Goal: Task Accomplishment & Management: Use online tool/utility

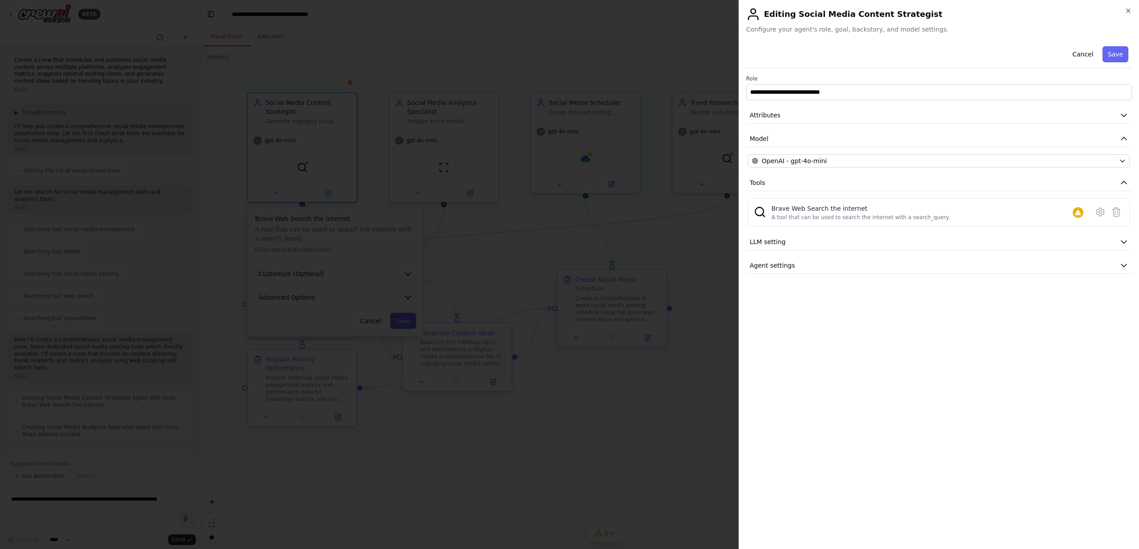
scroll to position [339, 0]
click at [1102, 212] on icon at bounding box center [1100, 212] width 11 height 11
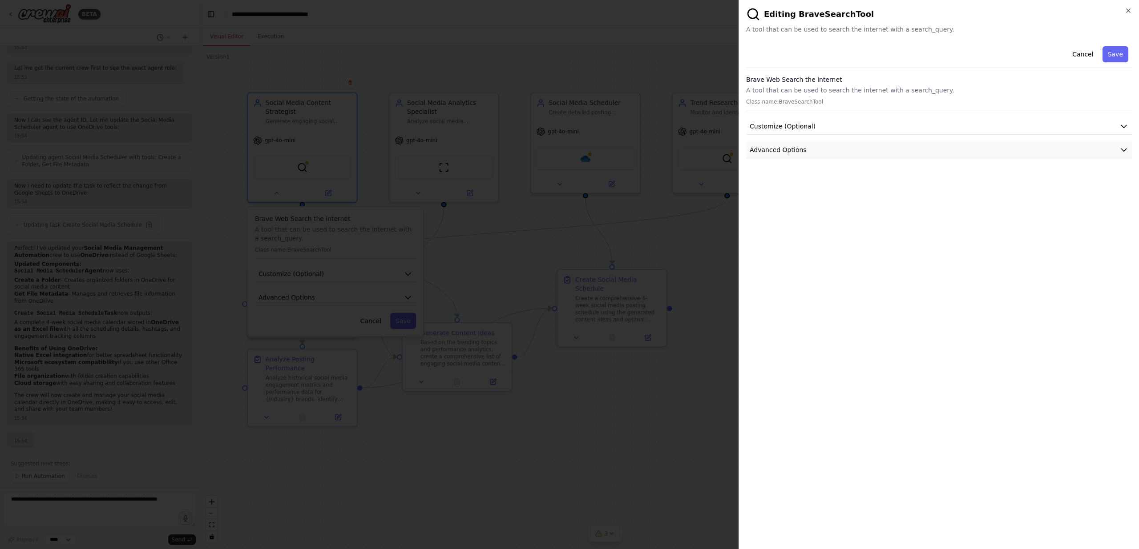
click at [820, 147] on button "Advanced Options" at bounding box center [939, 150] width 386 height 16
click at [805, 204] on input "text" at bounding box center [939, 202] width 371 height 16
paste input "**********"
type input "**********"
click at [1119, 56] on button "Save" at bounding box center [1115, 54] width 26 height 16
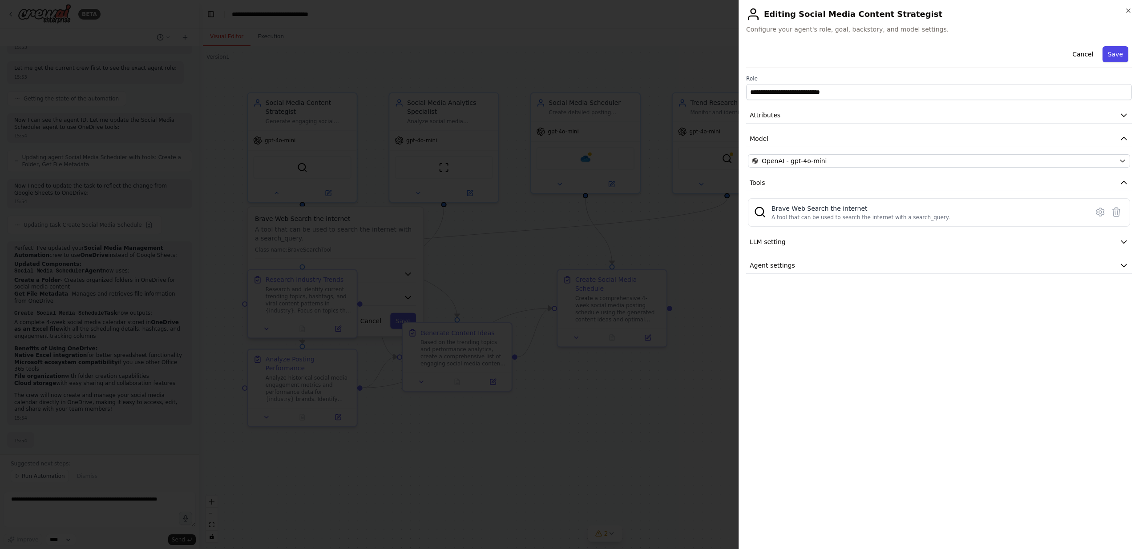
click at [1108, 51] on button "Save" at bounding box center [1115, 54] width 26 height 16
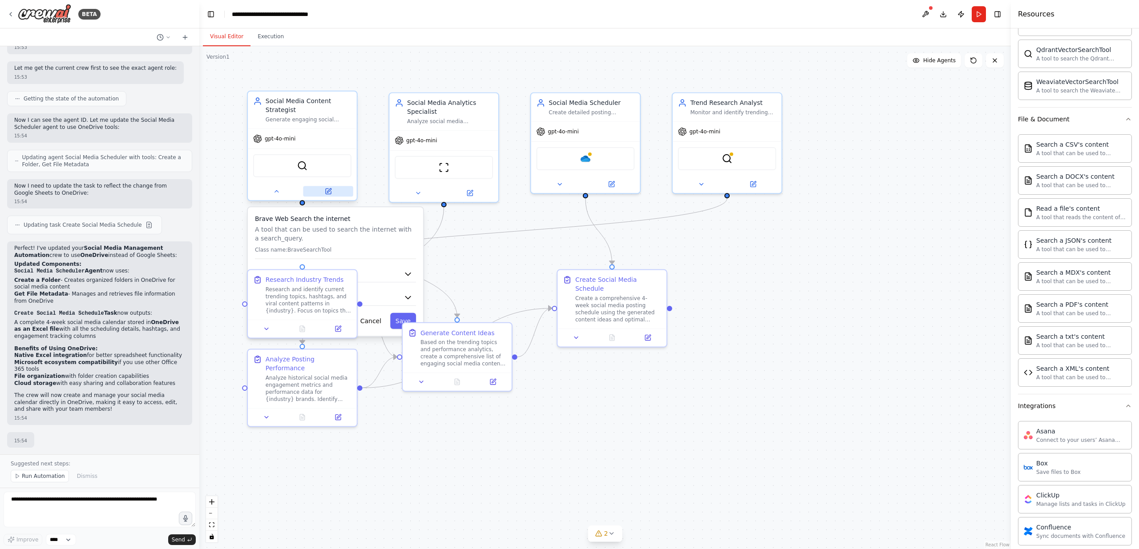
click at [326, 194] on icon at bounding box center [328, 191] width 7 height 7
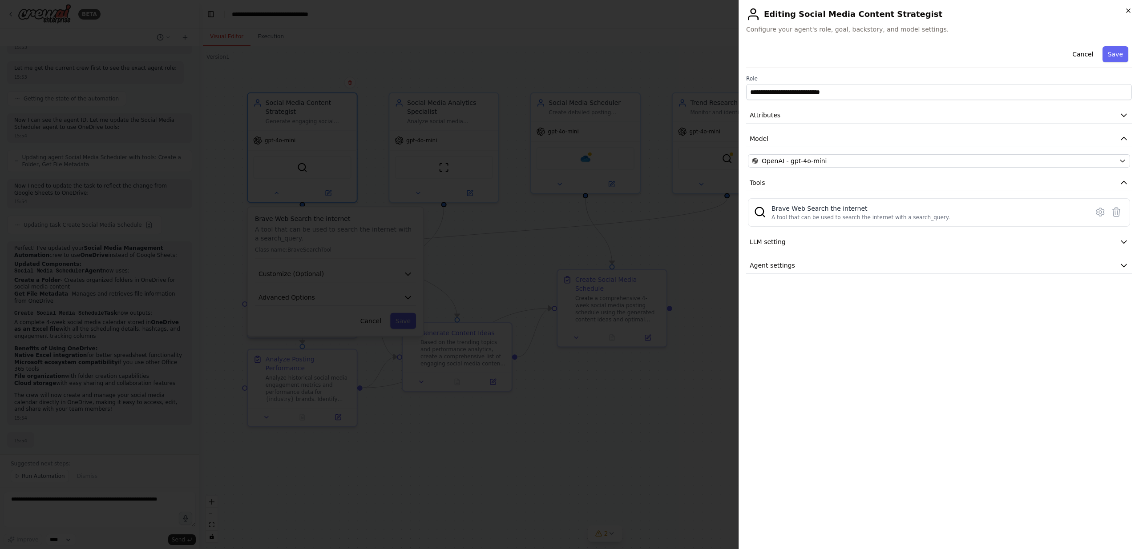
click at [1129, 8] on icon "button" at bounding box center [1128, 10] width 7 height 7
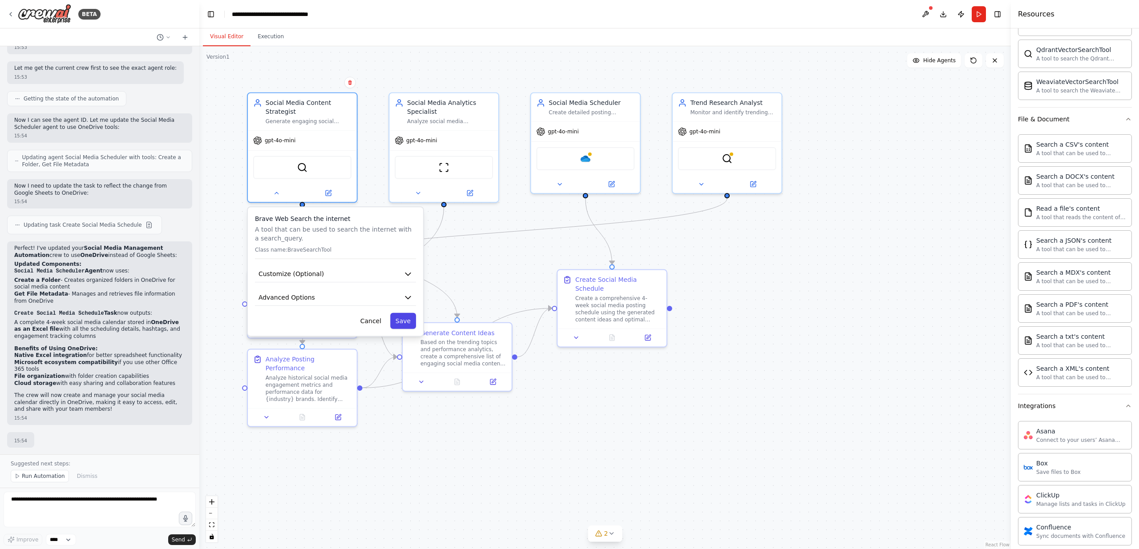
click at [407, 320] on button "Save" at bounding box center [403, 321] width 26 height 16
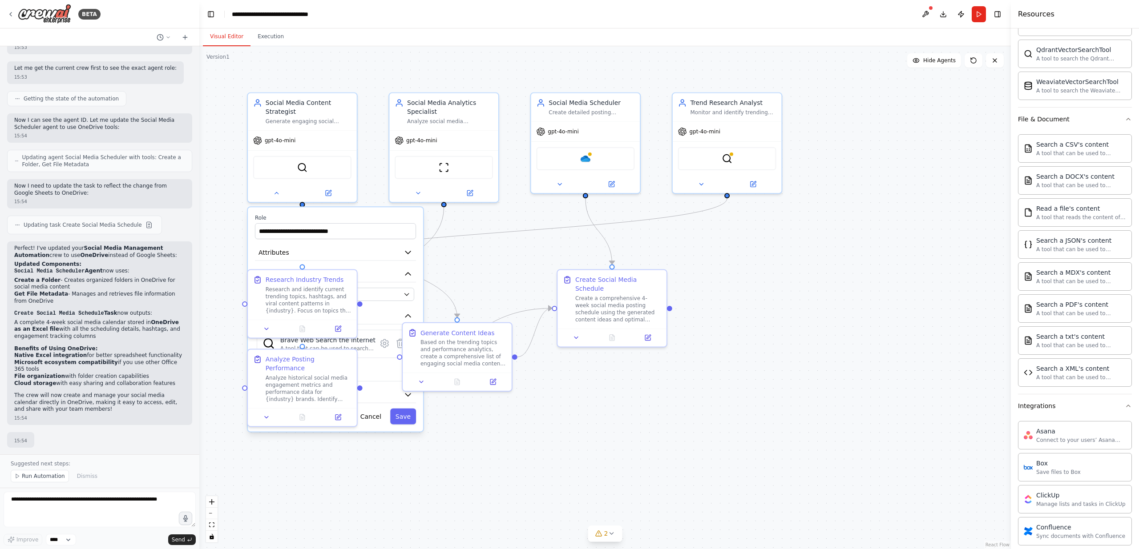
click at [532, 418] on div ".deletable-edge-delete-btn { width: 20px; height: 20px; border: 0px solid #ffff…" at bounding box center [604, 297] width 811 height 503
click at [377, 415] on button "Cancel" at bounding box center [371, 417] width 32 height 16
click at [464, 440] on div ".deletable-edge-delete-btn { width: 20px; height: 20px; border: 0px solid #ffff…" at bounding box center [604, 297] width 811 height 503
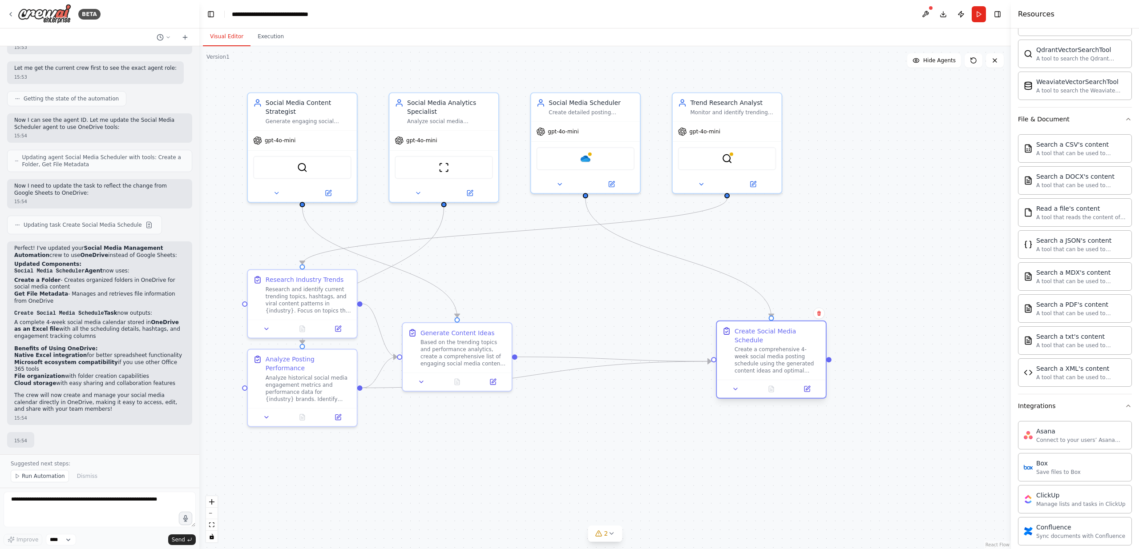
drag, startPoint x: 590, startPoint y: 287, endPoint x: 756, endPoint y: 338, distance: 173.4
click at [755, 339] on div "Create Social Media Schedule" at bounding box center [777, 336] width 86 height 18
drag, startPoint x: 458, startPoint y: 353, endPoint x: 645, endPoint y: 461, distance: 215.9
click at [645, 461] on div "Based on the trending topics and performance analytics, create a comprehensive …" at bounding box center [654, 458] width 86 height 28
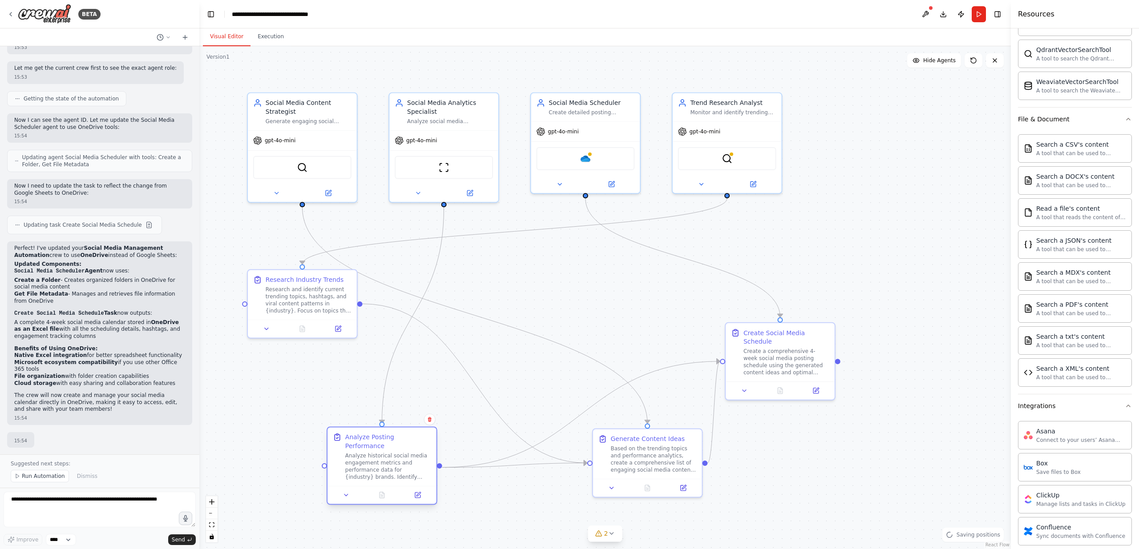
click at [390, 491] on div at bounding box center [381, 495] width 109 height 18
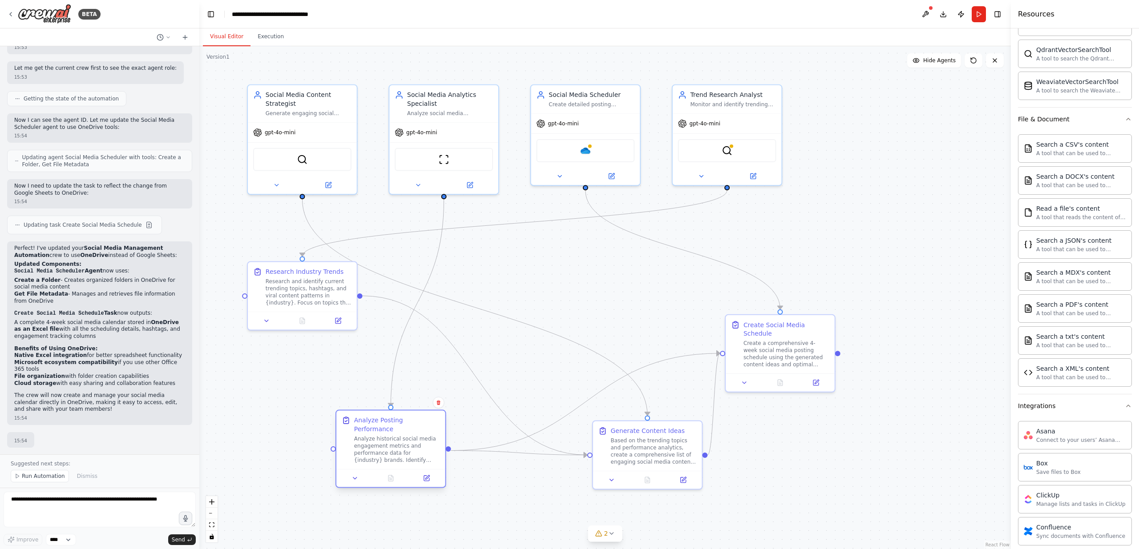
click at [397, 472] on div at bounding box center [390, 478] width 109 height 18
click at [496, 473] on div ".deletable-edge-delete-btn { width: 20px; height: 20px; border: 0px solid #ffff…" at bounding box center [604, 297] width 811 height 503
drag, startPoint x: 299, startPoint y: 294, endPoint x: 630, endPoint y: 296, distance: 331.0
click at [630, 296] on div "Research and identify current trending topics, hashtags, and viral content patt…" at bounding box center [636, 290] width 86 height 28
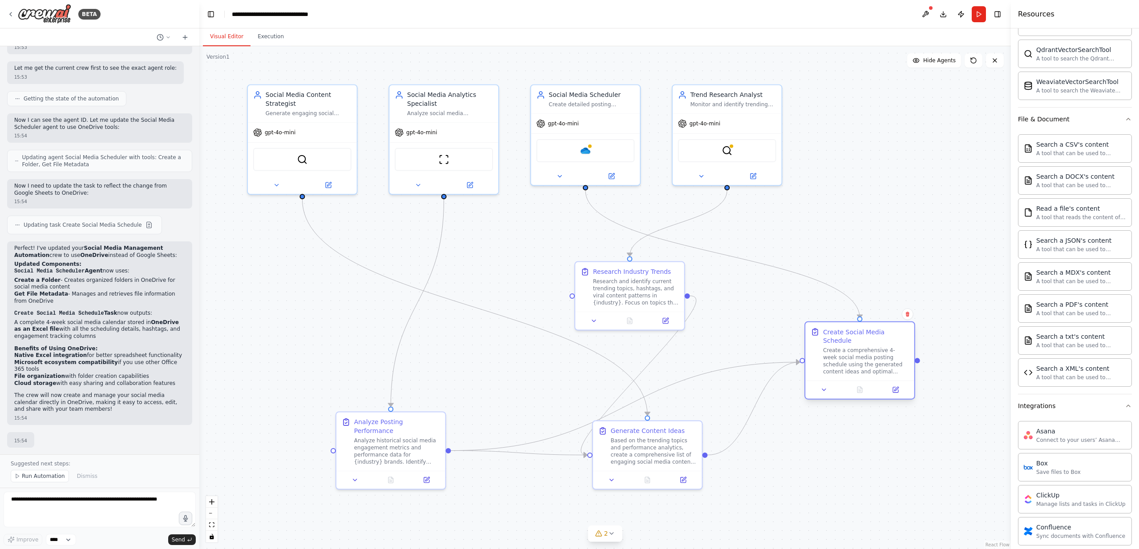
drag, startPoint x: 761, startPoint y: 326, endPoint x: 844, endPoint y: 339, distance: 83.7
click at [844, 339] on div "Create Social Media Schedule" at bounding box center [866, 337] width 86 height 18
drag, startPoint x: 640, startPoint y: 456, endPoint x: 676, endPoint y: 495, distance: 52.9
click at [676, 495] on div "Based on the trending topics and performance analytics, create a comprehensive …" at bounding box center [680, 494] width 86 height 28
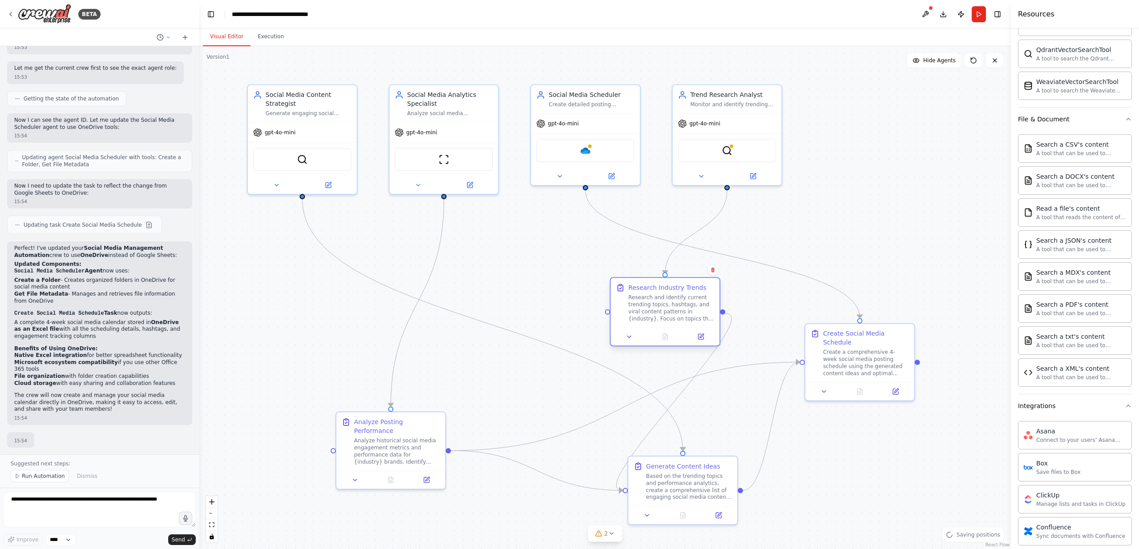
drag, startPoint x: 615, startPoint y: 282, endPoint x: 649, endPoint y: 301, distance: 38.8
click at [649, 301] on div "Research and identify current trending topics, hashtags, and viral content patt…" at bounding box center [671, 308] width 86 height 28
drag, startPoint x: 403, startPoint y: 430, endPoint x: 319, endPoint y: 432, distance: 83.2
click at [319, 432] on div "Analyze Posting Performance" at bounding box center [317, 425] width 86 height 18
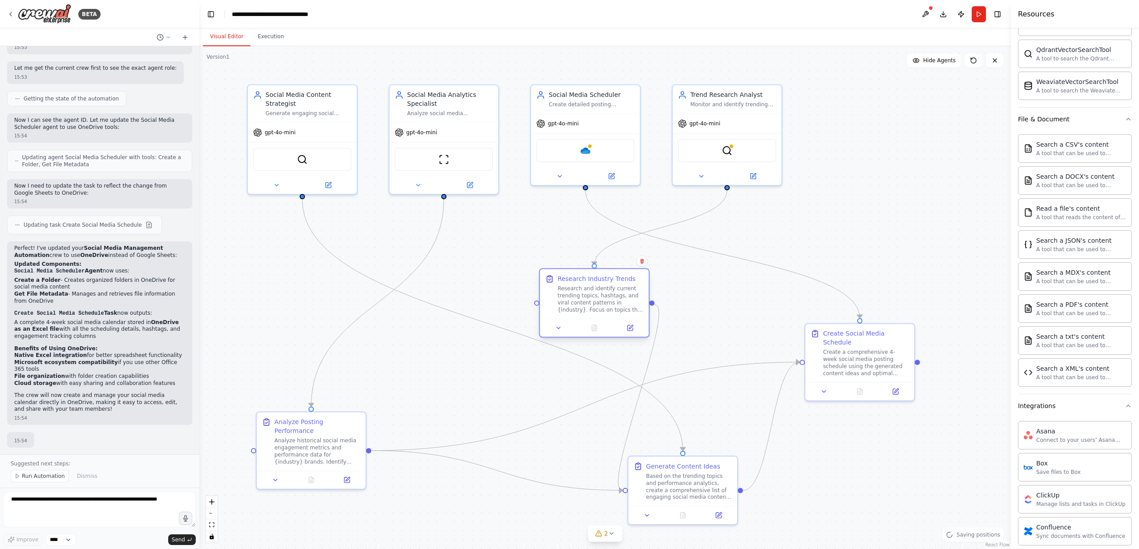
drag, startPoint x: 672, startPoint y: 296, endPoint x: 602, endPoint y: 277, distance: 72.3
click at [603, 284] on div "Research Industry Trends Research and identify current trending topics, hashtag…" at bounding box center [600, 293] width 86 height 39
click at [601, 273] on div "Research Industry Trends" at bounding box center [596, 270] width 78 height 9
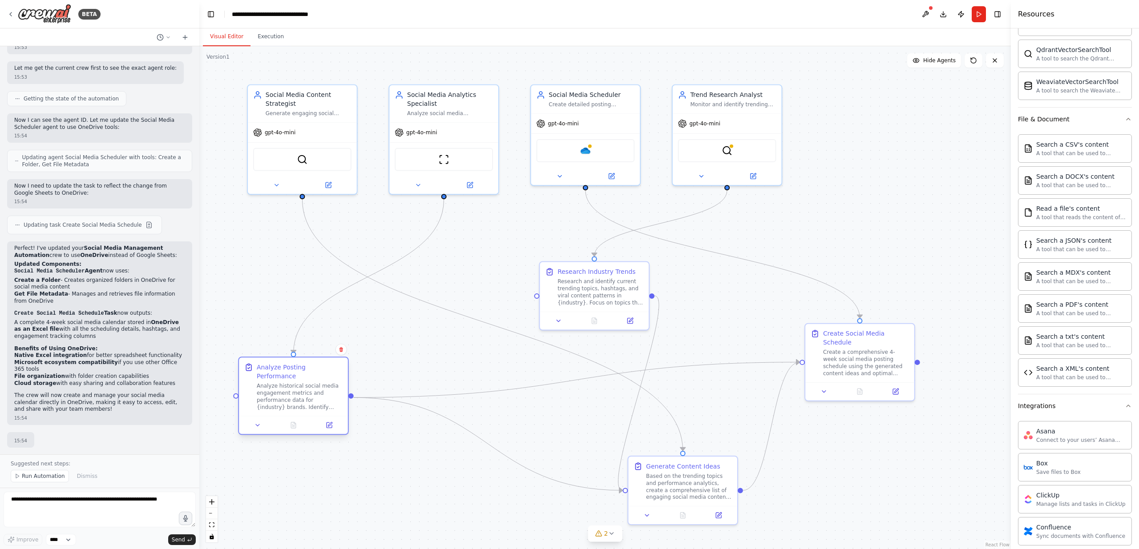
drag, startPoint x: 343, startPoint y: 426, endPoint x: 327, endPoint y: 372, distance: 55.7
click at [327, 372] on div "Analyze Posting Performance" at bounding box center [300, 372] width 86 height 18
click at [482, 241] on div ".deletable-edge-delete-btn { width: 20px; height: 20px; border: 0px solid #ffff…" at bounding box center [604, 297] width 811 height 503
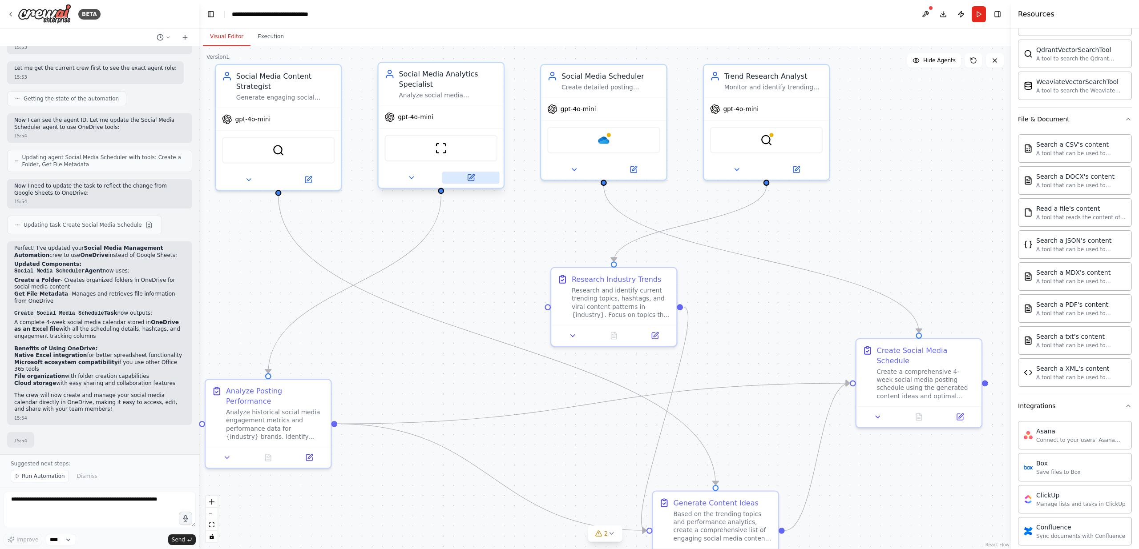
click at [472, 181] on icon at bounding box center [471, 178] width 8 height 8
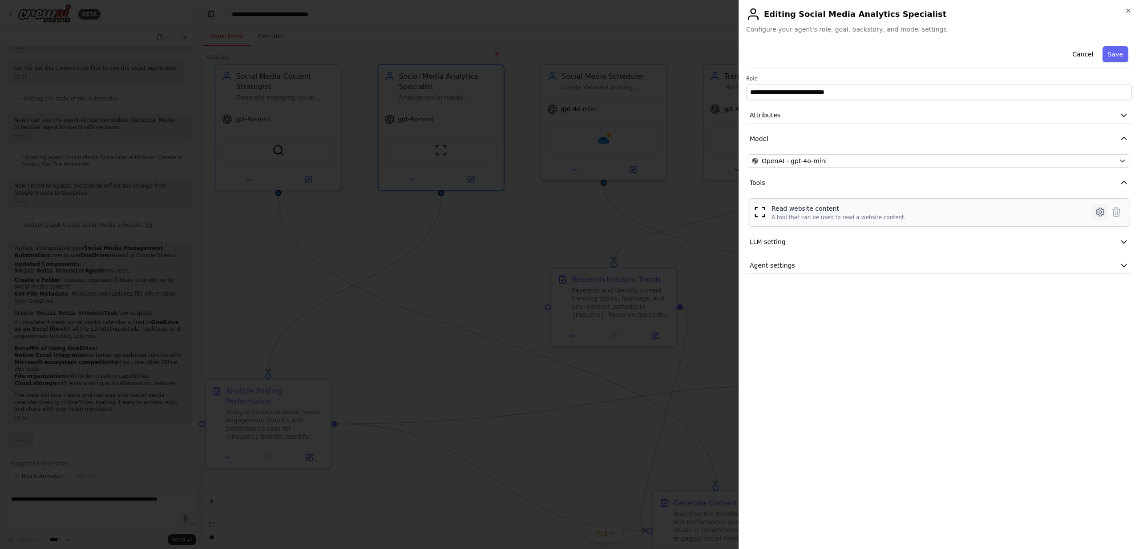
click at [1104, 209] on icon at bounding box center [1100, 212] width 11 height 11
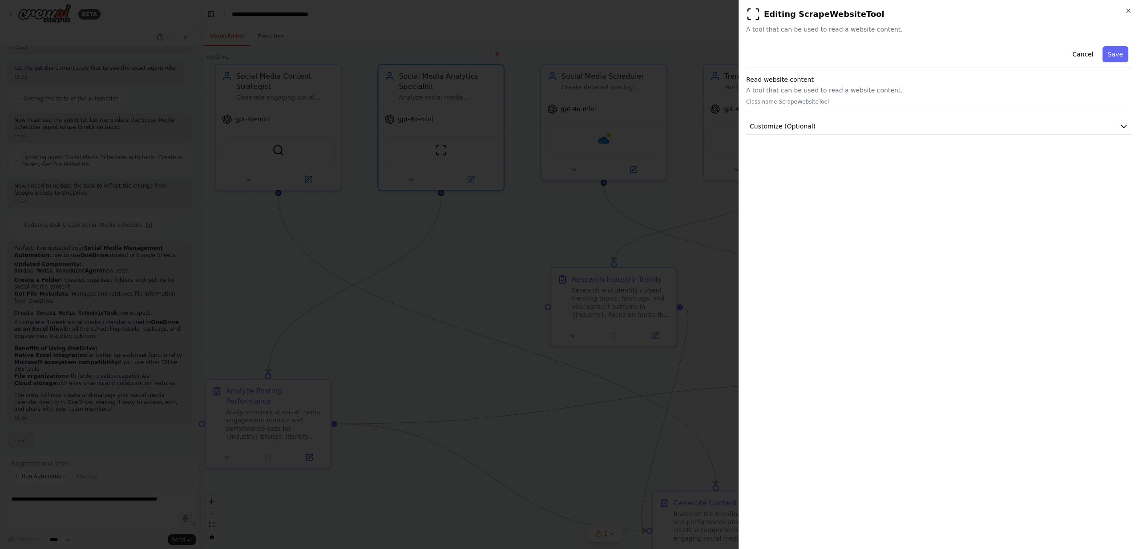
click at [1133, 10] on div "**********" at bounding box center [938, 274] width 400 height 549
click at [1131, 9] on icon "button" at bounding box center [1128, 10] width 7 height 7
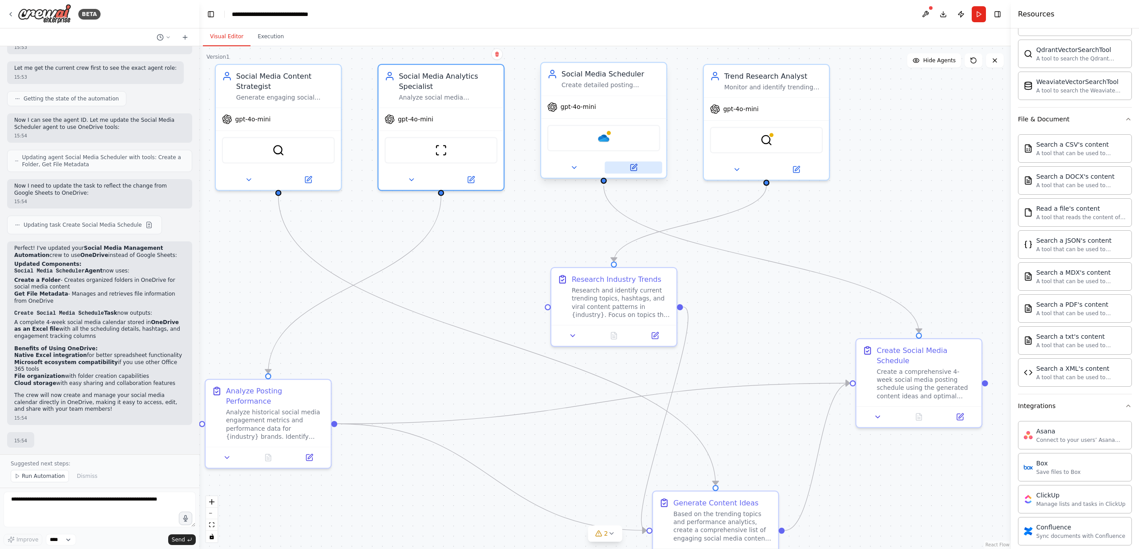
click at [641, 165] on button at bounding box center [633, 167] width 57 height 12
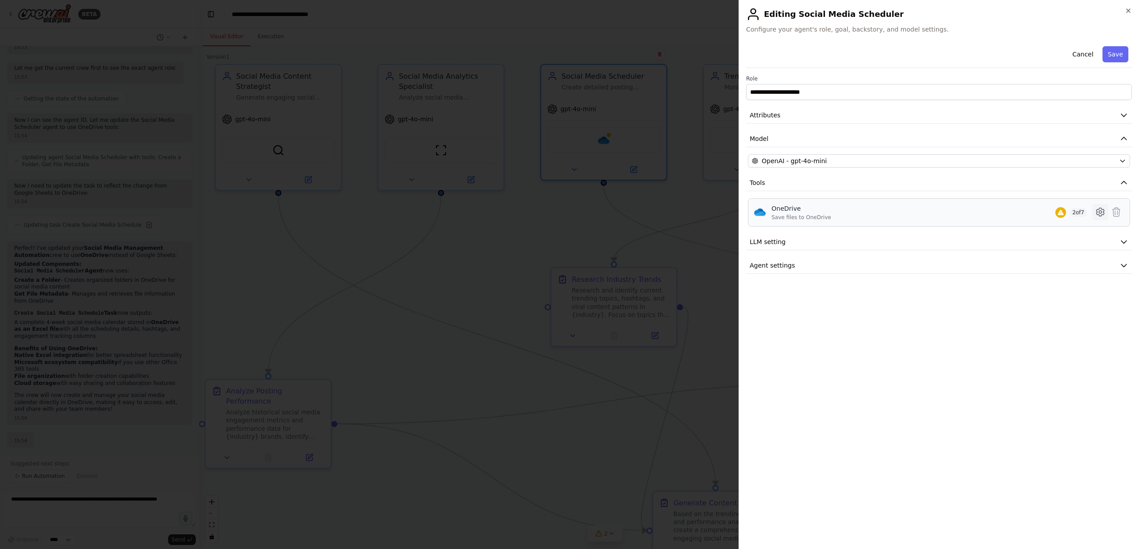
click at [1102, 212] on icon at bounding box center [1100, 212] width 11 height 11
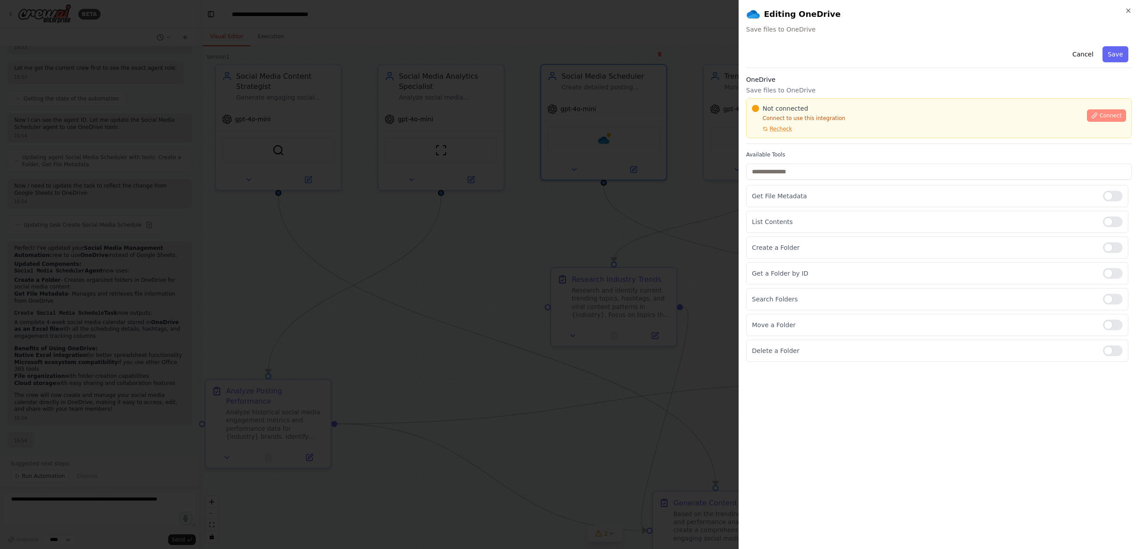
click at [1116, 118] on span "Connect" at bounding box center [1110, 115] width 22 height 7
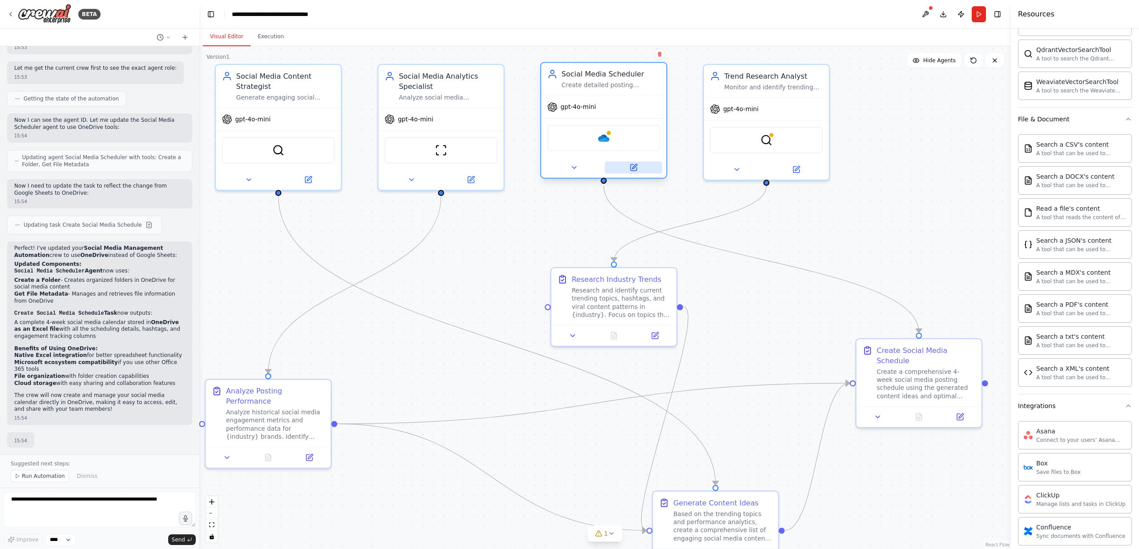
click at [630, 166] on icon at bounding box center [633, 168] width 6 height 6
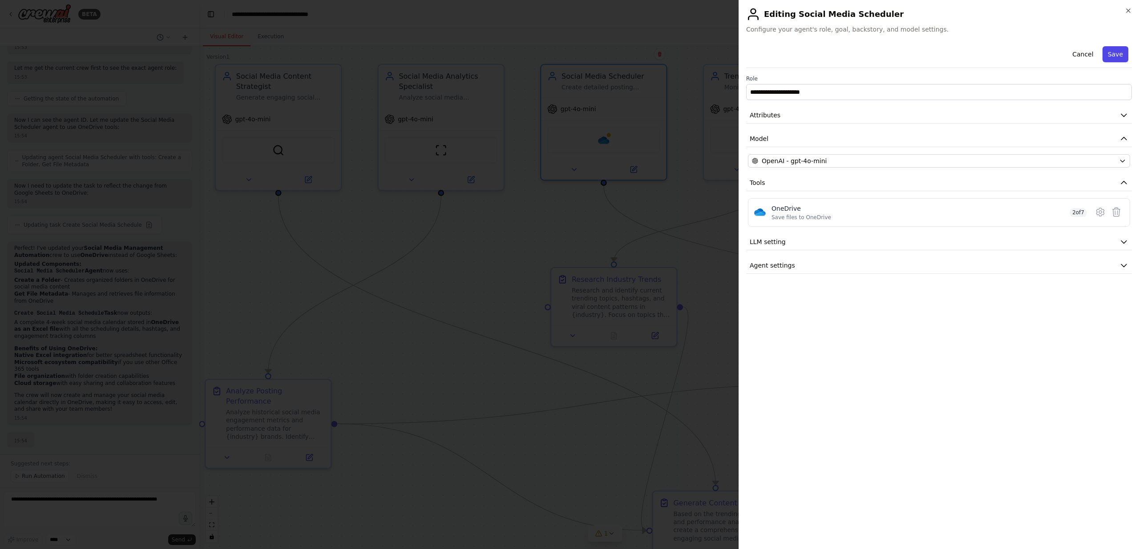
click at [1116, 50] on button "Save" at bounding box center [1115, 54] width 26 height 16
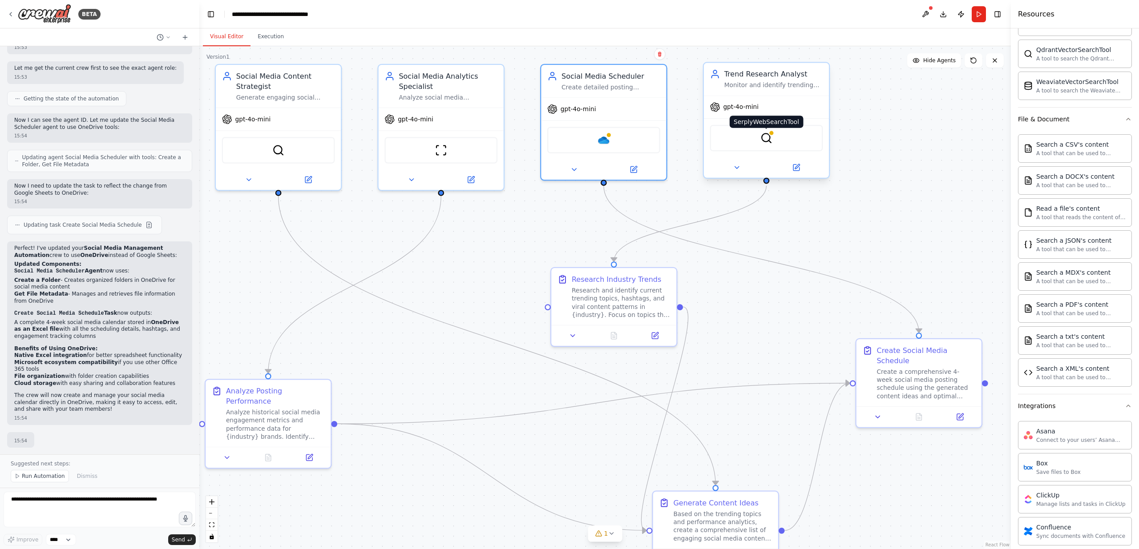
click at [762, 136] on img at bounding box center [766, 138] width 12 height 12
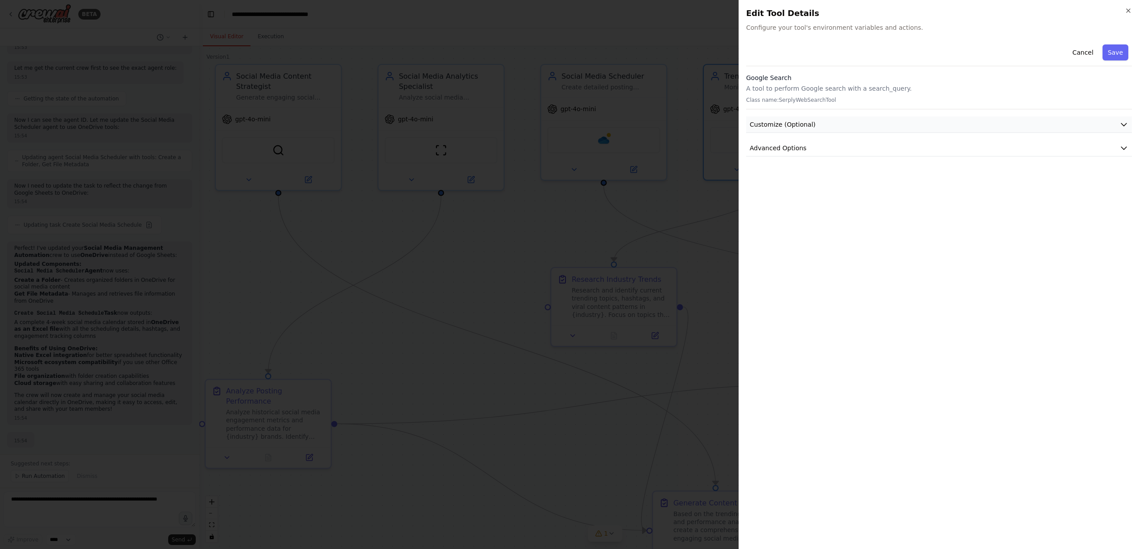
click at [1111, 121] on button "Customize (Optional)" at bounding box center [939, 125] width 386 height 16
click at [874, 304] on button "Advanced Options" at bounding box center [939, 301] width 386 height 16
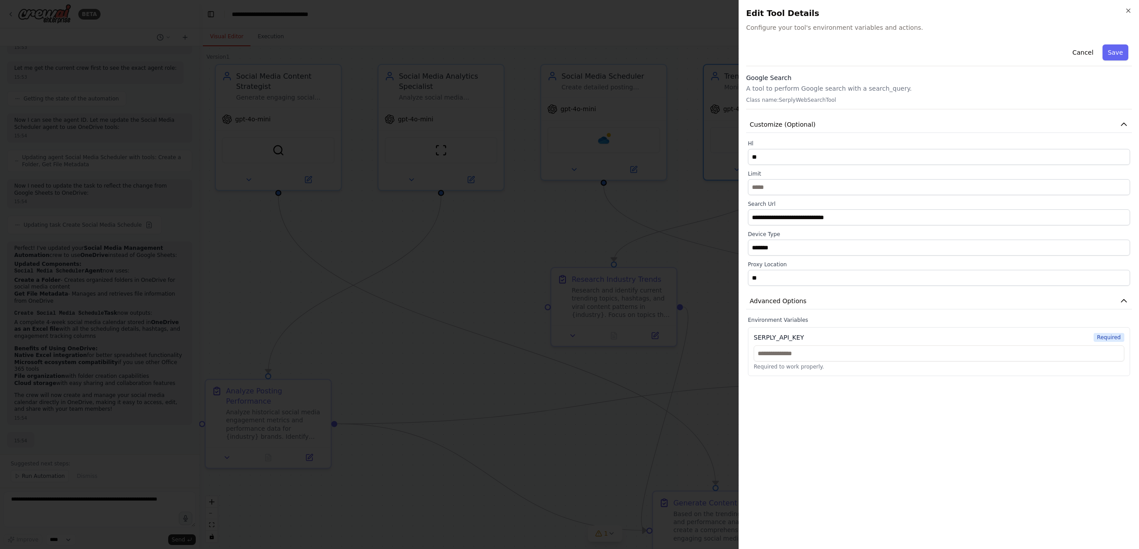
click at [705, 197] on div at bounding box center [569, 274] width 1139 height 549
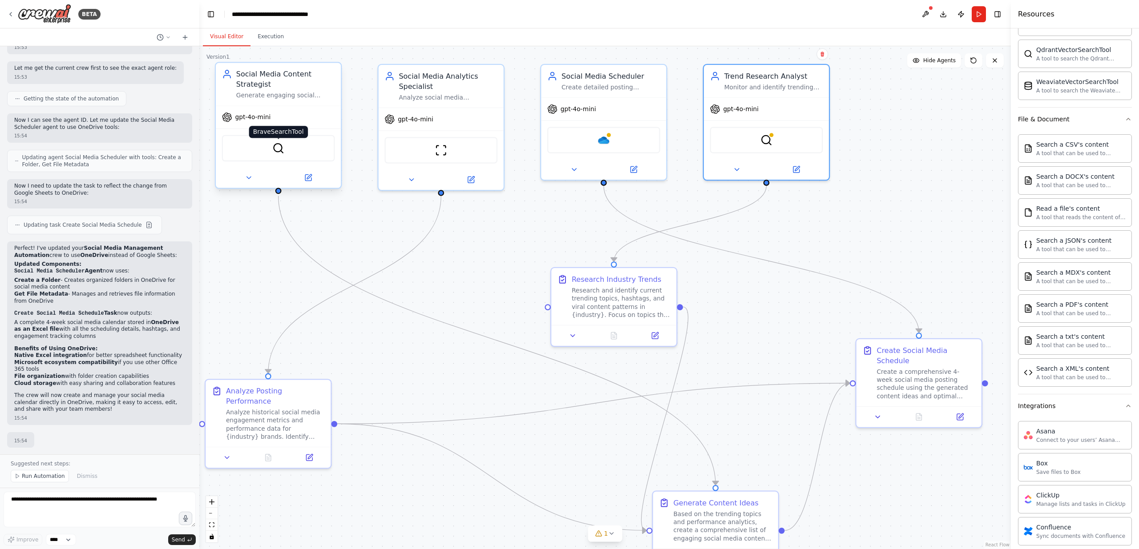
click at [278, 147] on img at bounding box center [278, 148] width 12 height 12
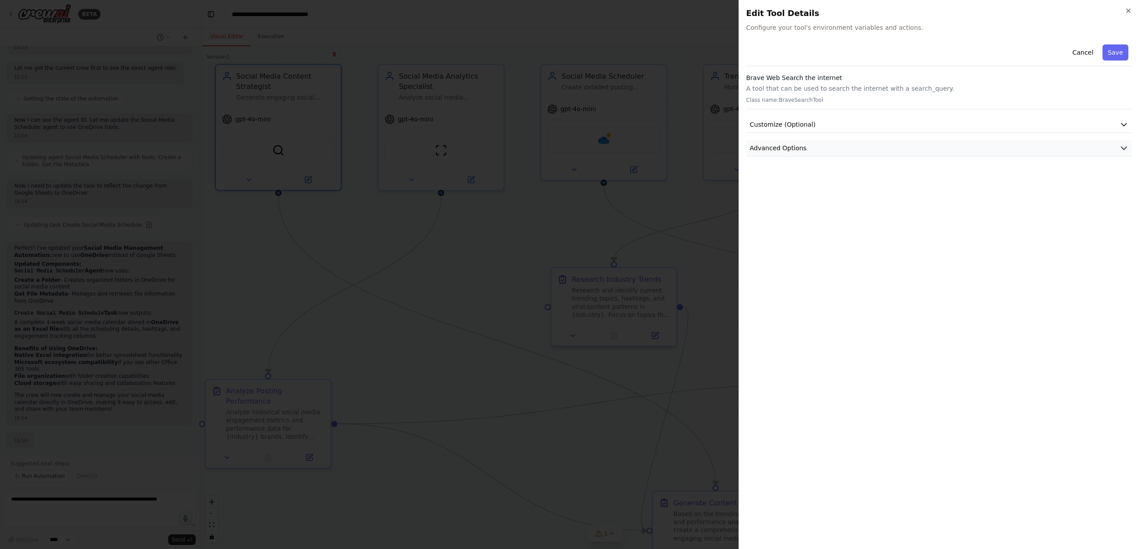
click at [815, 147] on button "Advanced Options" at bounding box center [939, 148] width 386 height 16
click at [1125, 10] on icon "button" at bounding box center [1128, 10] width 7 height 7
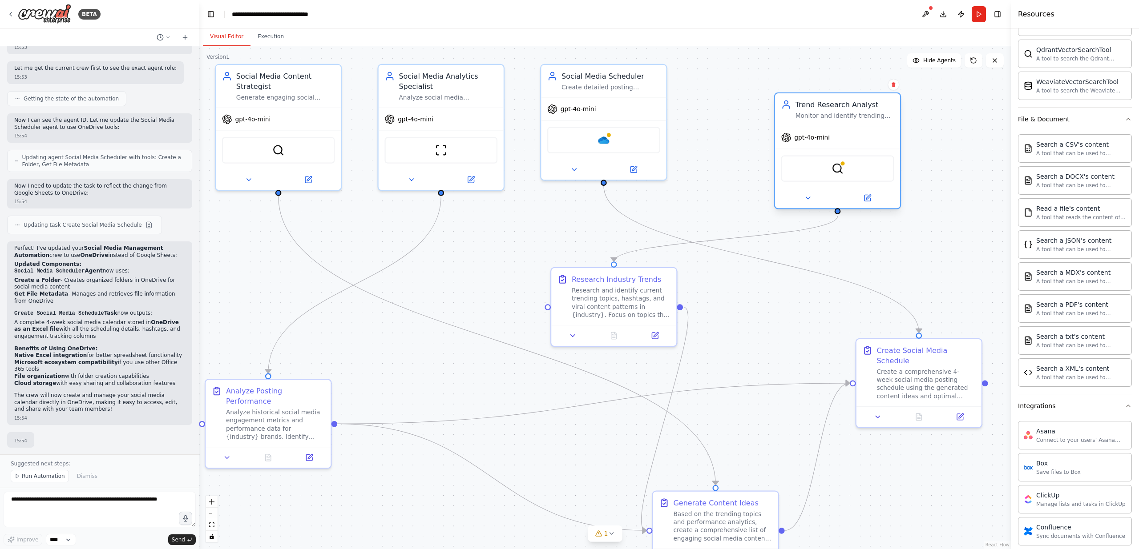
drag, startPoint x: 794, startPoint y: 163, endPoint x: 869, endPoint y: 189, distance: 79.8
click at [869, 189] on div at bounding box center [837, 198] width 125 height 20
click at [627, 169] on button at bounding box center [633, 167] width 57 height 12
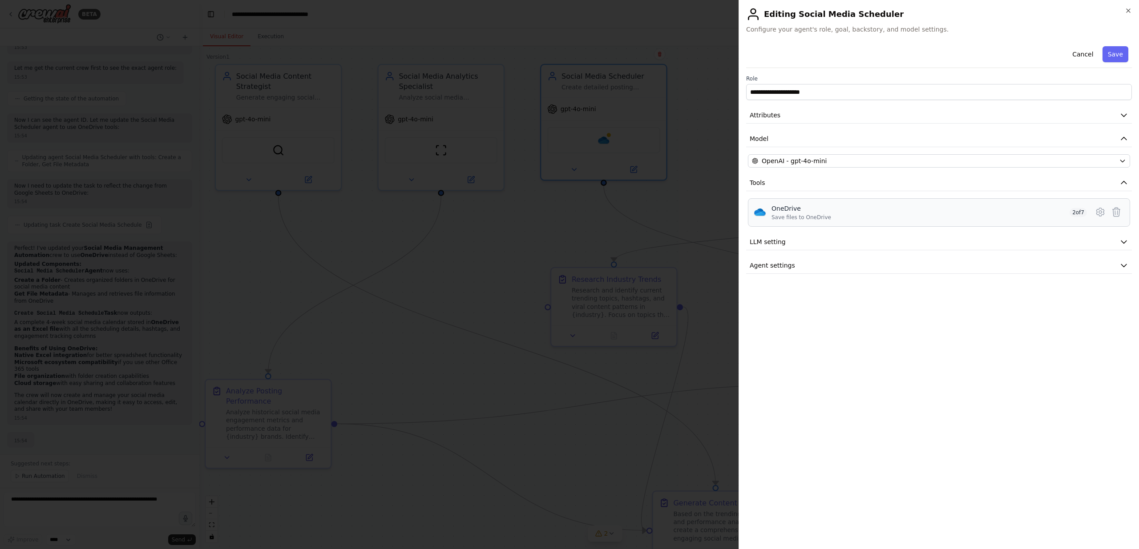
click at [1082, 209] on span "2 of 7" at bounding box center [1077, 212] width 17 height 9
click at [1078, 214] on span "2 of 7" at bounding box center [1077, 212] width 17 height 9
click at [1082, 56] on button "Cancel" at bounding box center [1083, 54] width 32 height 16
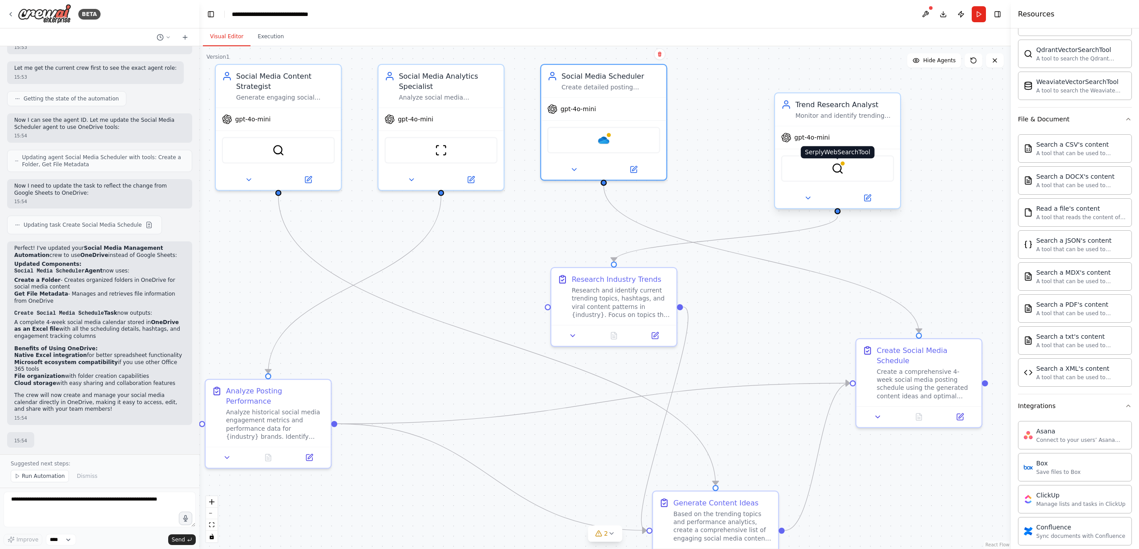
click at [838, 166] on img at bounding box center [837, 168] width 12 height 12
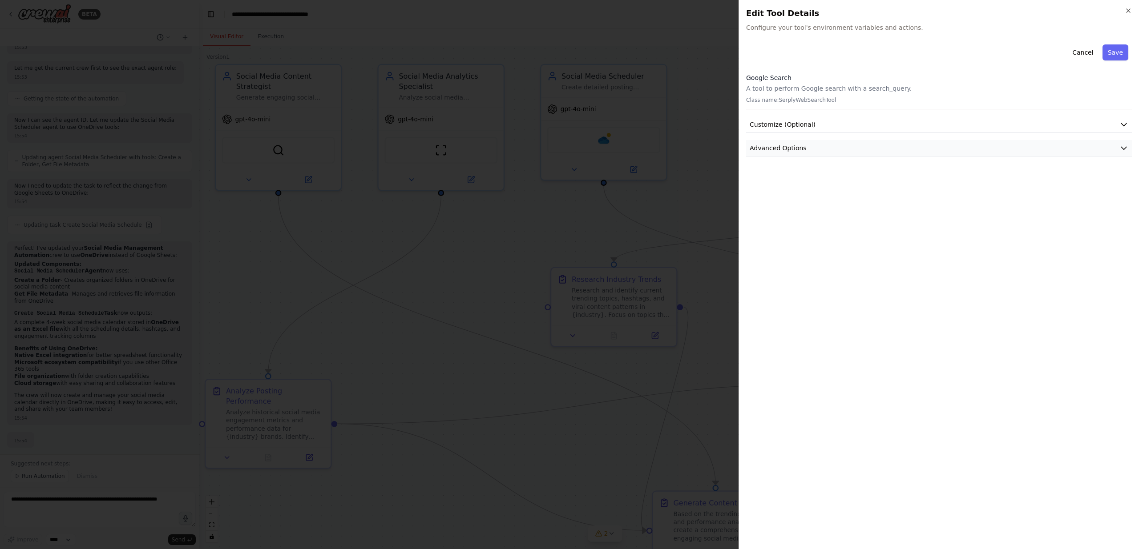
click at [932, 149] on button "Advanced Options" at bounding box center [939, 148] width 386 height 16
drag, startPoint x: 747, startPoint y: 181, endPoint x: 811, endPoint y: 183, distance: 63.2
click at [811, 183] on div "SERPLY_API_KEY Required Required to work properly." at bounding box center [939, 198] width 382 height 49
copy div "SERPLY_API_KEY"
click at [694, 123] on div at bounding box center [569, 274] width 1139 height 549
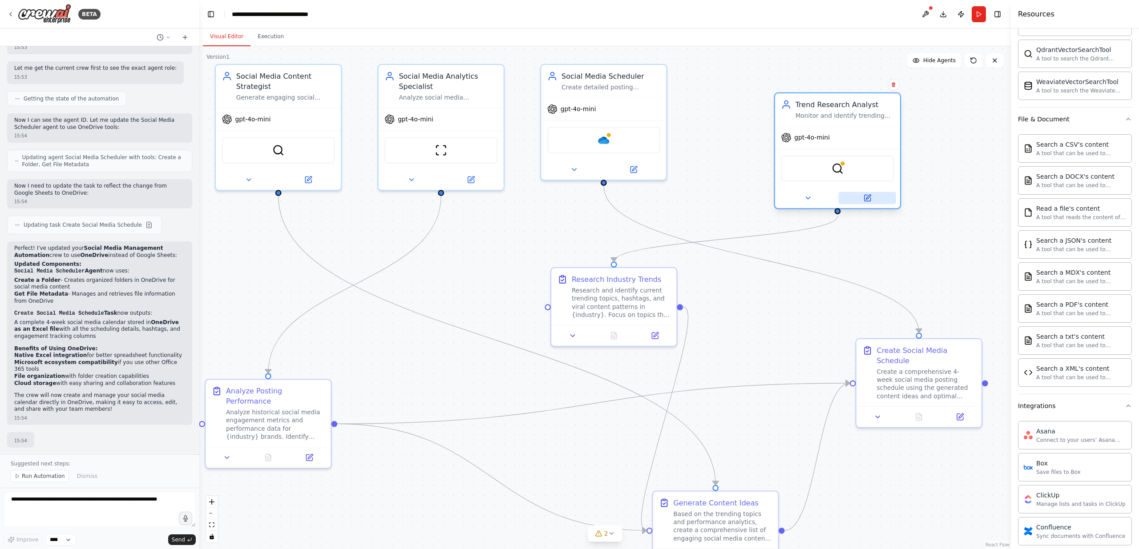
click at [865, 197] on icon at bounding box center [867, 198] width 6 height 6
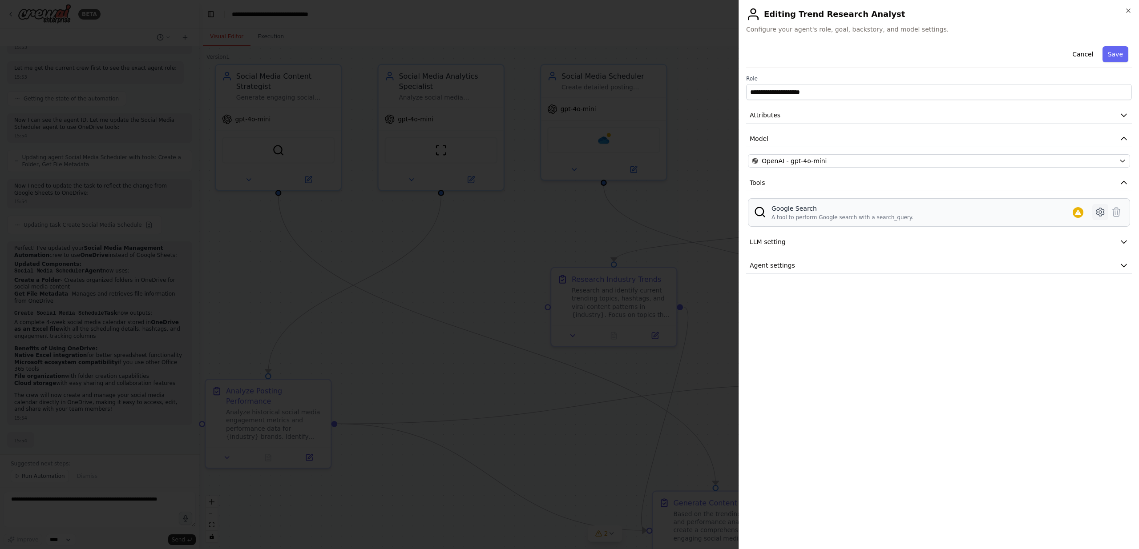
click at [1097, 210] on icon at bounding box center [1100, 212] width 11 height 11
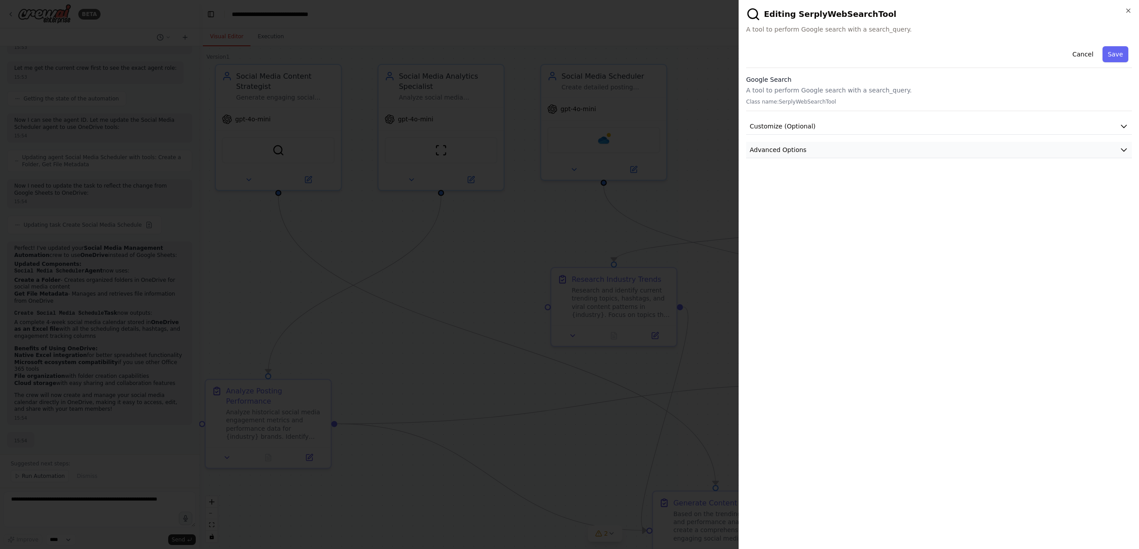
click at [788, 151] on span "Advanced Options" at bounding box center [778, 149] width 57 height 9
click at [794, 198] on input "text" at bounding box center [939, 202] width 371 height 16
paste input "**********"
type input "**********"
click at [1111, 50] on button "Save" at bounding box center [1115, 54] width 26 height 16
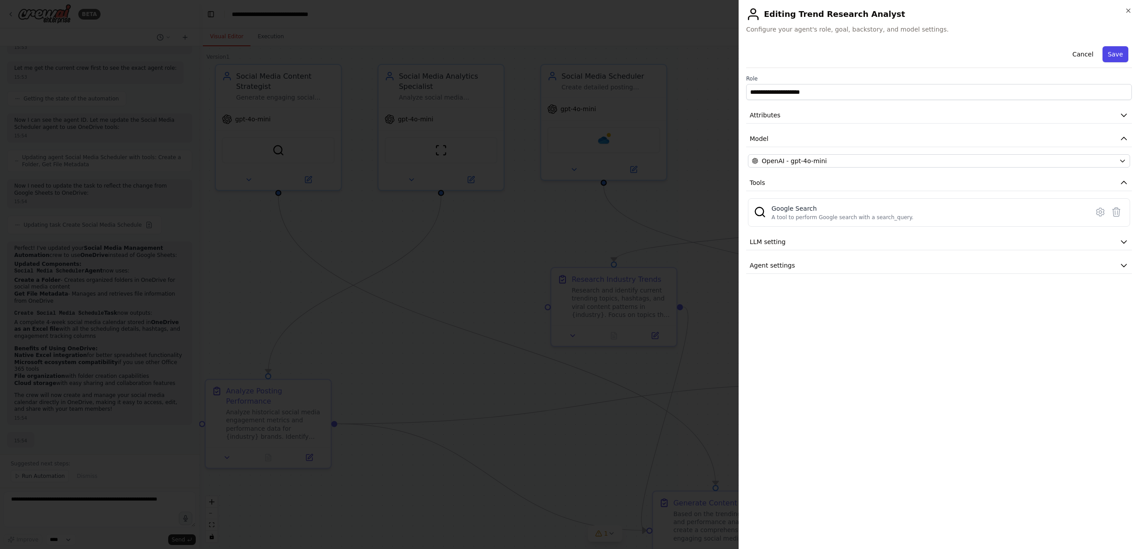
click at [1118, 55] on button "Save" at bounding box center [1115, 54] width 26 height 16
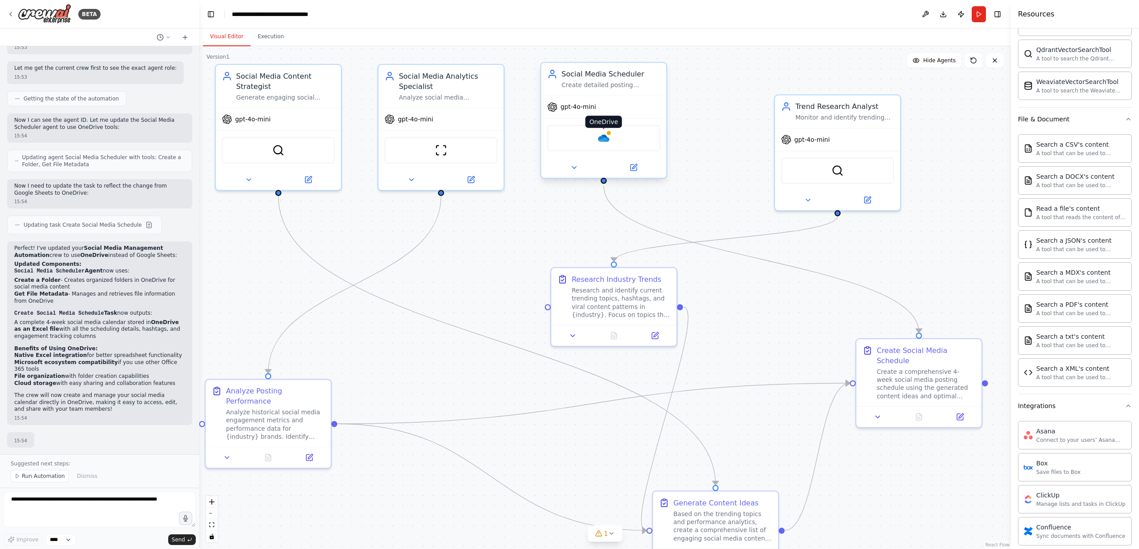
click at [602, 139] on img at bounding box center [603, 138] width 12 height 12
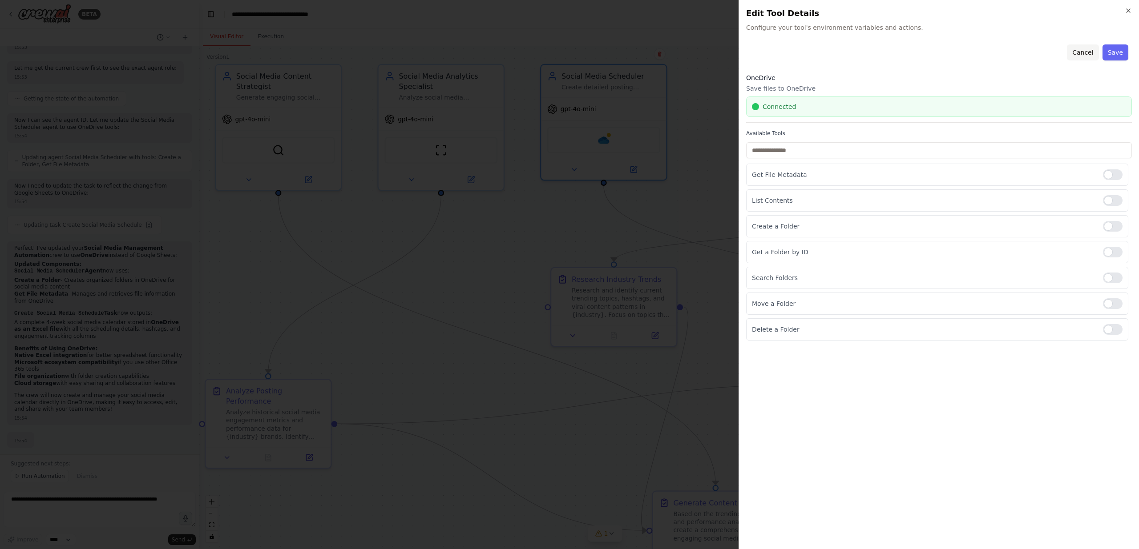
click at [1090, 50] on button "Cancel" at bounding box center [1083, 52] width 32 height 16
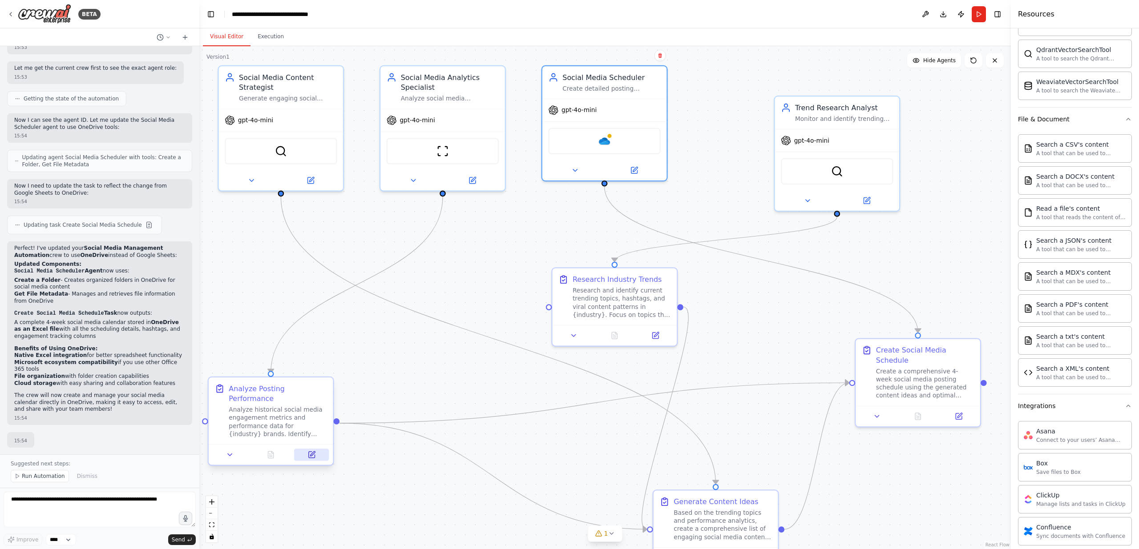
click at [308, 456] on icon at bounding box center [311, 455] width 6 height 6
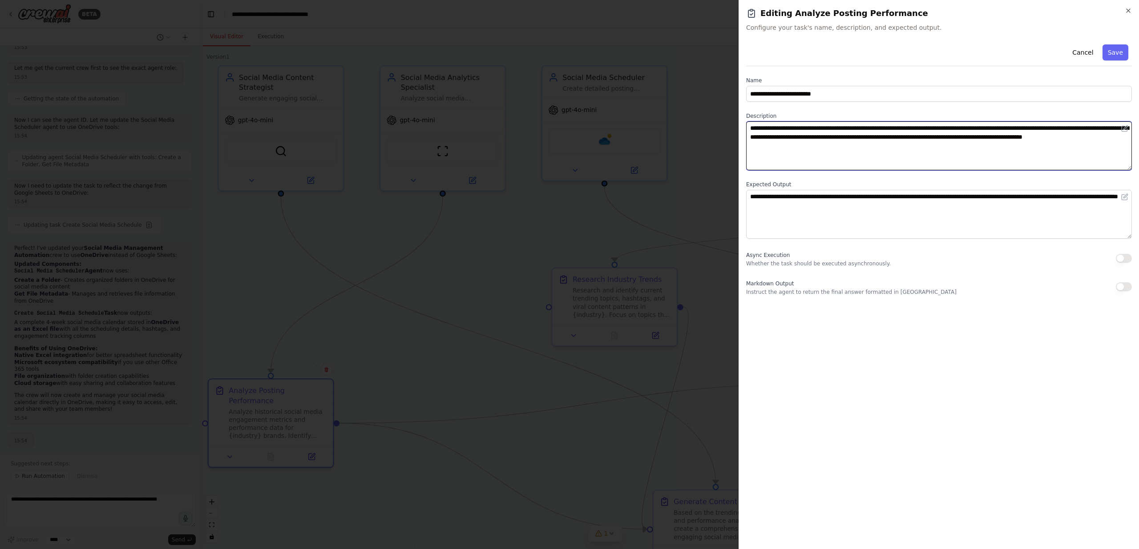
click at [985, 128] on textarea "**********" at bounding box center [939, 145] width 386 height 49
click at [1045, 135] on textarea "**********" at bounding box center [939, 145] width 386 height 49
click at [1072, 136] on textarea "**********" at bounding box center [939, 145] width 386 height 49
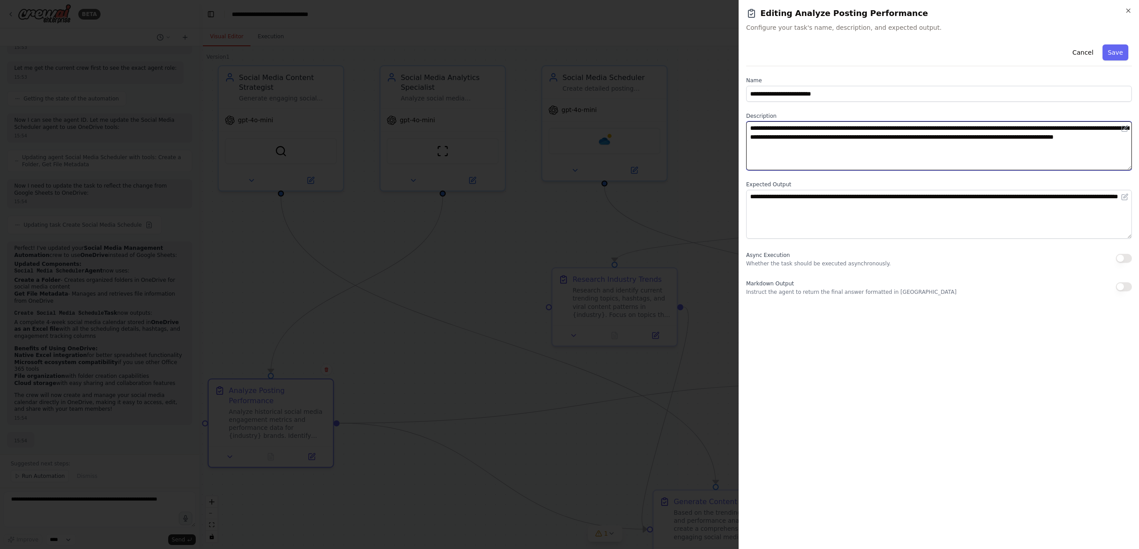
click at [1072, 136] on textarea "**********" at bounding box center [939, 145] width 386 height 49
type textarea "**********"
click at [1022, 137] on textarea "**********" at bounding box center [939, 145] width 386 height 49
click at [979, 150] on textarea "**********" at bounding box center [939, 145] width 386 height 49
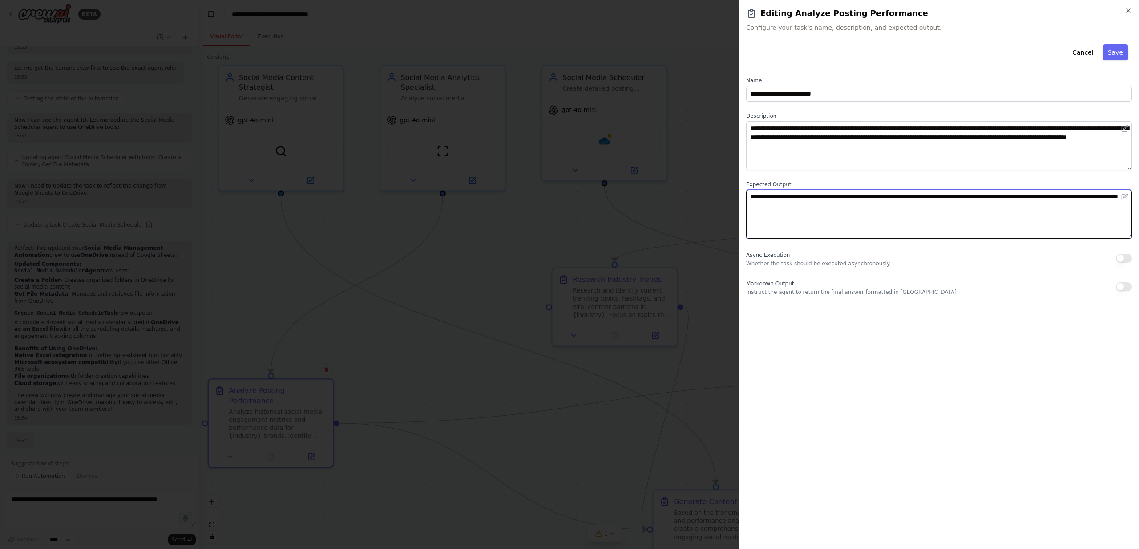
click at [871, 206] on textarea "**********" at bounding box center [939, 214] width 386 height 49
type textarea "**********"
click at [1114, 52] on button "Save" at bounding box center [1115, 52] width 26 height 16
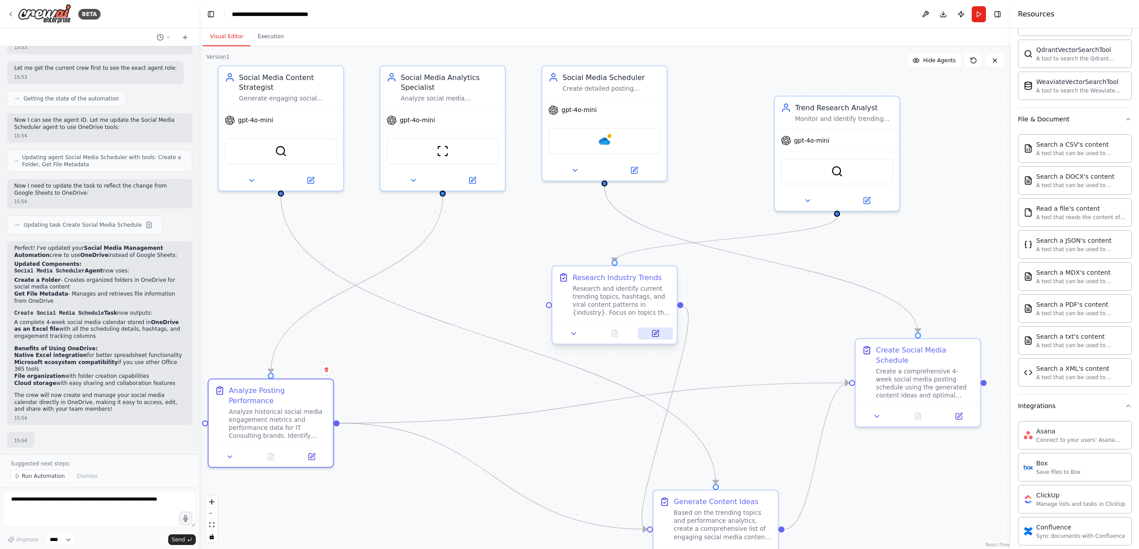
click at [656, 335] on icon at bounding box center [655, 334] width 6 height 6
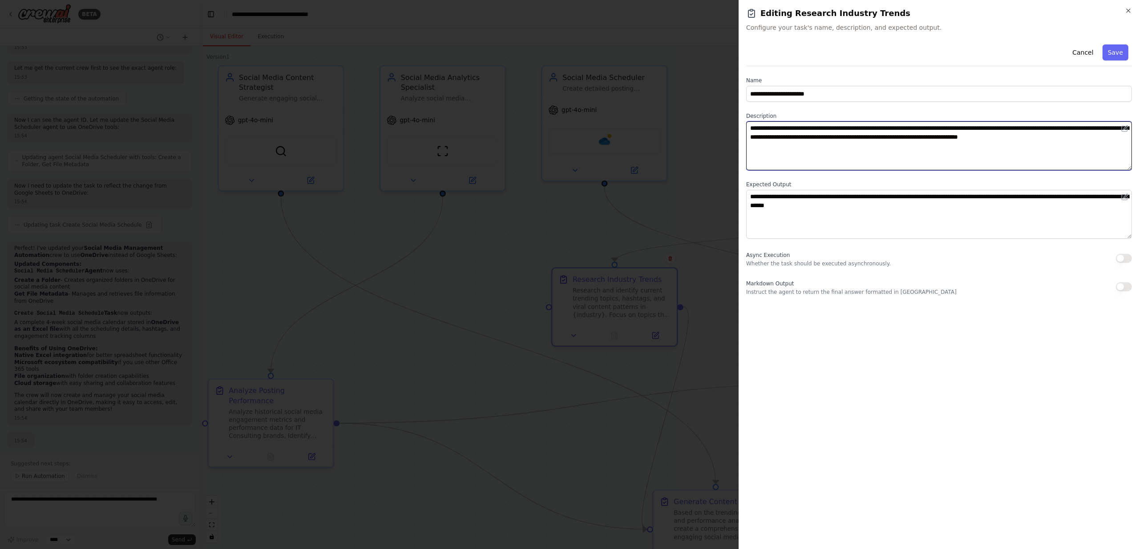
click at [1013, 126] on textarea "**********" at bounding box center [939, 145] width 386 height 49
type textarea "**********"
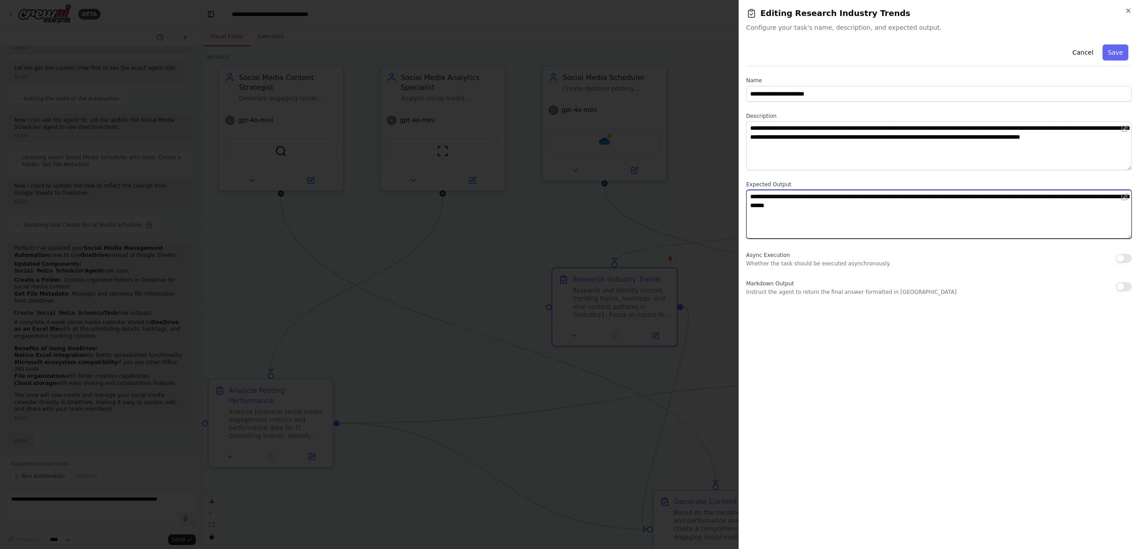
click at [799, 206] on textarea "**********" at bounding box center [939, 214] width 386 height 49
click at [1015, 222] on textarea "**********" at bounding box center [939, 214] width 386 height 49
type textarea "**********"
click at [1117, 52] on button "Save" at bounding box center [1115, 52] width 26 height 16
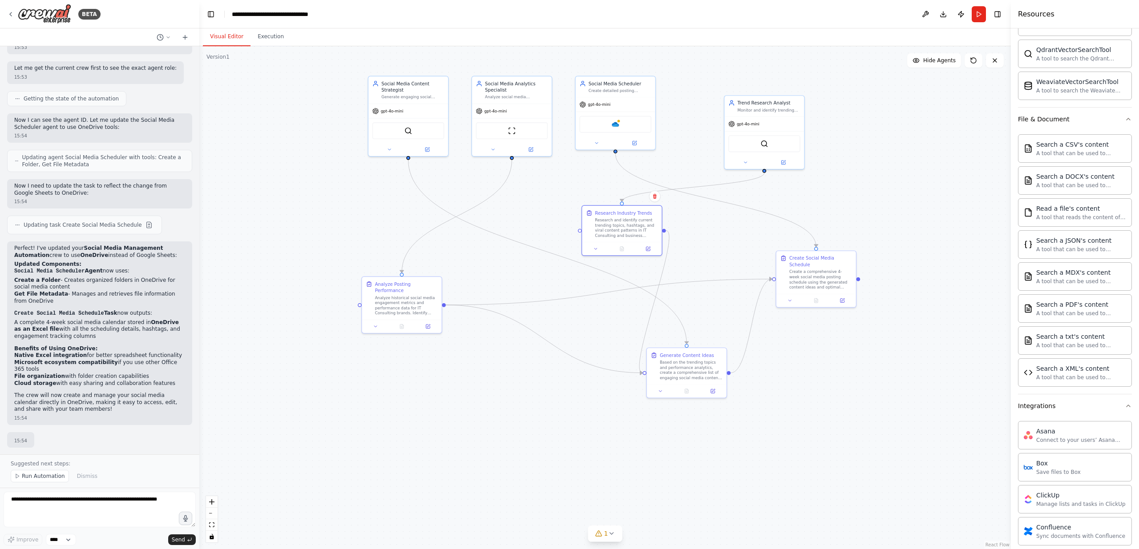
drag, startPoint x: 852, startPoint y: 450, endPoint x: 793, endPoint y: 369, distance: 100.3
click at [807, 367] on div ".deletable-edge-delete-btn { width: 20px; height: 20px; border: 0px solid #ffff…" at bounding box center [604, 297] width 811 height 503
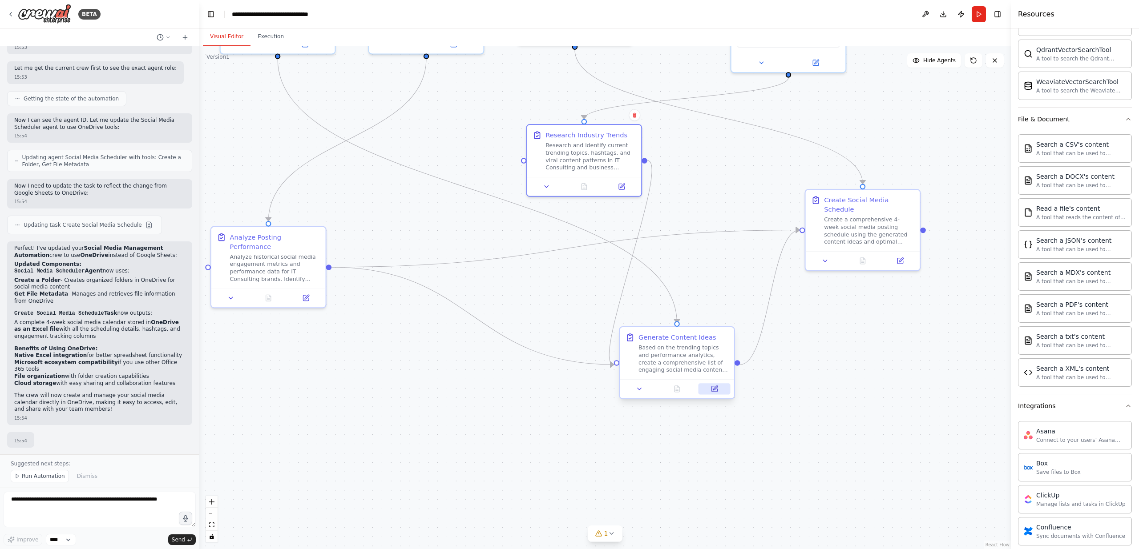
click at [712, 388] on icon at bounding box center [714, 390] width 6 height 6
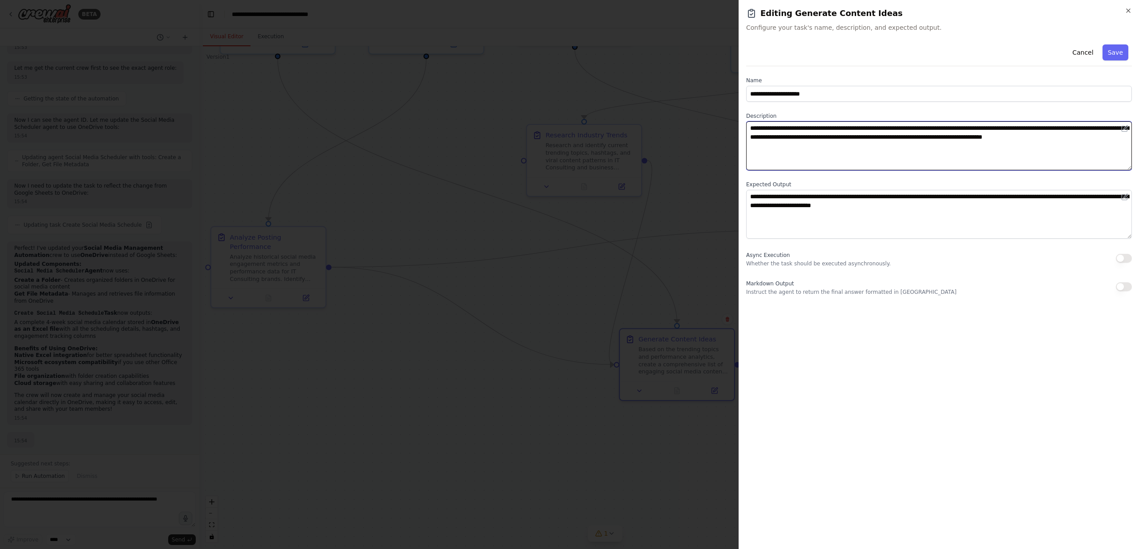
click at [795, 139] on textarea "**********" at bounding box center [939, 145] width 386 height 49
click at [837, 138] on textarea "**********" at bounding box center [939, 145] width 386 height 49
click at [836, 137] on textarea "**********" at bounding box center [939, 145] width 386 height 49
type textarea "**********"
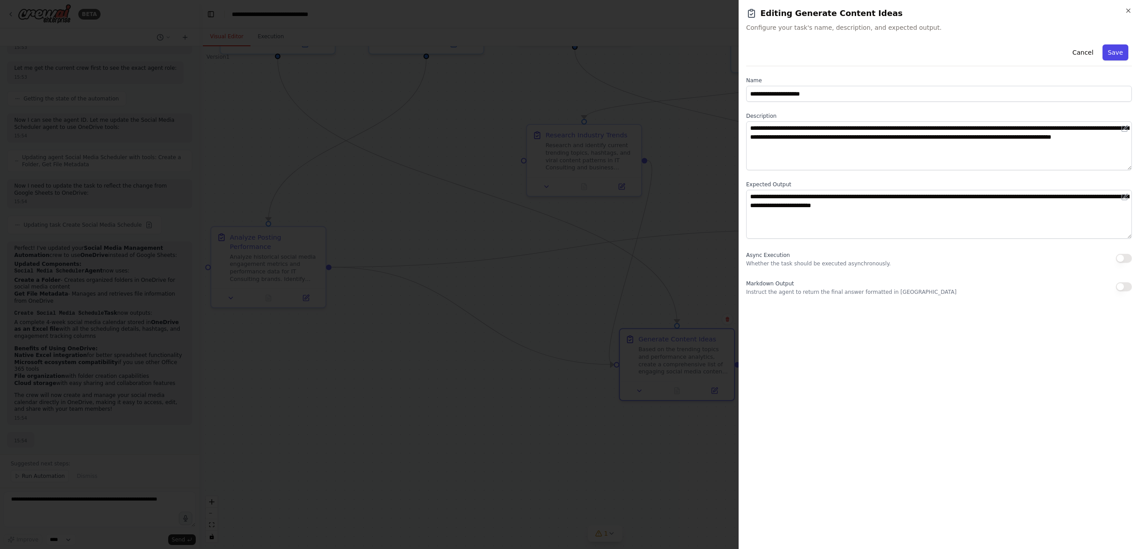
click at [1120, 52] on button "Save" at bounding box center [1115, 52] width 26 height 16
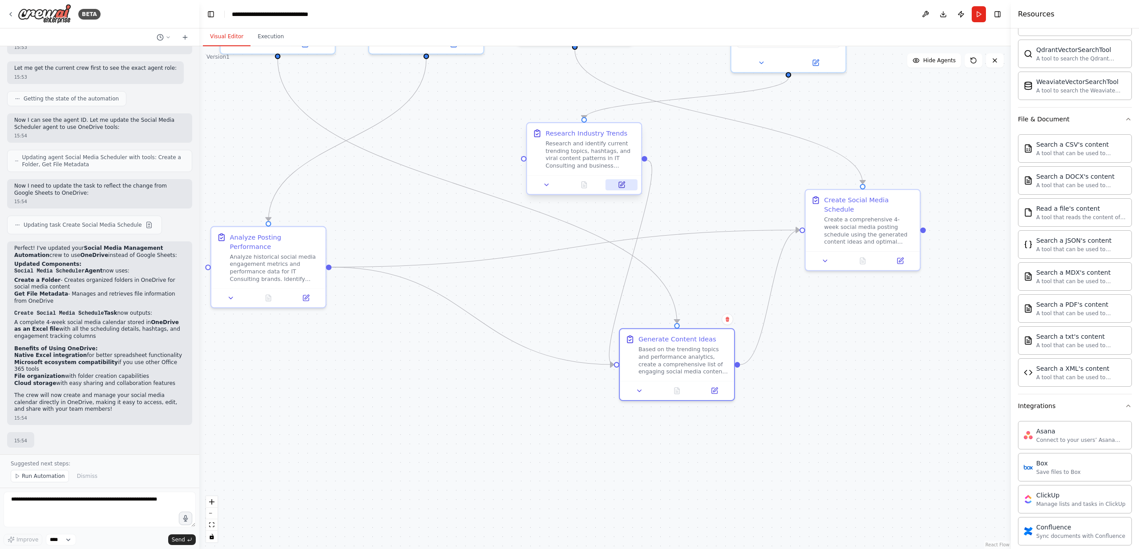
click at [618, 188] on icon at bounding box center [622, 185] width 8 height 8
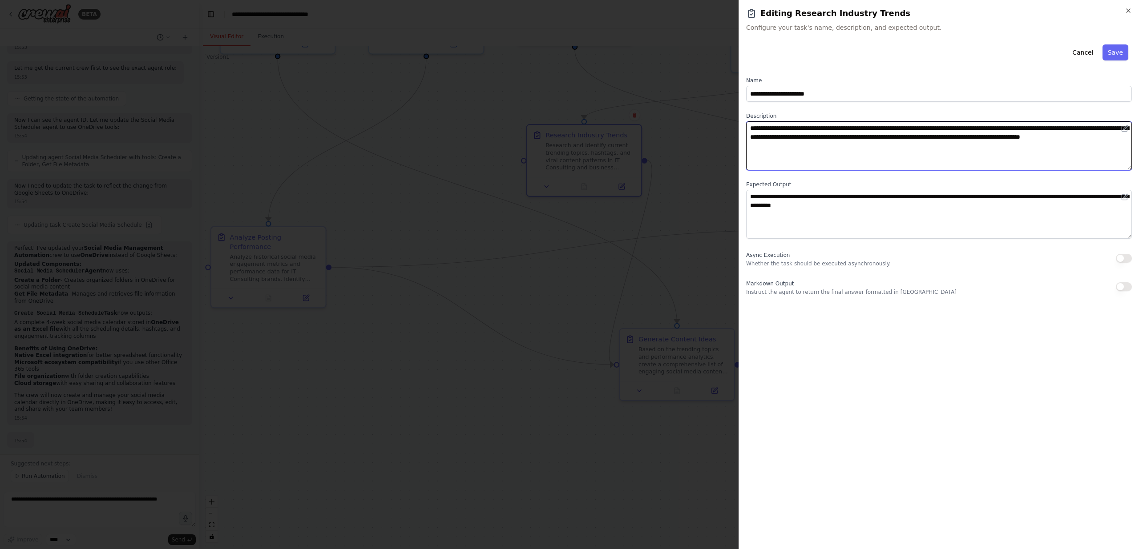
click at [1046, 128] on textarea "**********" at bounding box center [939, 145] width 386 height 49
type textarea "**********"
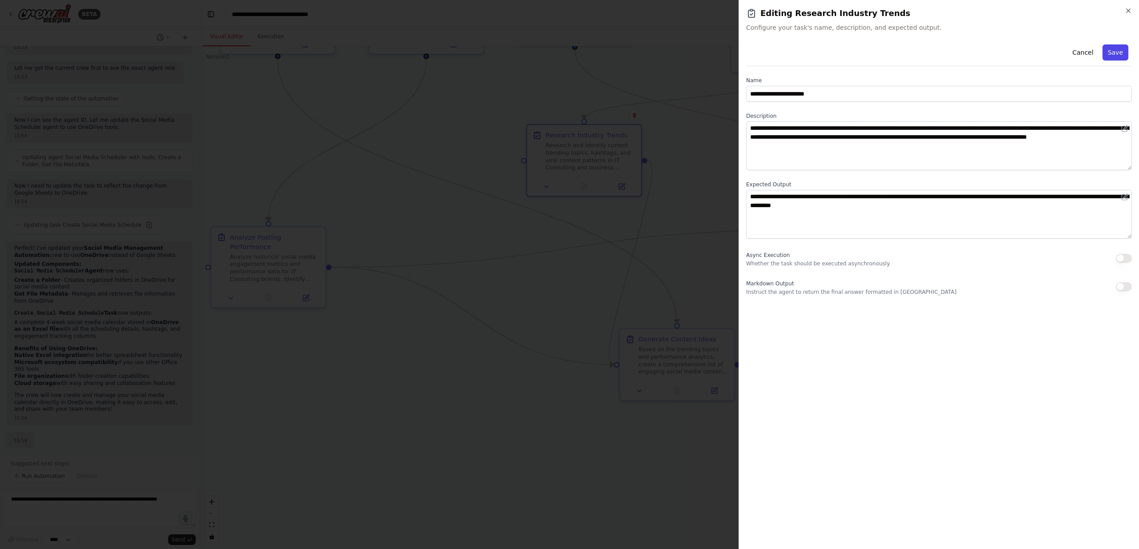
click at [1114, 53] on button "Save" at bounding box center [1115, 52] width 26 height 16
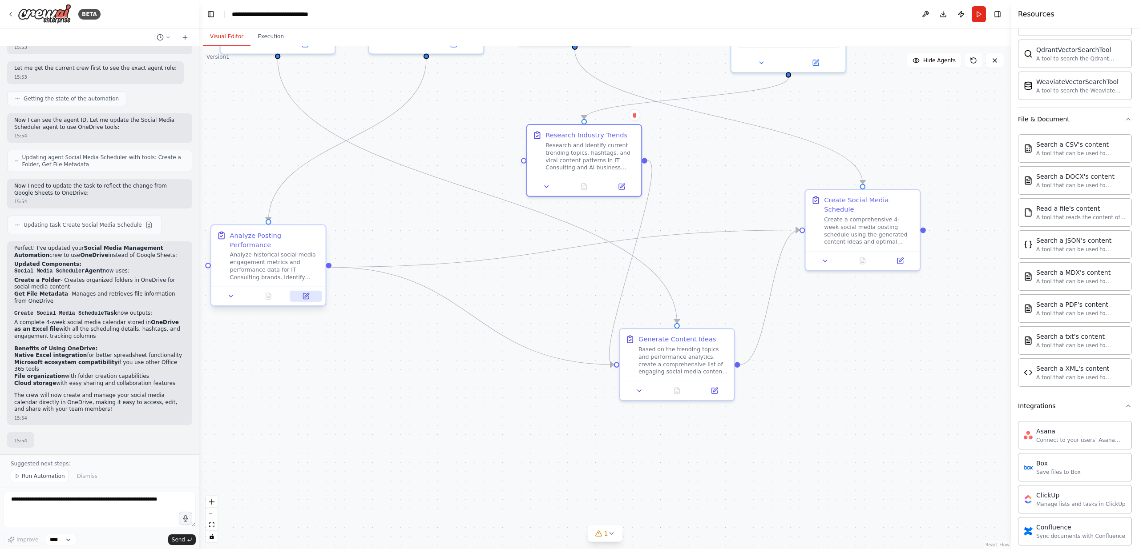
click at [304, 300] on icon at bounding box center [306, 297] width 8 height 8
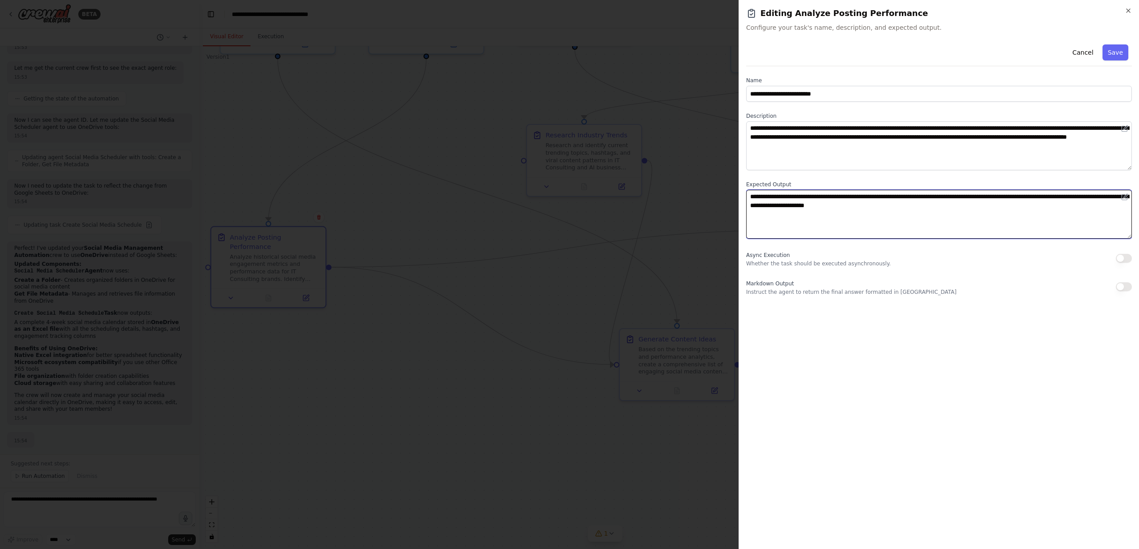
click at [902, 207] on textarea "**********" at bounding box center [939, 214] width 386 height 49
type textarea "**********"
click at [1108, 49] on button "Save" at bounding box center [1115, 52] width 26 height 16
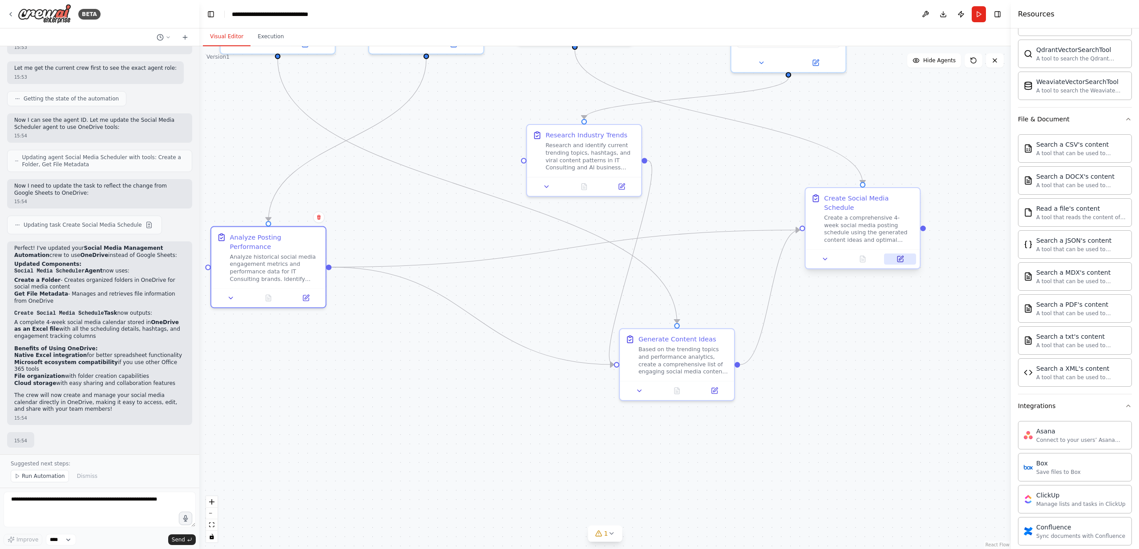
click at [902, 262] on icon at bounding box center [900, 259] width 6 height 6
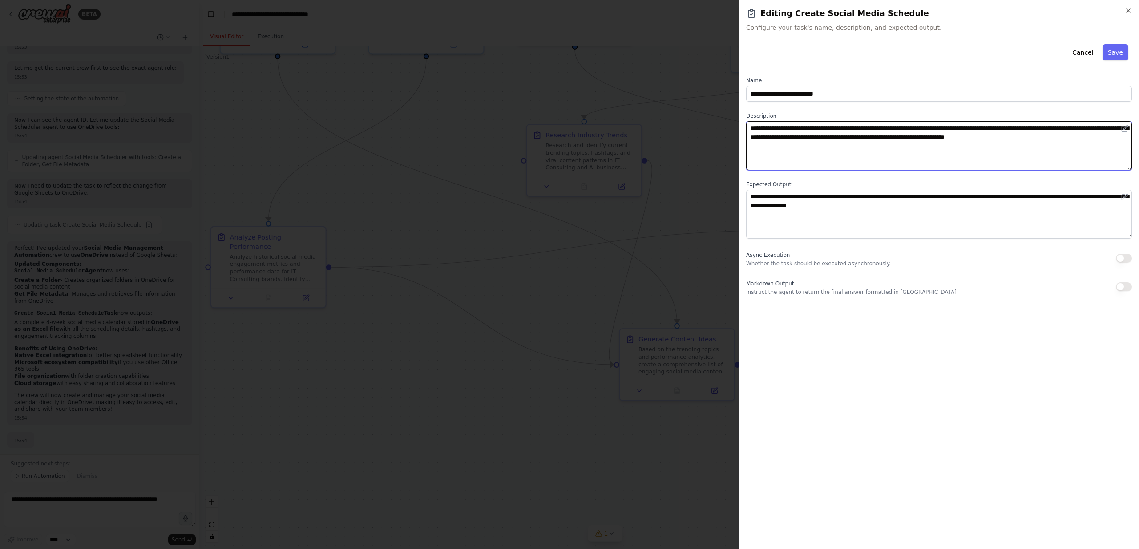
click at [832, 140] on textarea "**********" at bounding box center [939, 145] width 386 height 49
paste textarea "**********"
type textarea "**********"
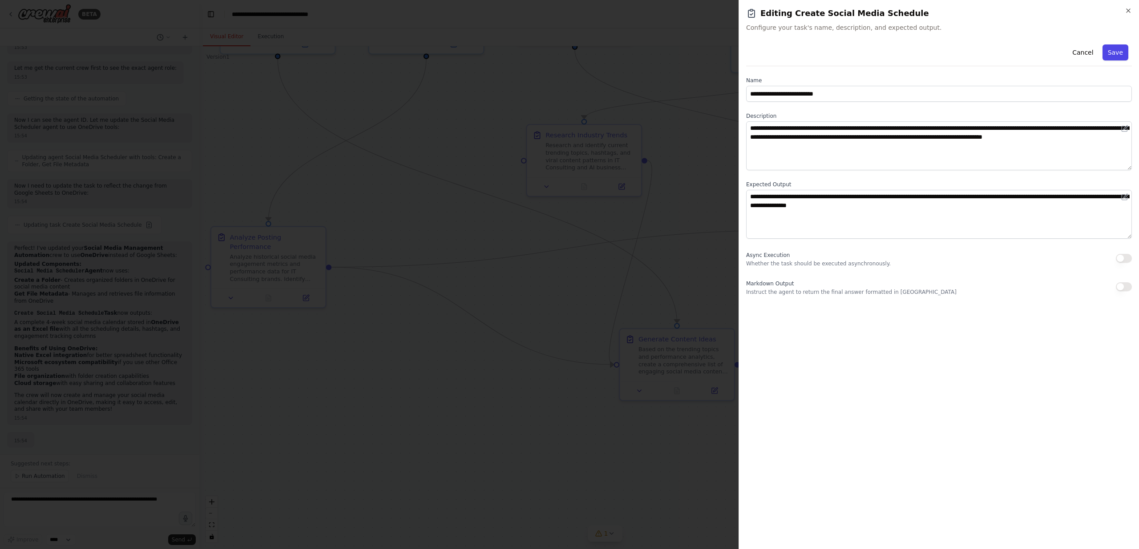
click at [1113, 54] on button "Save" at bounding box center [1115, 52] width 26 height 16
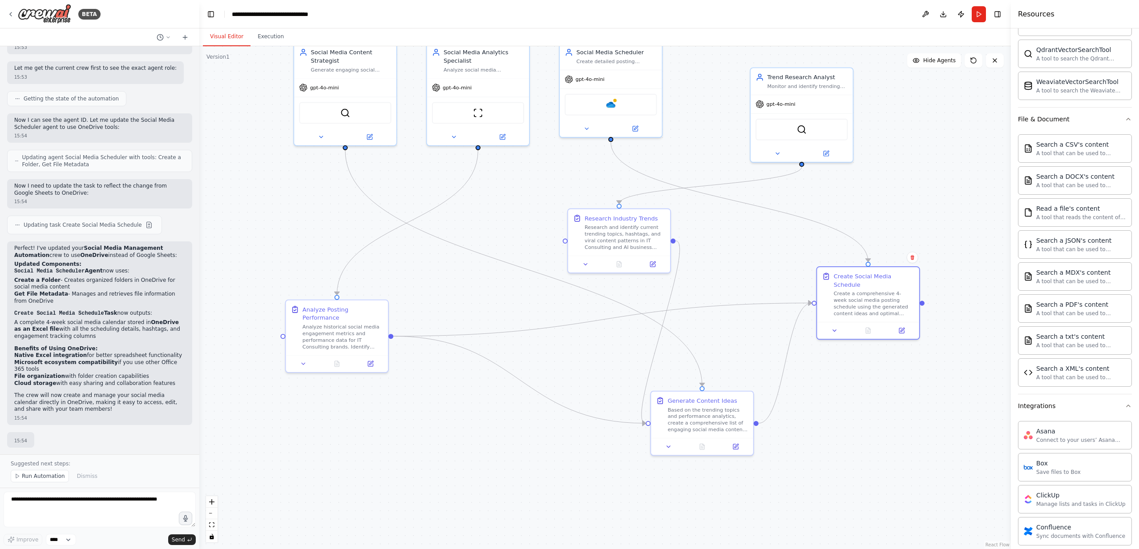
drag, startPoint x: 838, startPoint y: 135, endPoint x: 841, endPoint y: 199, distance: 64.6
click at [841, 199] on div ".deletable-edge-delete-btn { width: 20px; height: 20px; border: 0px solid #ffff…" at bounding box center [604, 297] width 811 height 503
click at [976, 14] on button "Run" at bounding box center [979, 14] width 14 height 16
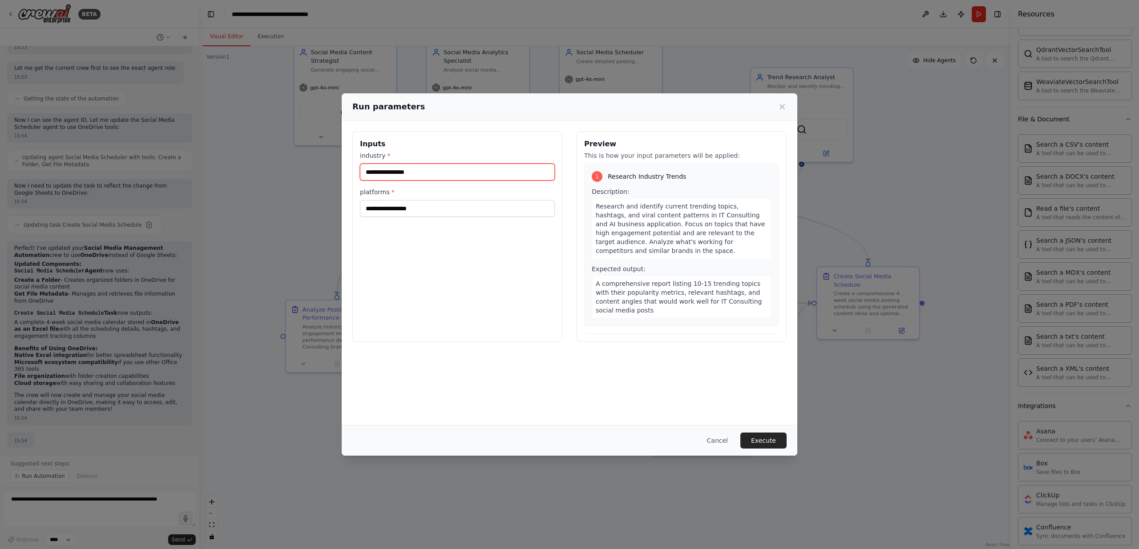
click at [429, 171] on input "industry *" at bounding box center [457, 172] width 195 height 17
type input "**********"
paste input "**********"
type input "**********"
click at [767, 443] on button "Execute" at bounding box center [763, 441] width 46 height 16
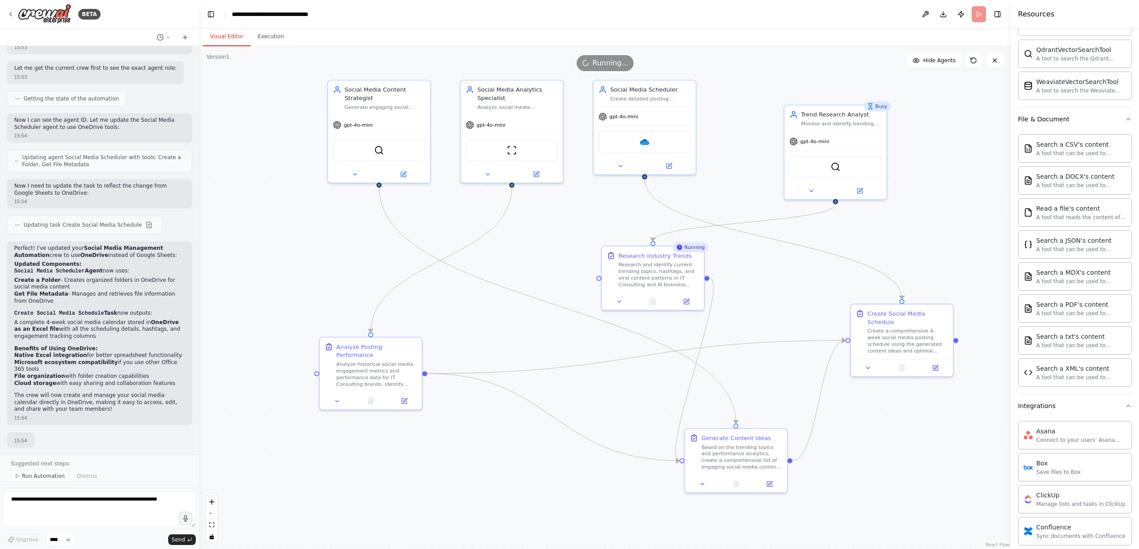
drag, startPoint x: 686, startPoint y: 149, endPoint x: 719, endPoint y: 186, distance: 49.8
click at [719, 186] on div ".deletable-edge-delete-btn { width: 20px; height: 20px; border: 0px solid #ffff…" at bounding box center [604, 297] width 811 height 503
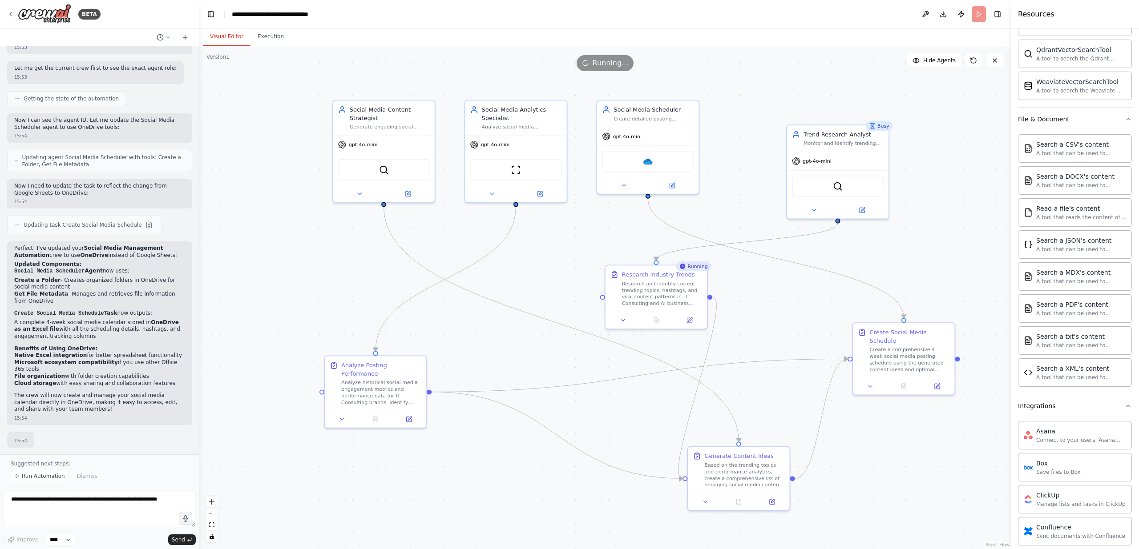
drag, startPoint x: 832, startPoint y: 73, endPoint x: 834, endPoint y: 92, distance: 19.7
click at [834, 92] on div ".deletable-edge-delete-btn { width: 20px; height: 20px; border: 0px solid #ffff…" at bounding box center [604, 297] width 811 height 503
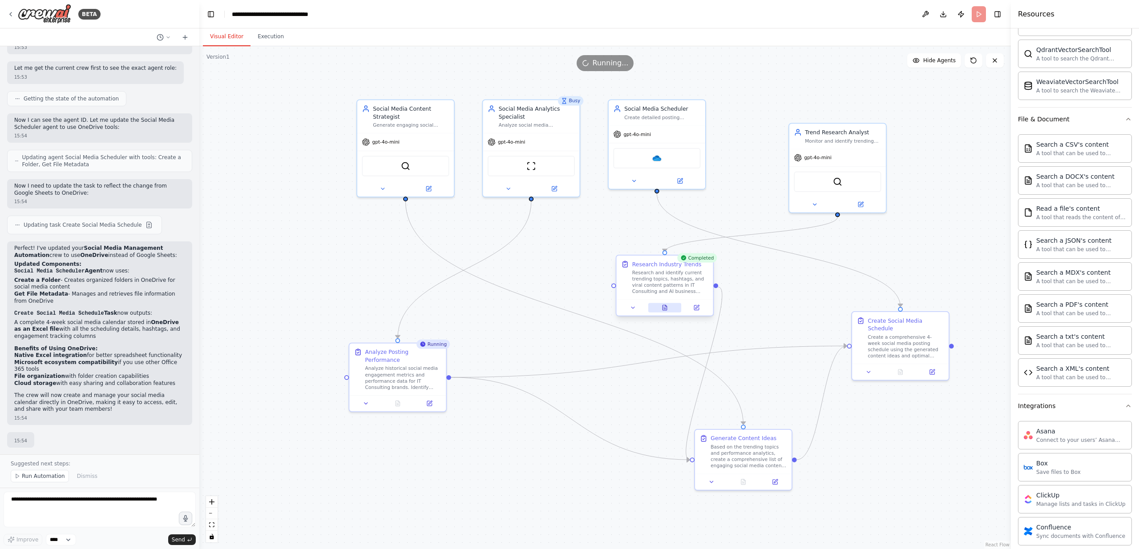
click at [664, 310] on icon at bounding box center [664, 307] width 4 height 5
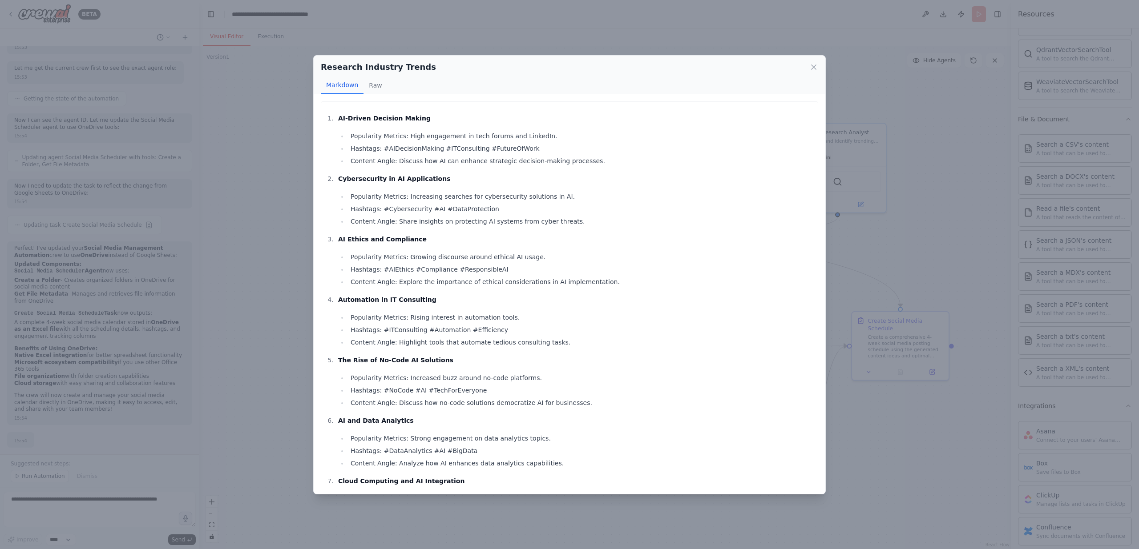
click at [399, 120] on strong "AI-Driven Decision Making" at bounding box center [384, 118] width 93 height 7
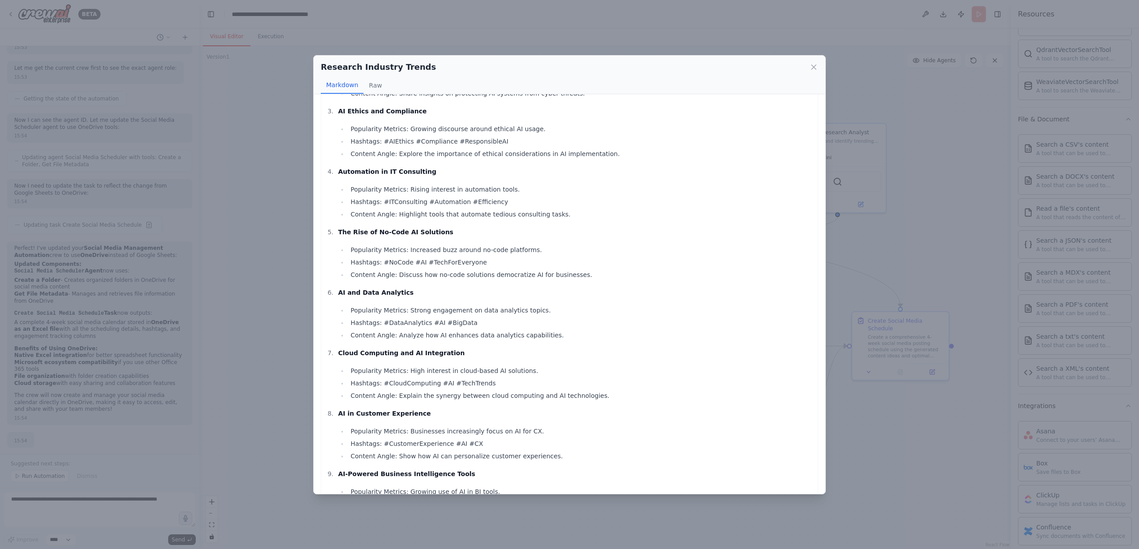
scroll to position [133, 0]
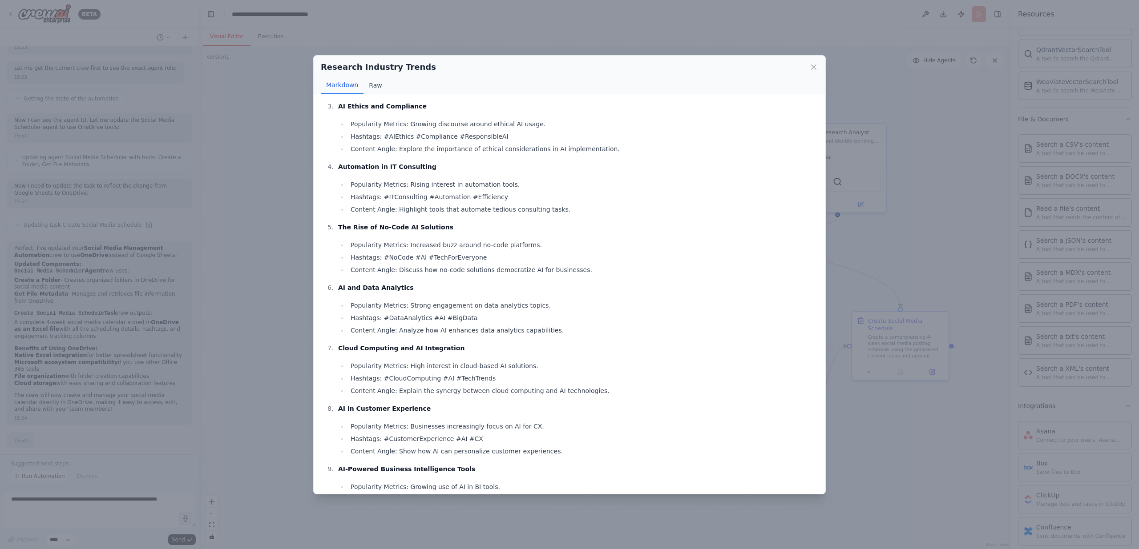
click at [373, 92] on button "Raw" at bounding box center [375, 85] width 24 height 17
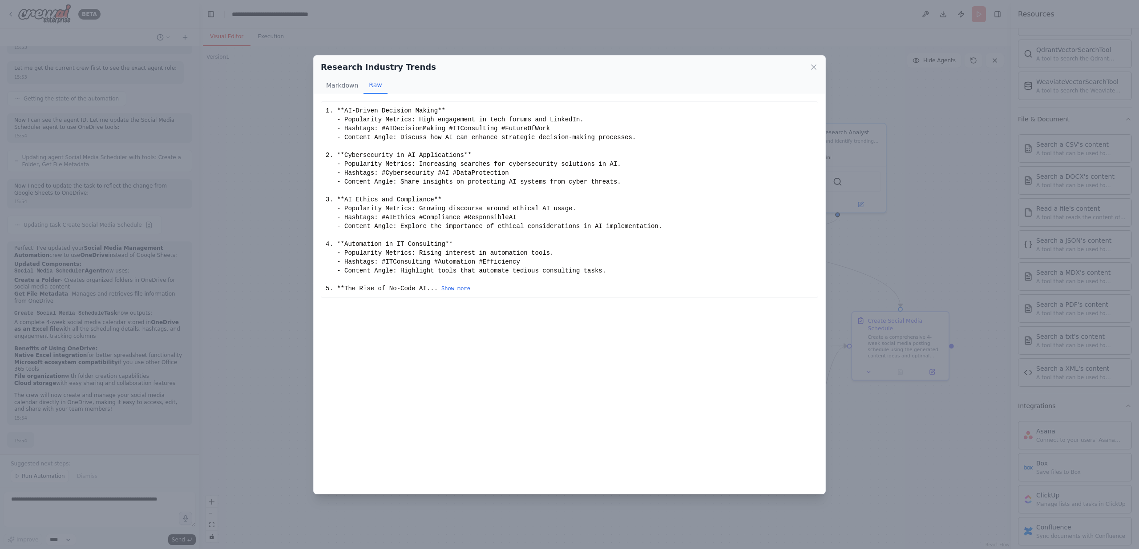
scroll to position [0, 0]
click at [340, 83] on button "Markdown" at bounding box center [342, 85] width 43 height 17
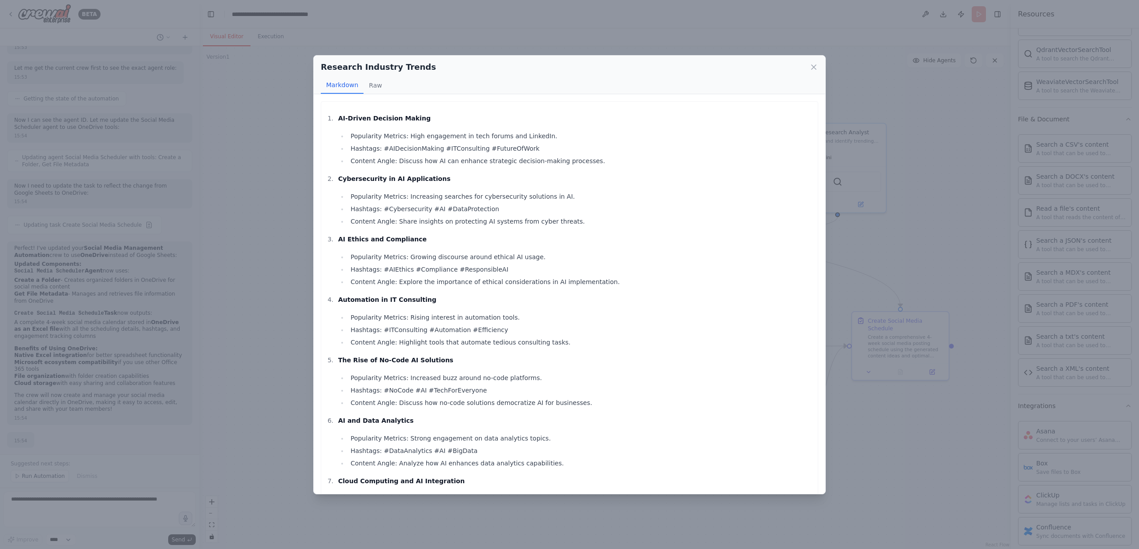
click at [335, 115] on li "AI-Driven Decision Making Popularity Metrics: High engagement in tech forums an…" at bounding box center [574, 139] width 478 height 53
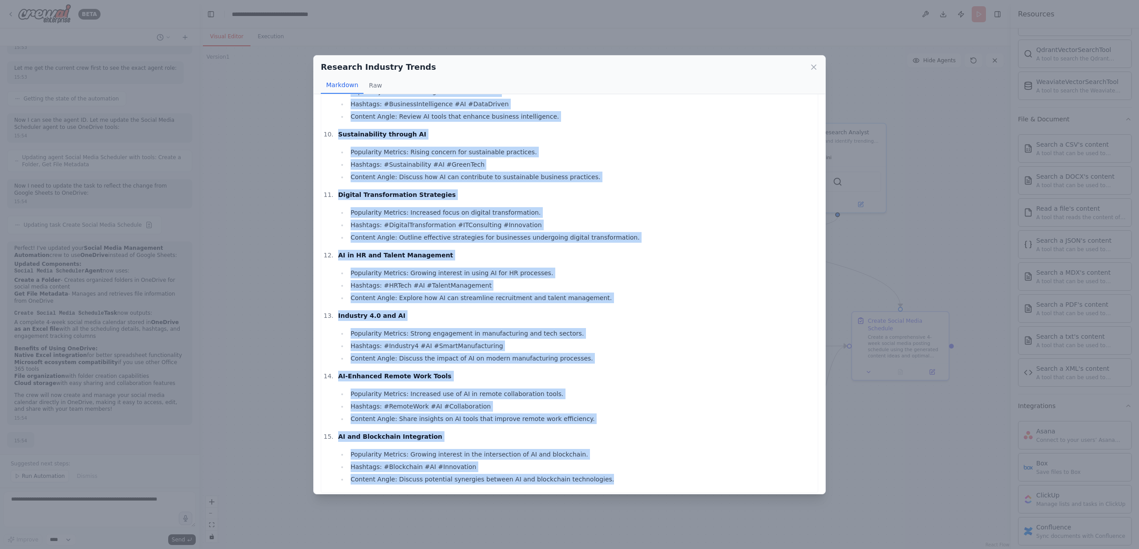
scroll to position [535, 0]
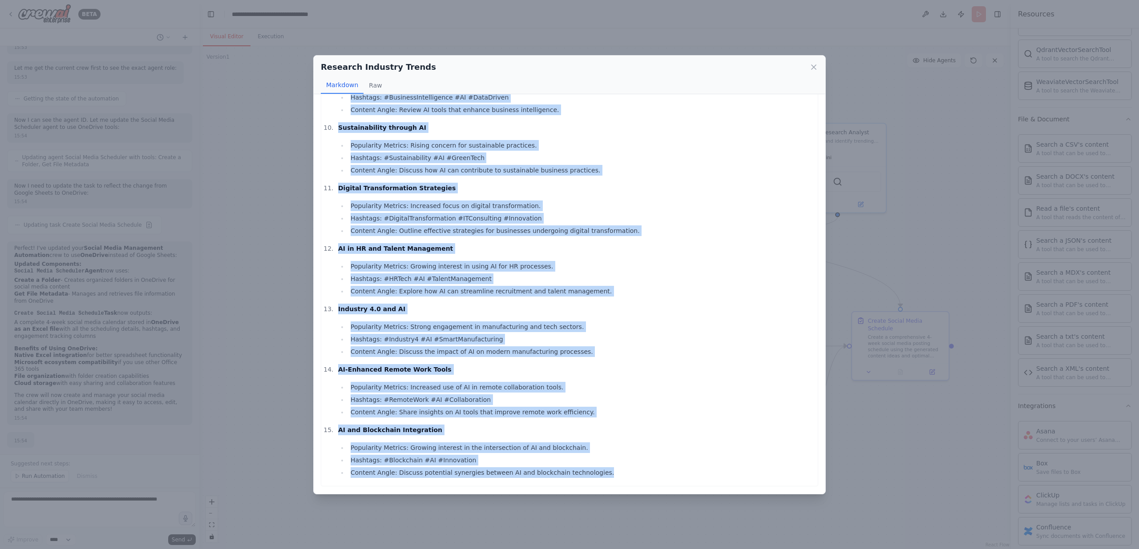
drag, startPoint x: 331, startPoint y: 118, endPoint x: 494, endPoint y: 515, distance: 428.7
click at [494, 515] on div "Research Industry Trends Markdown Raw AI-Driven Decision Making Popularity Metr…" at bounding box center [569, 274] width 1139 height 549
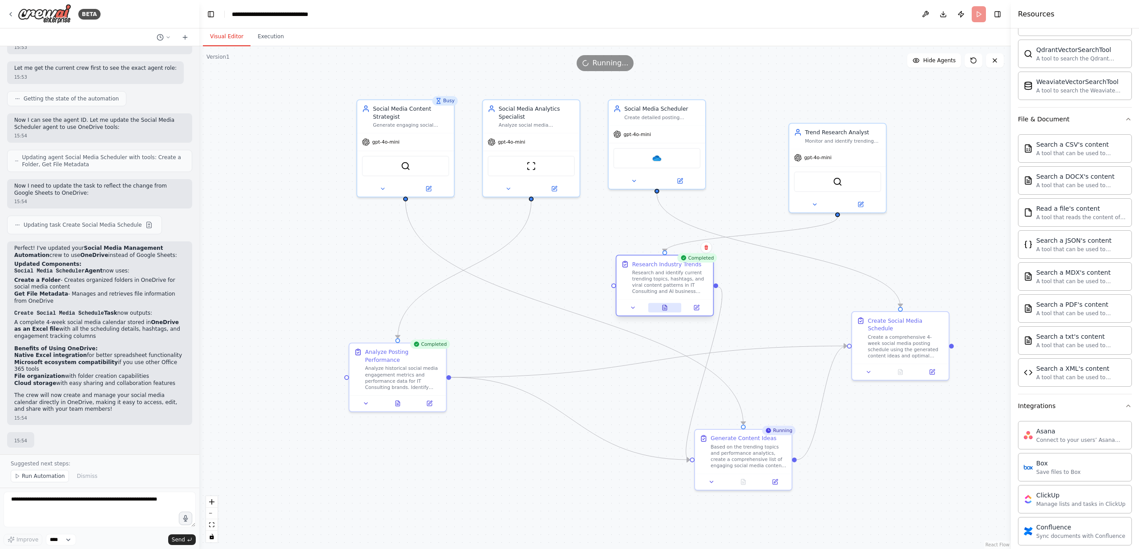
click at [665, 309] on icon at bounding box center [665, 309] width 2 height 0
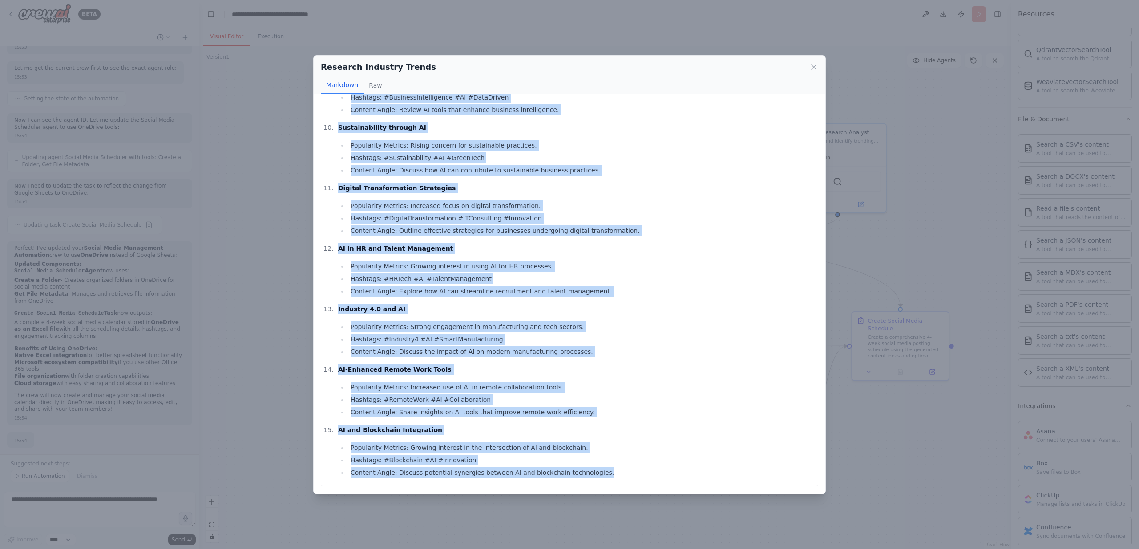
drag, startPoint x: 339, startPoint y: 119, endPoint x: 552, endPoint y: 514, distance: 449.2
click at [552, 514] on div "Research Industry Trends Markdown Raw AI-Driven Decision Making Popularity Metr…" at bounding box center [569, 274] width 1139 height 549
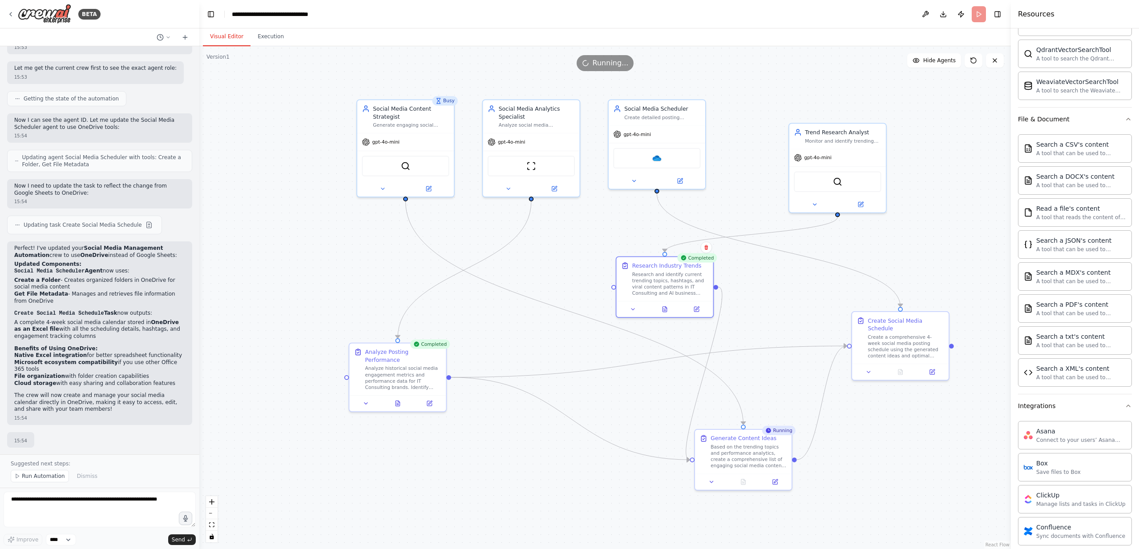
click at [552, 514] on div ".deletable-edge-delete-btn { width: 20px; height: 20px; border: 0px solid #ffff…" at bounding box center [604, 297] width 811 height 503
click at [664, 308] on icon at bounding box center [665, 308] width 2 height 0
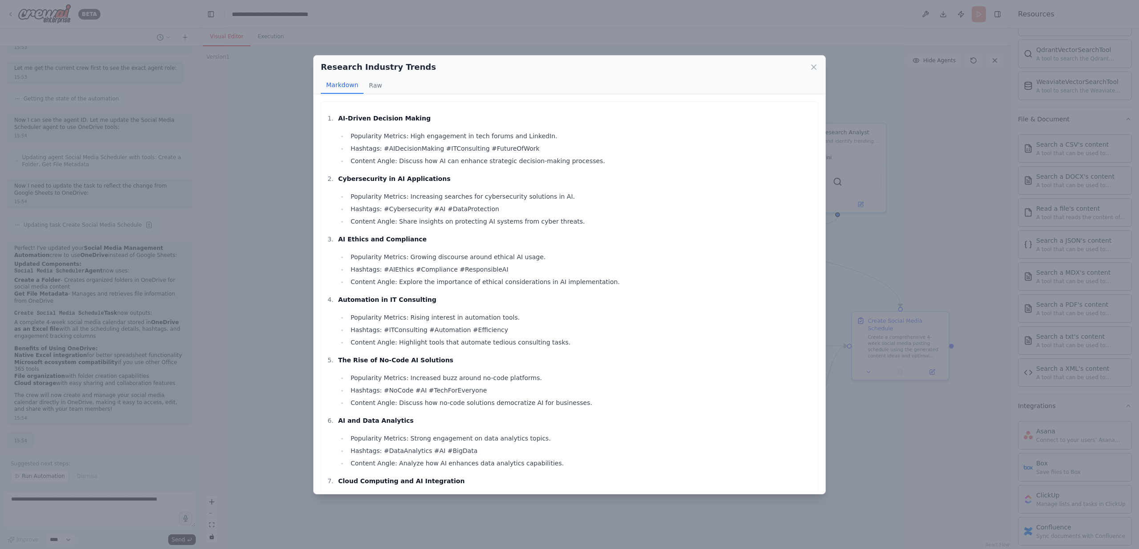
click at [436, 261] on li "Popularity Metrics: Growing discourse around ethical AI usage." at bounding box center [580, 257] width 465 height 11
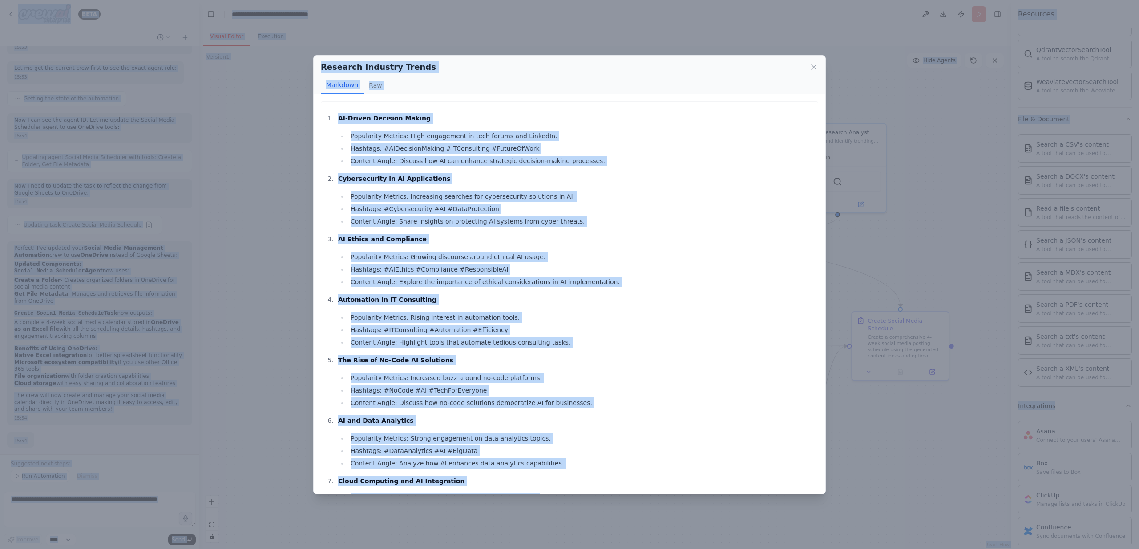
copy body "BETA Create a crew that schedules and publishes social media content across mul…"
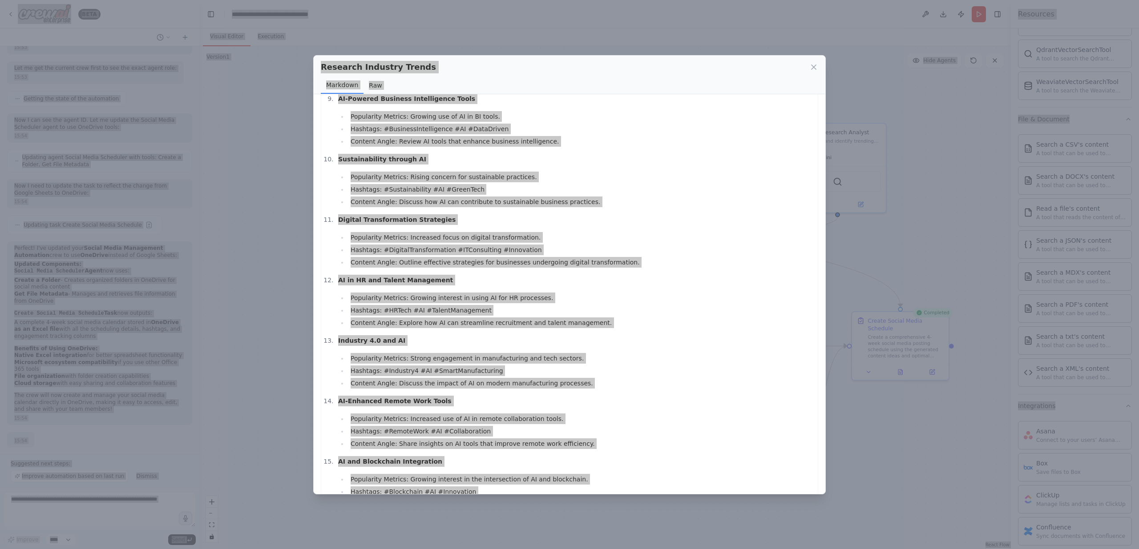
scroll to position [535, 0]
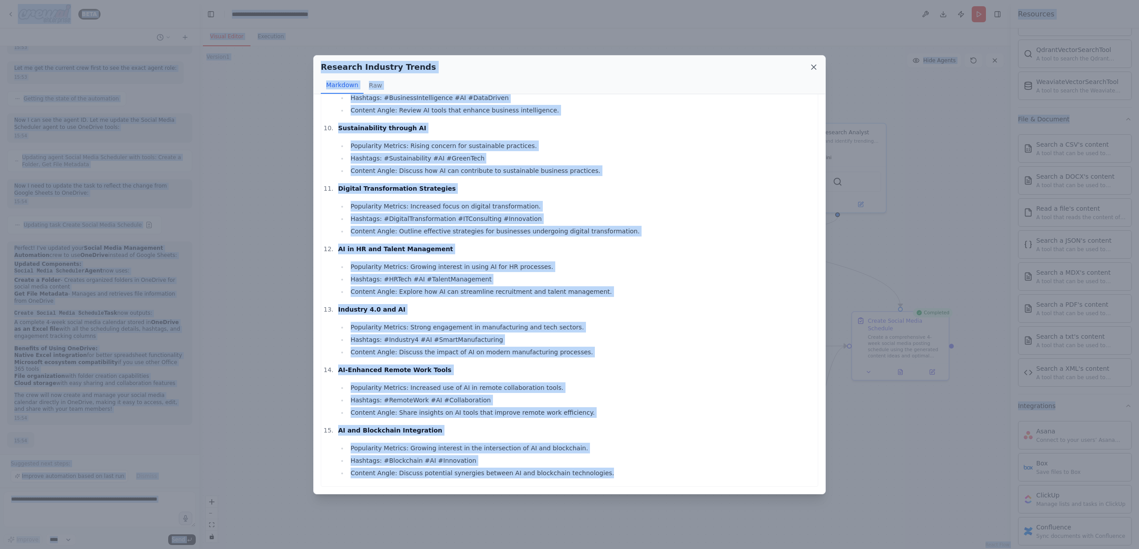
click at [815, 67] on icon at bounding box center [813, 67] width 9 height 9
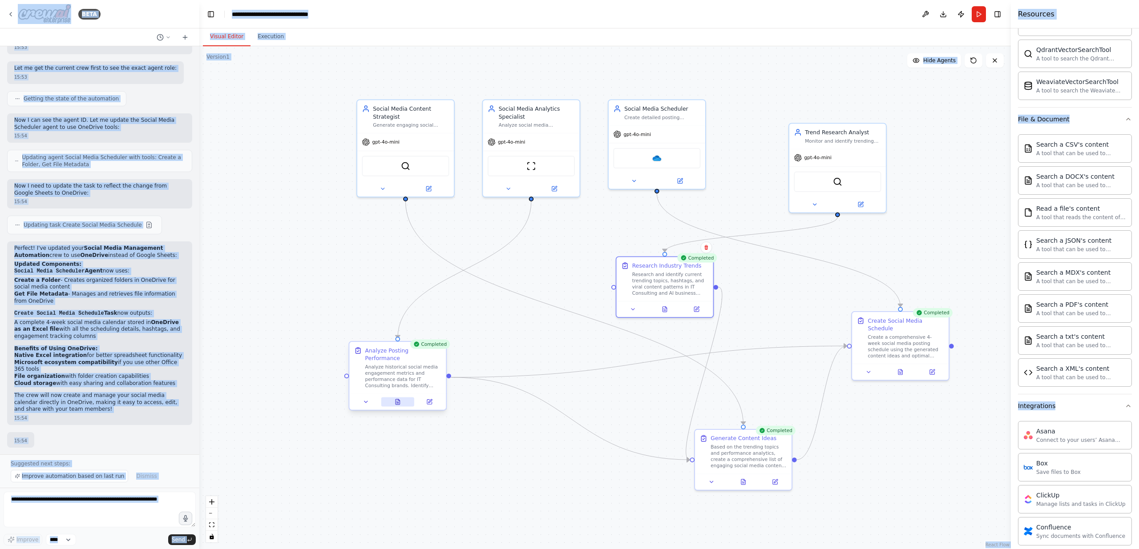
click at [398, 405] on button at bounding box center [397, 401] width 33 height 9
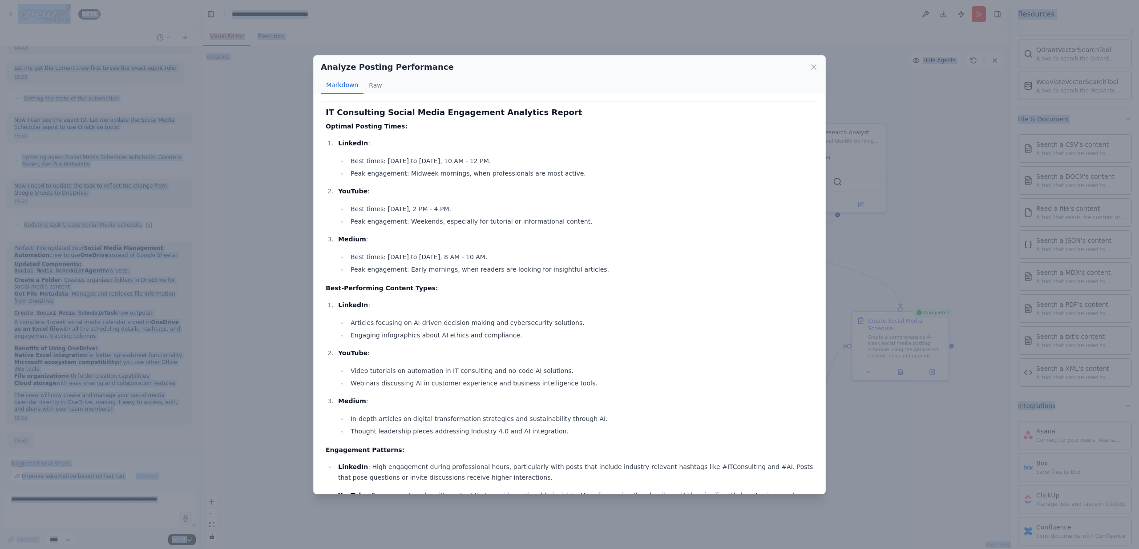
click at [325, 117] on div "IT Consulting Social Media Engagement Analytics Report Optimal Posting Times: L…" at bounding box center [569, 410] width 497 height 618
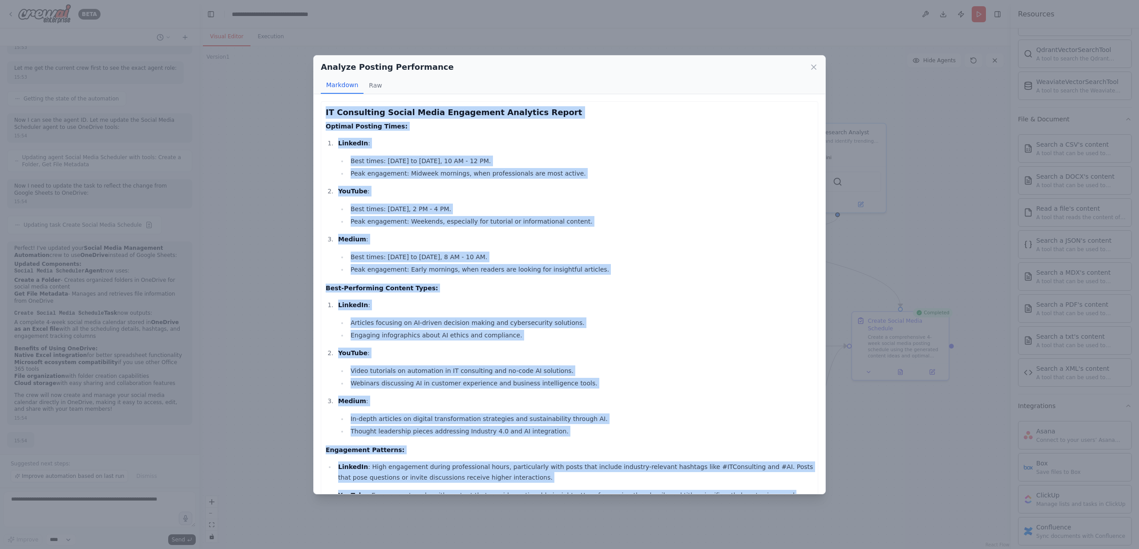
scroll to position [211, 0]
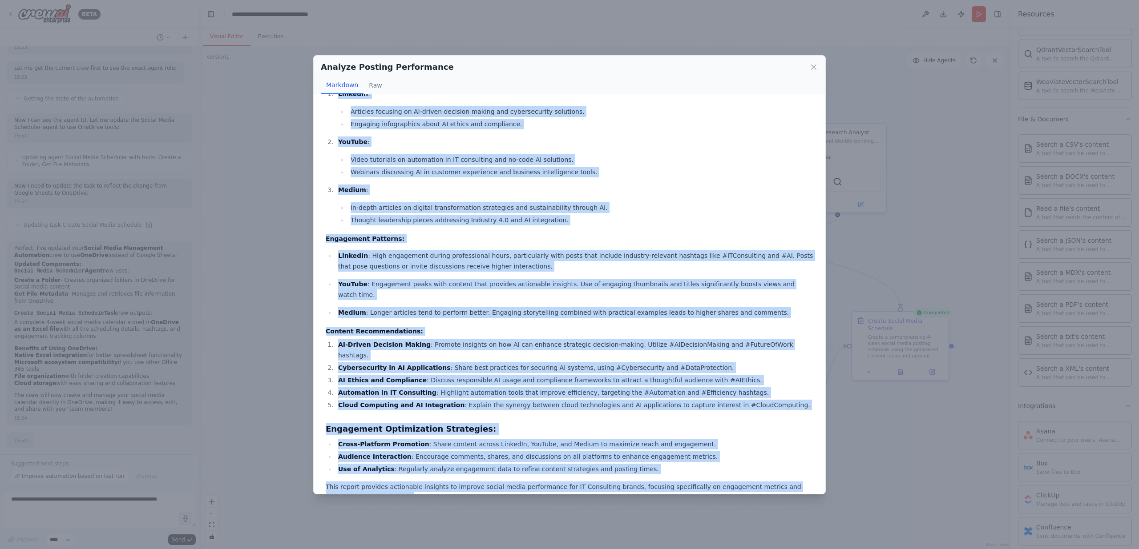
copy div "IT Consulting Social Media Engagement Analytics Report Optimal Posting Times: L…"
drag, startPoint x: 325, startPoint y: 111, endPoint x: 561, endPoint y: 528, distance: 478.7
click at [561, 528] on div "Analyze Posting Performance Markdown Raw IT Consulting Social Media Engagement …" at bounding box center [569, 274] width 1139 height 549
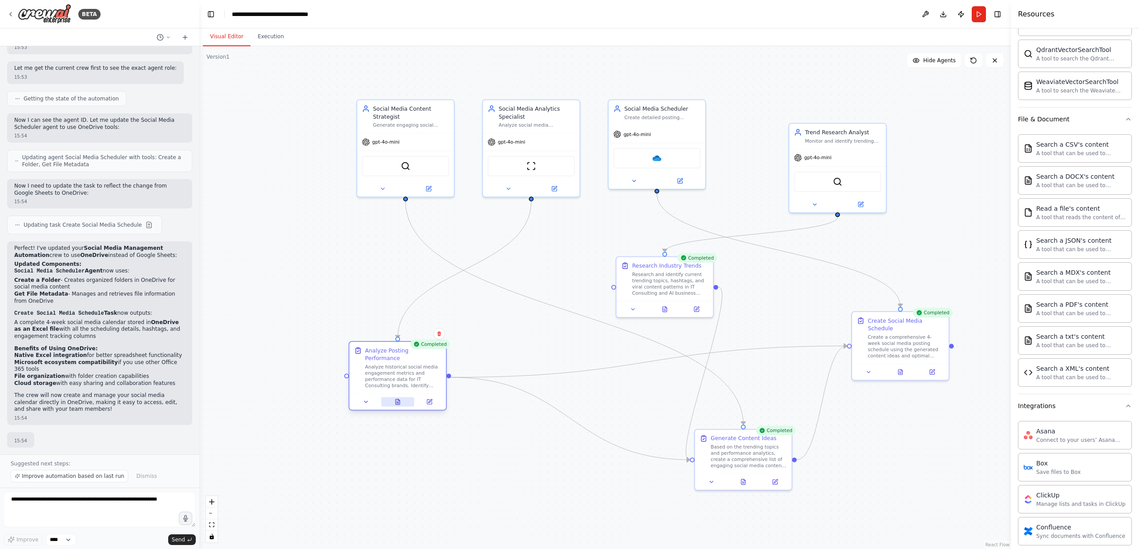
click at [396, 403] on icon at bounding box center [397, 401] width 4 height 5
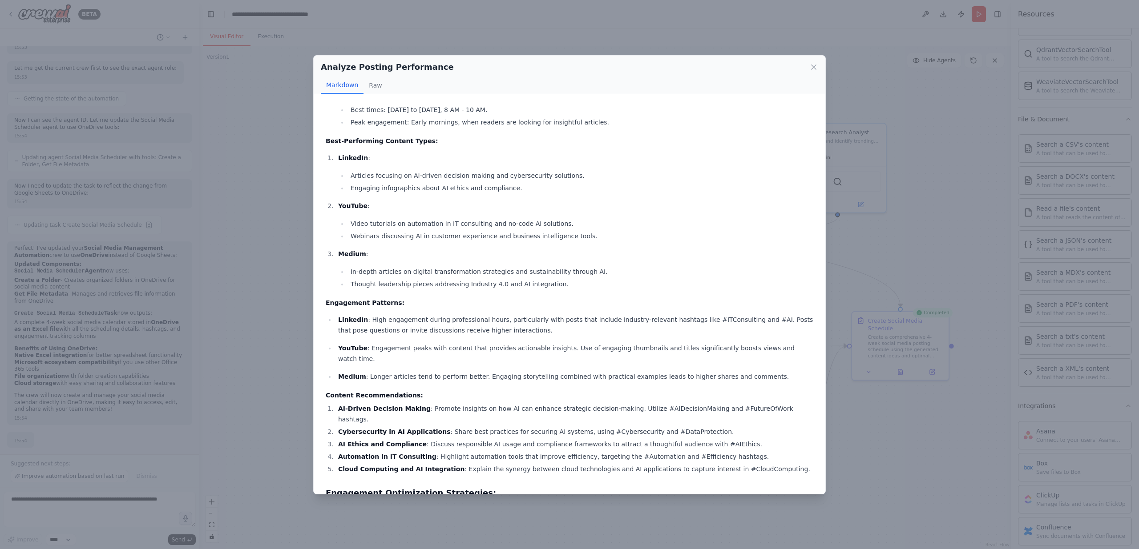
scroll to position [211, 0]
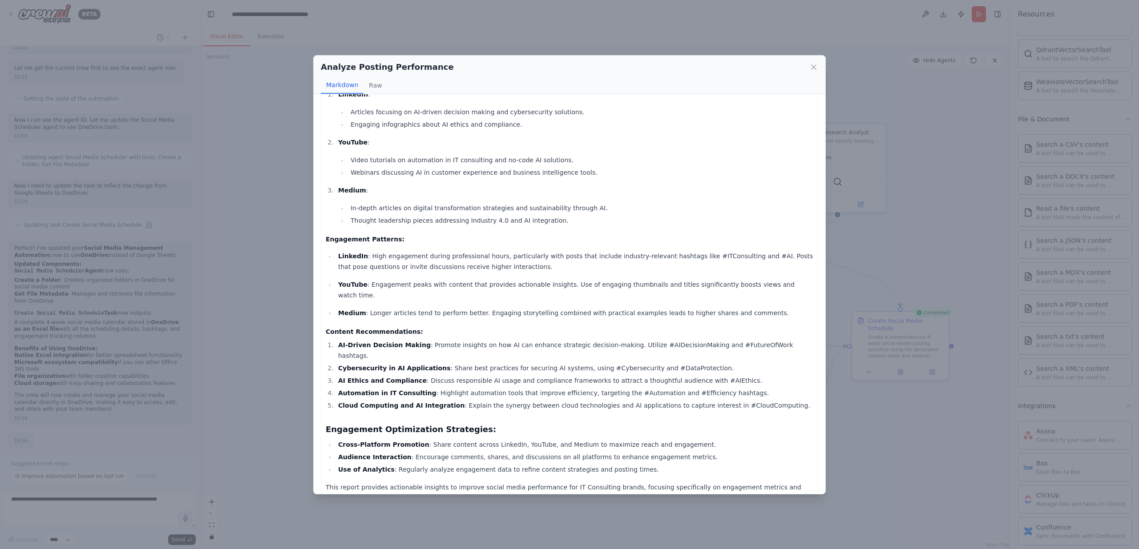
click at [817, 58] on div "Analyze Posting Performance Markdown Raw" at bounding box center [570, 75] width 512 height 39
click at [815, 63] on icon at bounding box center [813, 67] width 9 height 9
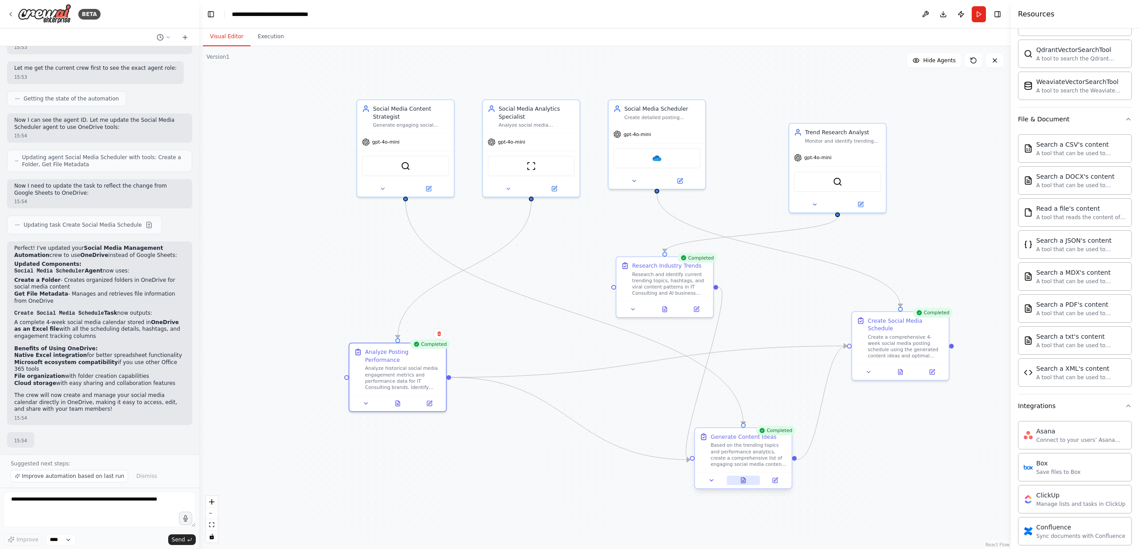
click at [744, 479] on icon at bounding box center [745, 479] width 2 height 2
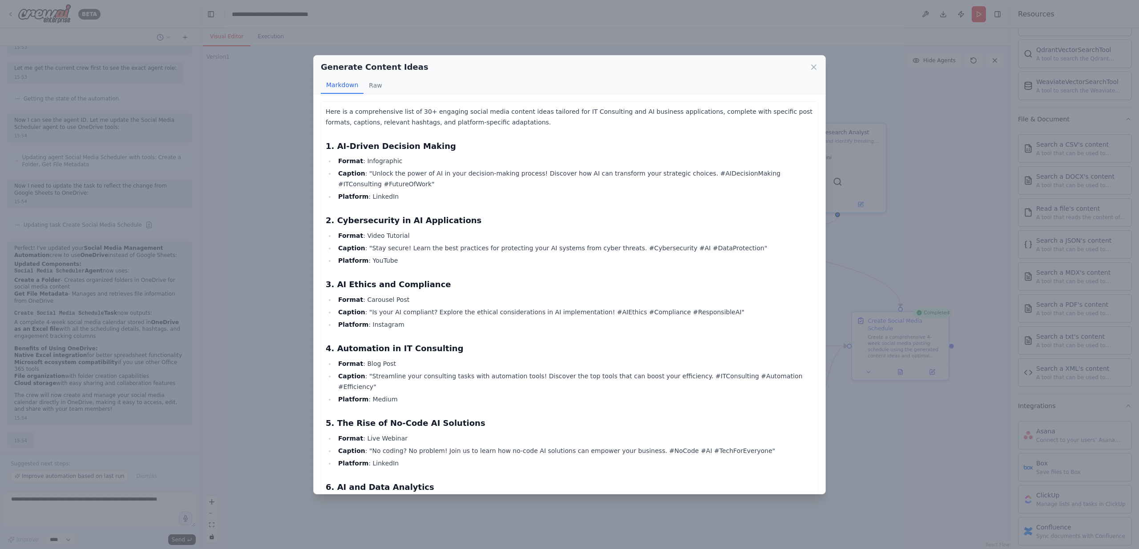
click at [328, 112] on p "Here is a comprehensive list of 30+ engaging social media content ideas tailore…" at bounding box center [570, 116] width 488 height 21
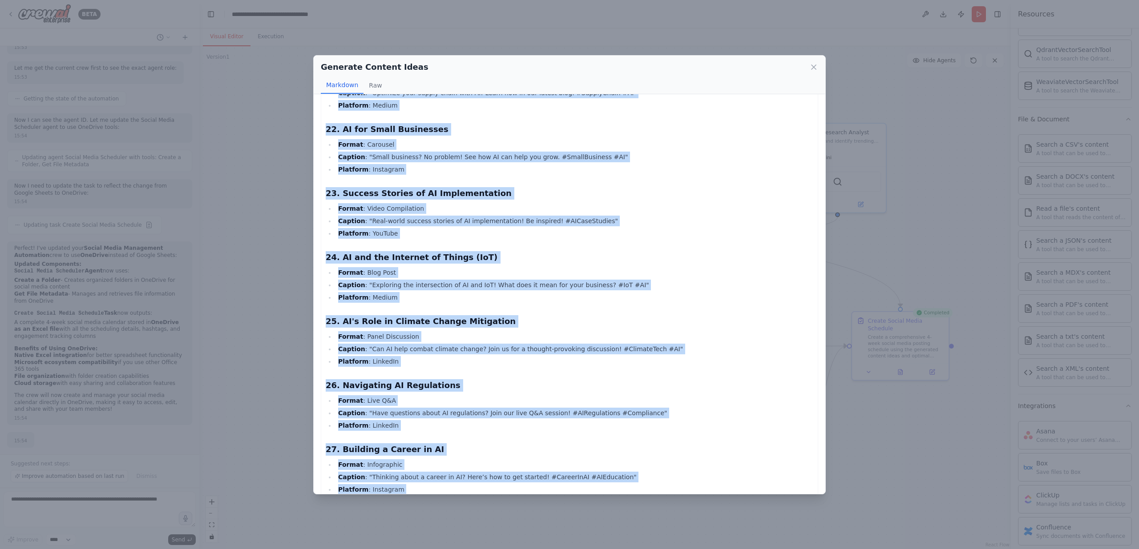
scroll to position [1580, 0]
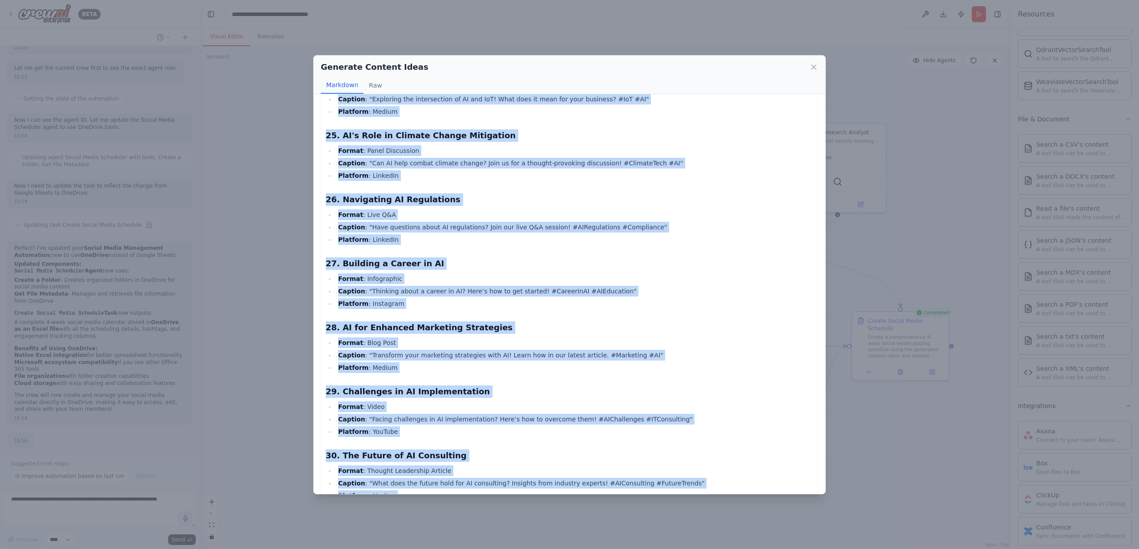
copy div "Here is a comprehensive list of 30+ engaging social media content ideas tailore…"
drag, startPoint x: 326, startPoint y: 112, endPoint x: 559, endPoint y: 508, distance: 460.2
click at [559, 508] on div "Generate Content Ideas Markdown Raw Here is a comprehensive list of 30+ engagin…" at bounding box center [569, 274] width 1139 height 549
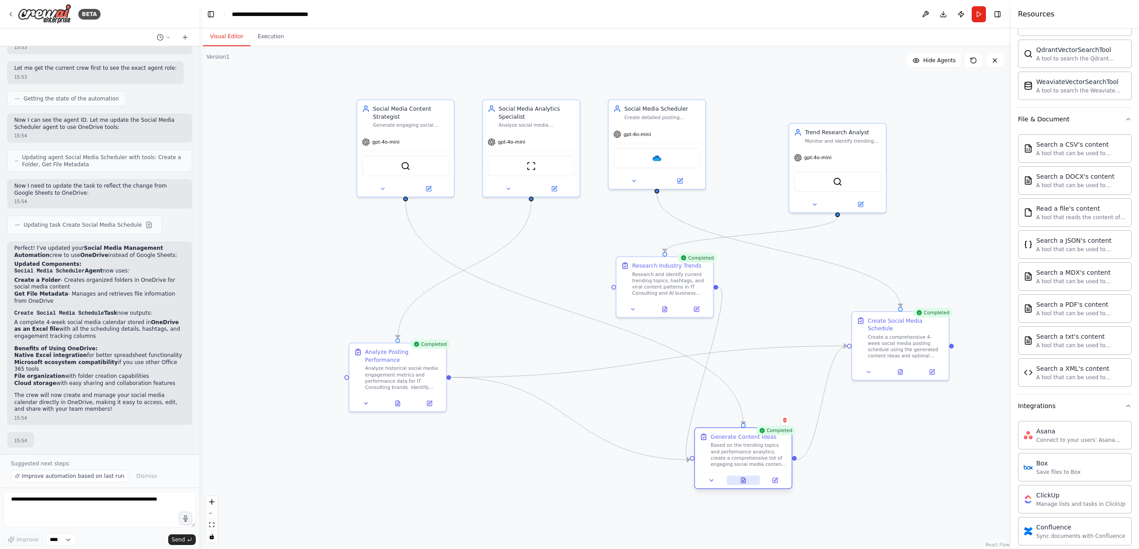
click at [749, 481] on button at bounding box center [742, 480] width 33 height 9
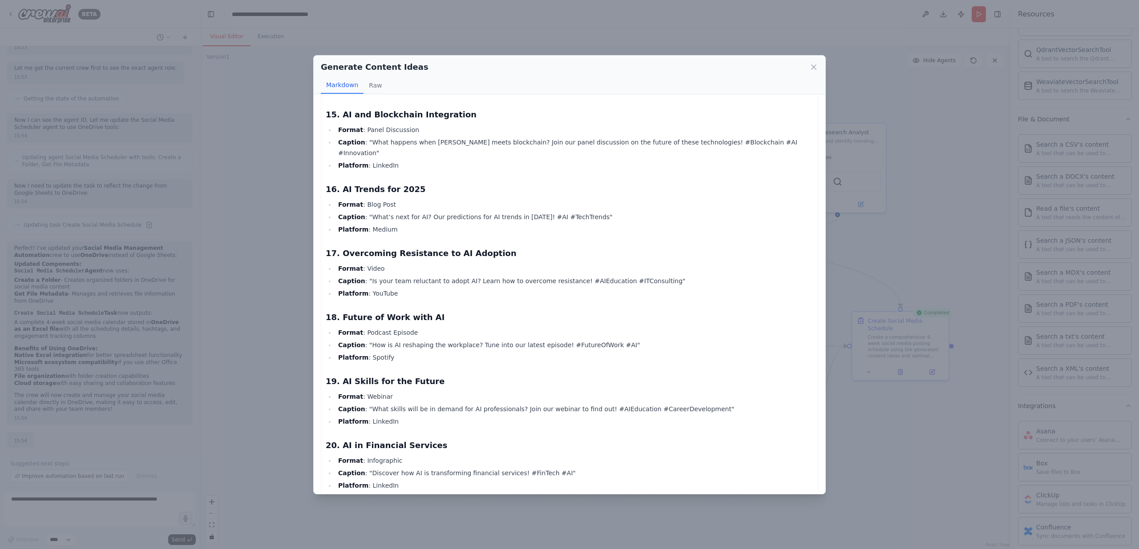
scroll to position [1579, 0]
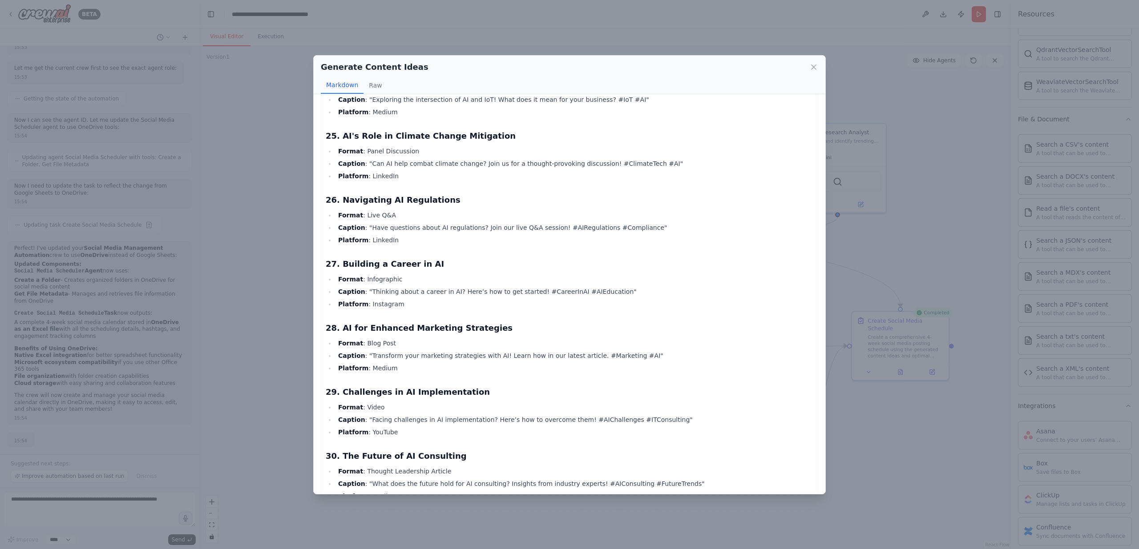
click at [938, 433] on div "Generate Content Ideas Markdown Raw Here is a comprehensive list of 30+ engagin…" at bounding box center [569, 274] width 1139 height 549
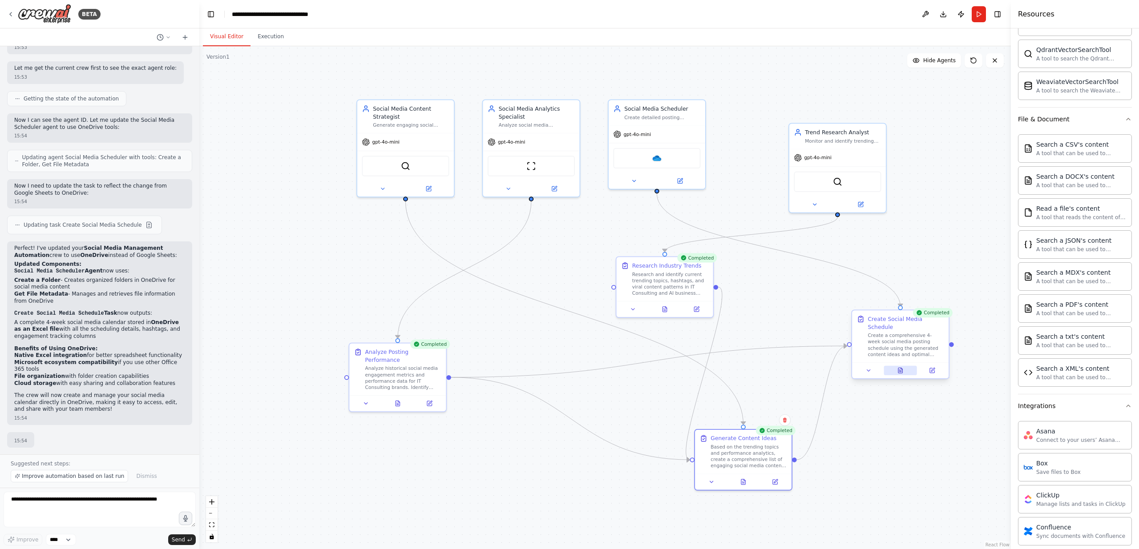
click at [901, 370] on icon at bounding box center [900, 370] width 4 height 5
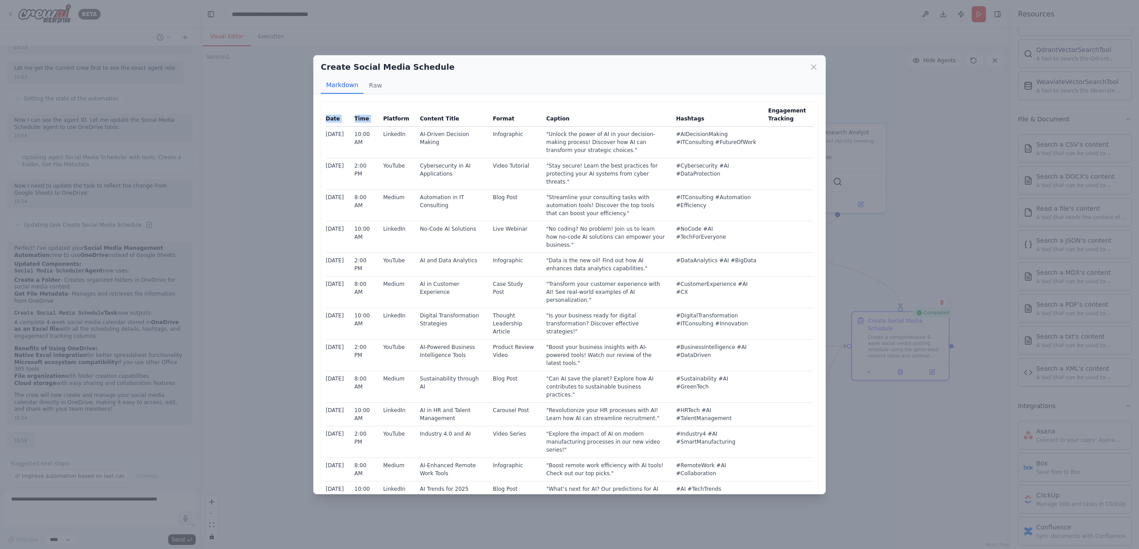
drag, startPoint x: 329, startPoint y: 105, endPoint x: 380, endPoint y: 116, distance: 52.3
click at [380, 116] on div "Date Time Platform Content Title Format Caption Hashtags Engagement Tracking 20…" at bounding box center [569, 424] width 497 height 647
click at [356, 106] on th "Time" at bounding box center [363, 116] width 29 height 20
click at [335, 106] on th "Date" at bounding box center [338, 116] width 24 height 20
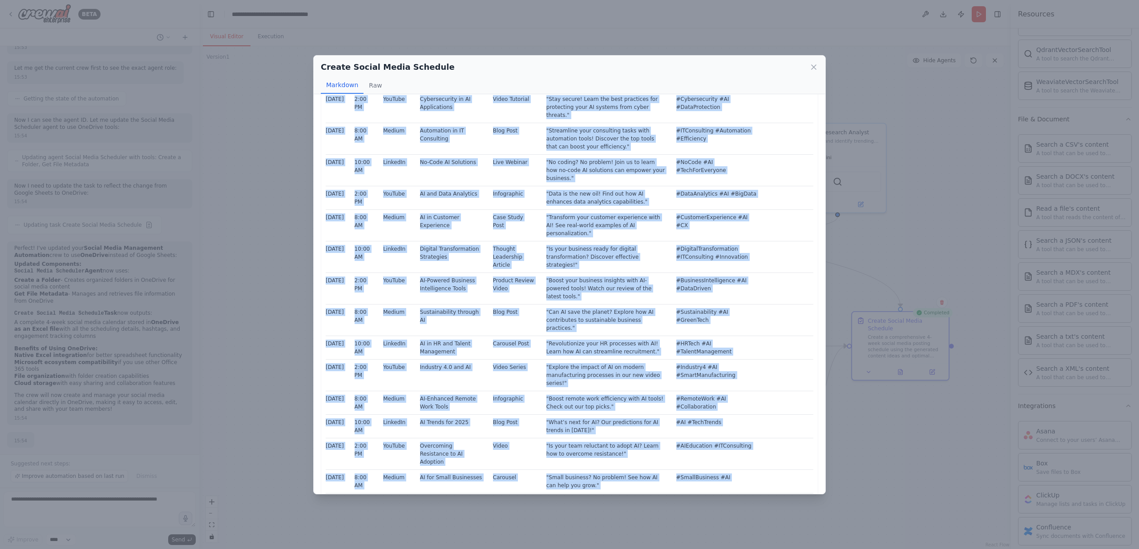
scroll to position [213, 0]
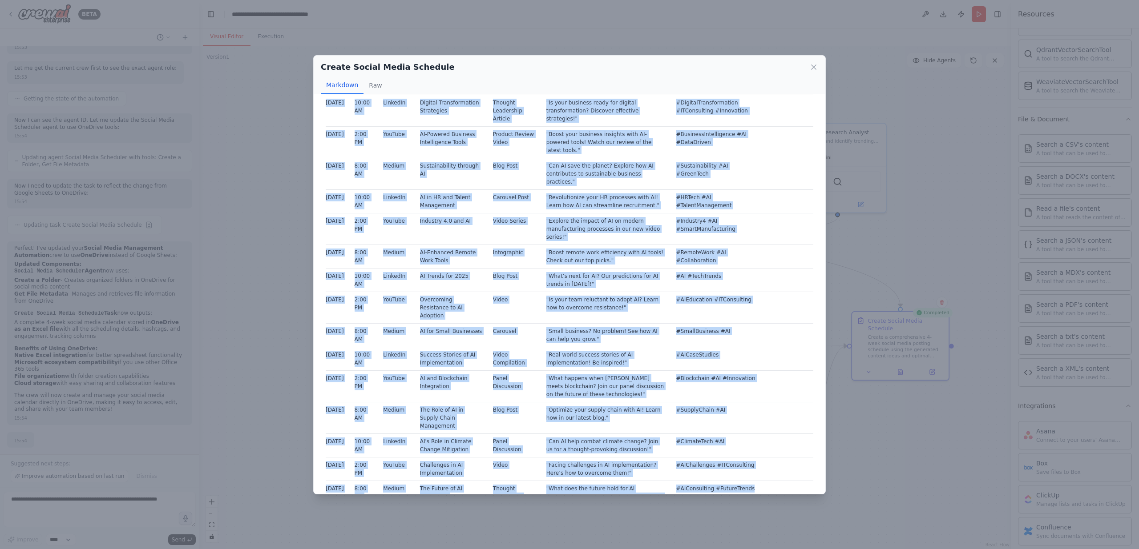
drag, startPoint x: 334, startPoint y: 108, endPoint x: 627, endPoint y: 481, distance: 474.7
click at [768, 538] on div "Create Social Media Schedule Markdown Raw Date Time Platform Content Title Form…" at bounding box center [569, 274] width 1139 height 549
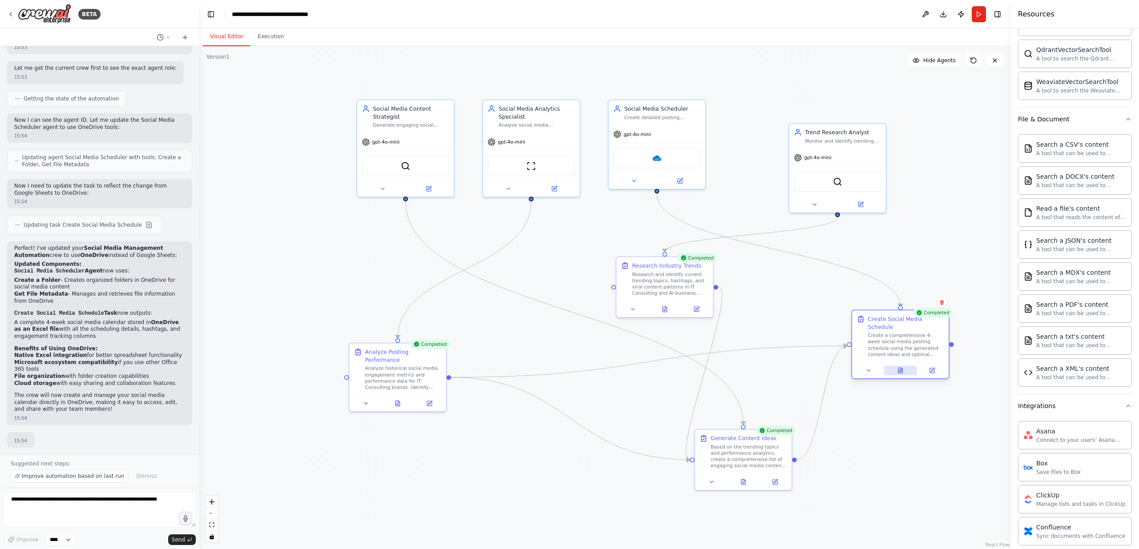
click at [898, 369] on icon at bounding box center [900, 370] width 4 height 5
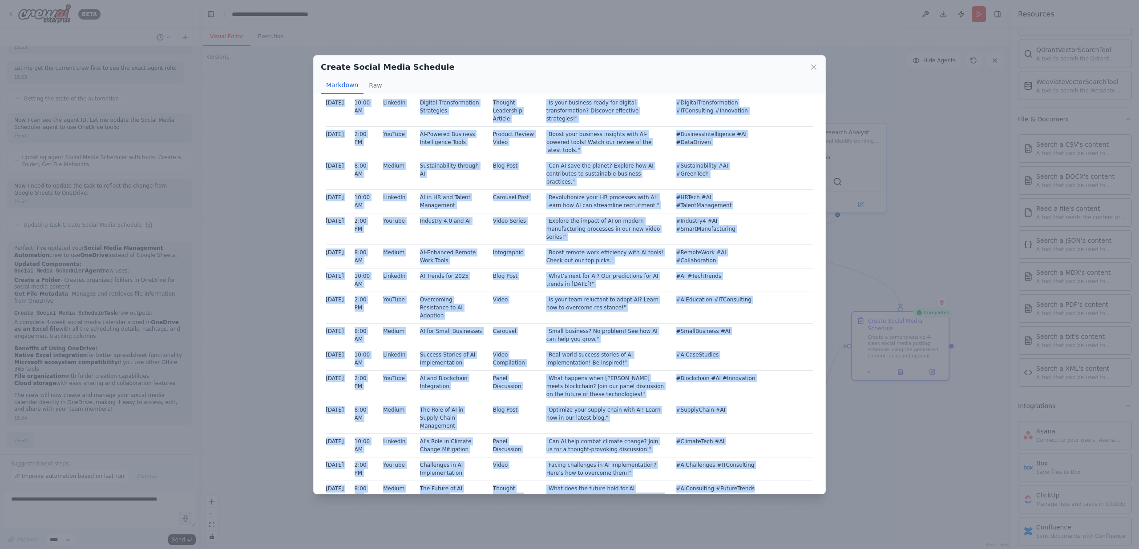
copy div "Date Time Platform Content Title Format Caption Hashtags Engagement Tracking 20…"
drag, startPoint x: 327, startPoint y: 114, endPoint x: 762, endPoint y: 537, distance: 607.5
click at [764, 540] on div "Create Social Media Schedule Markdown Raw Date Time Platform Content Title Form…" at bounding box center [569, 274] width 1139 height 549
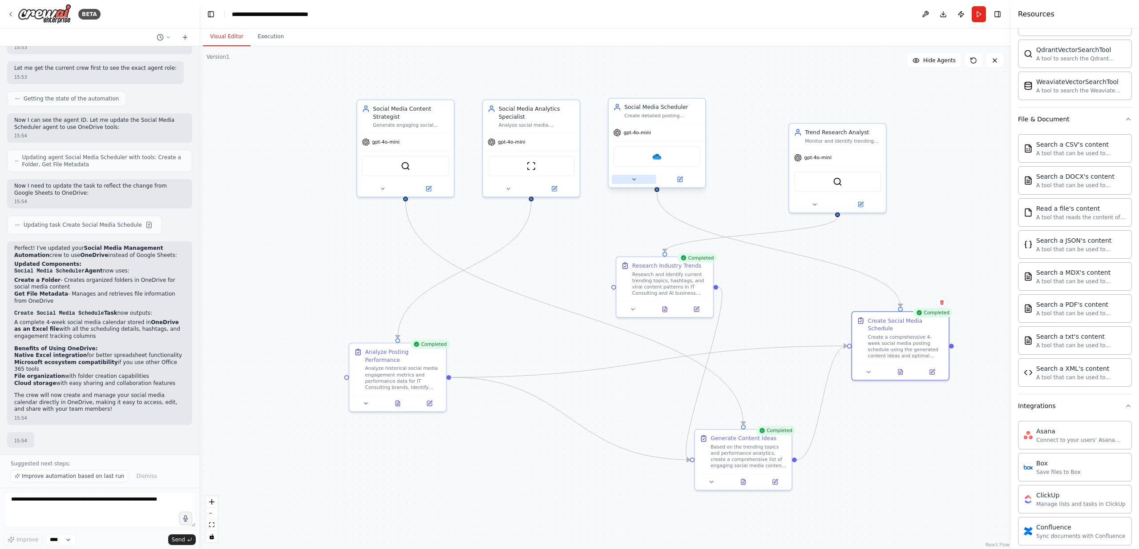
click at [632, 180] on icon at bounding box center [634, 179] width 6 height 6
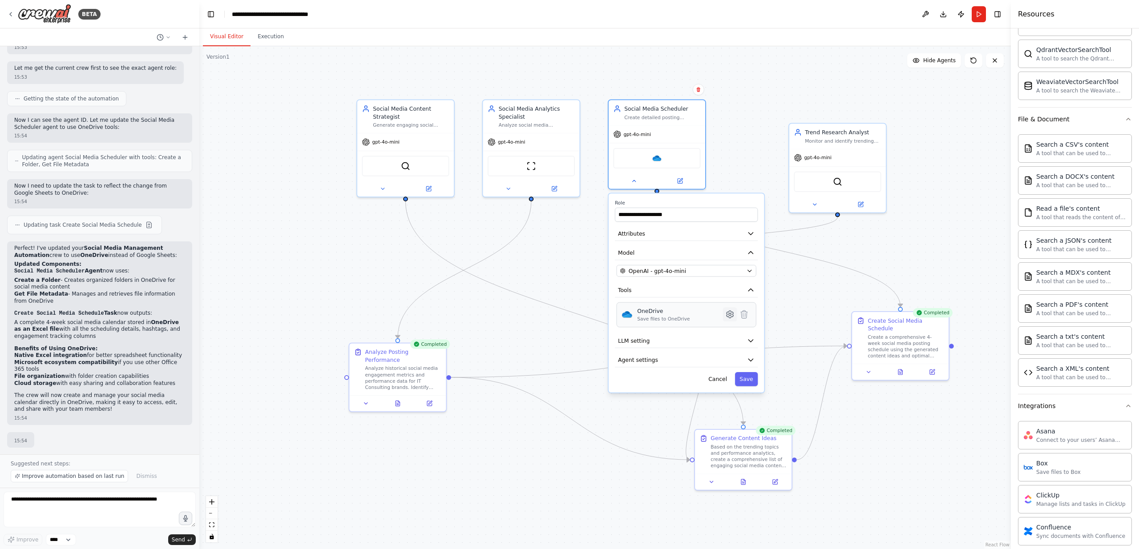
click at [729, 313] on icon at bounding box center [730, 314] width 2 height 2
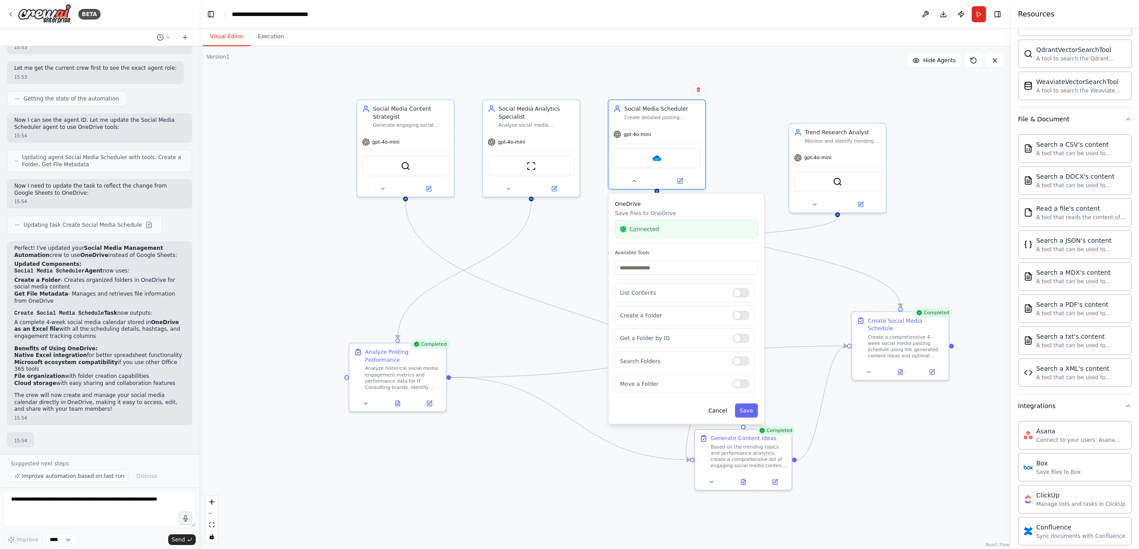
scroll to position [0, 0]
click at [714, 415] on button "Cancel" at bounding box center [718, 411] width 28 height 14
click at [624, 422] on div ".deletable-edge-delete-btn { width: 20px; height: 20px; border: 0px solid #ffff…" at bounding box center [604, 297] width 811 height 503
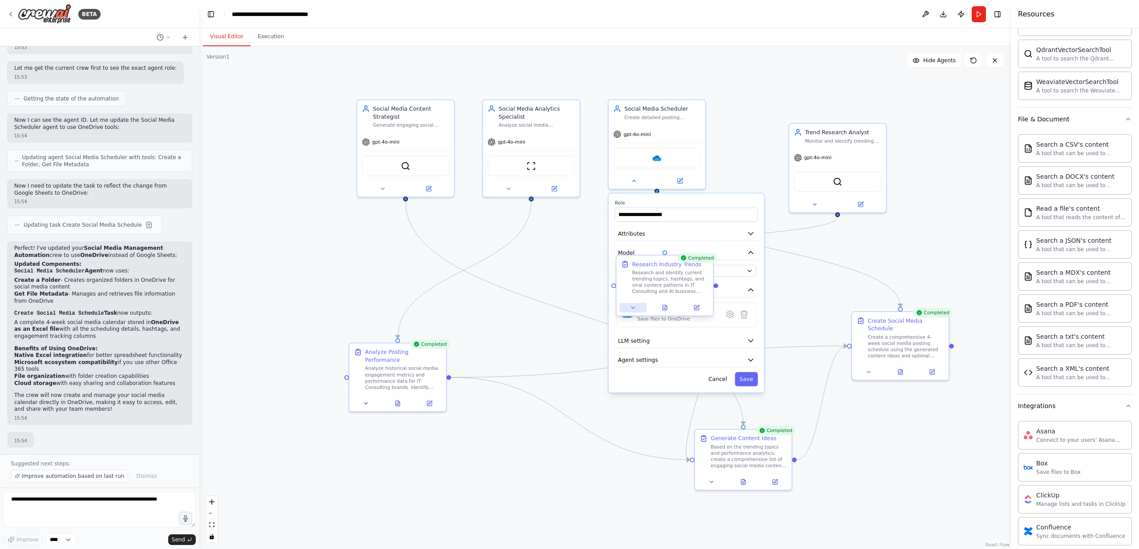
click at [637, 307] on button at bounding box center [633, 307] width 27 height 9
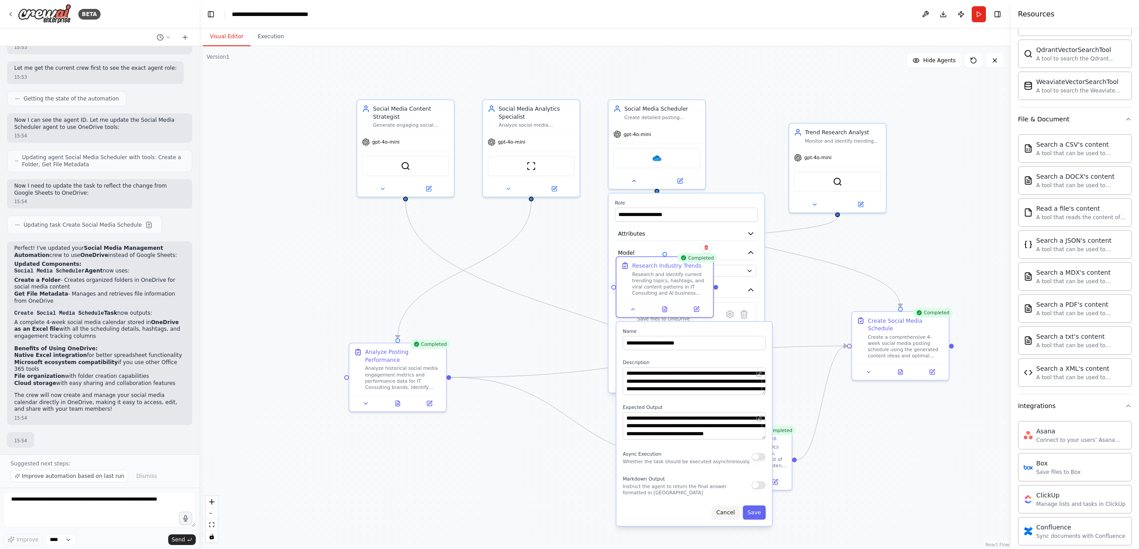
click at [727, 508] on button "Cancel" at bounding box center [725, 513] width 28 height 14
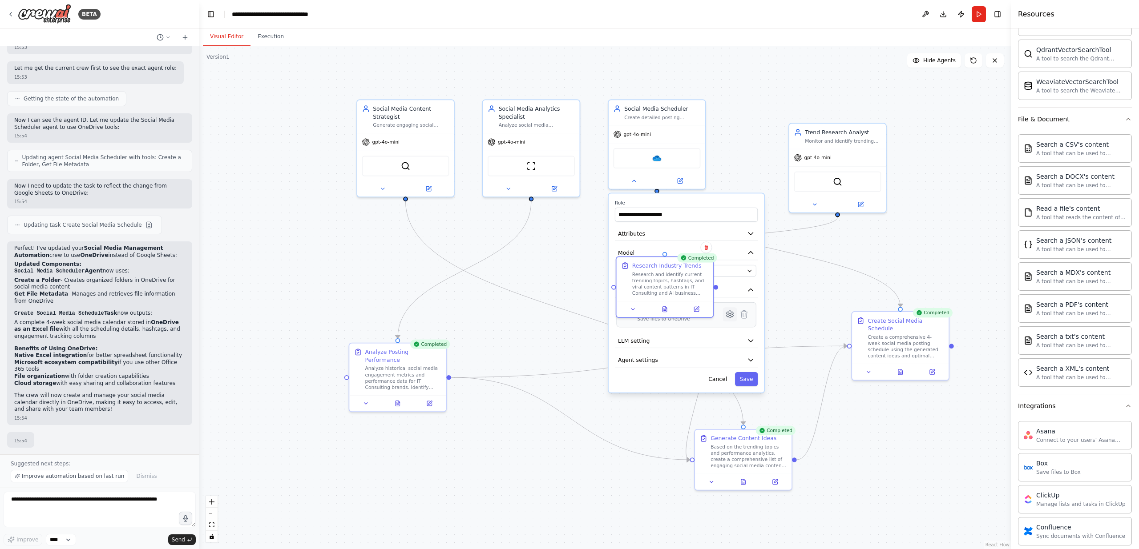
click at [733, 317] on icon at bounding box center [729, 314] width 9 height 9
click at [652, 227] on span "Connected" at bounding box center [644, 230] width 30 height 8
click at [670, 309] on button at bounding box center [664, 307] width 33 height 9
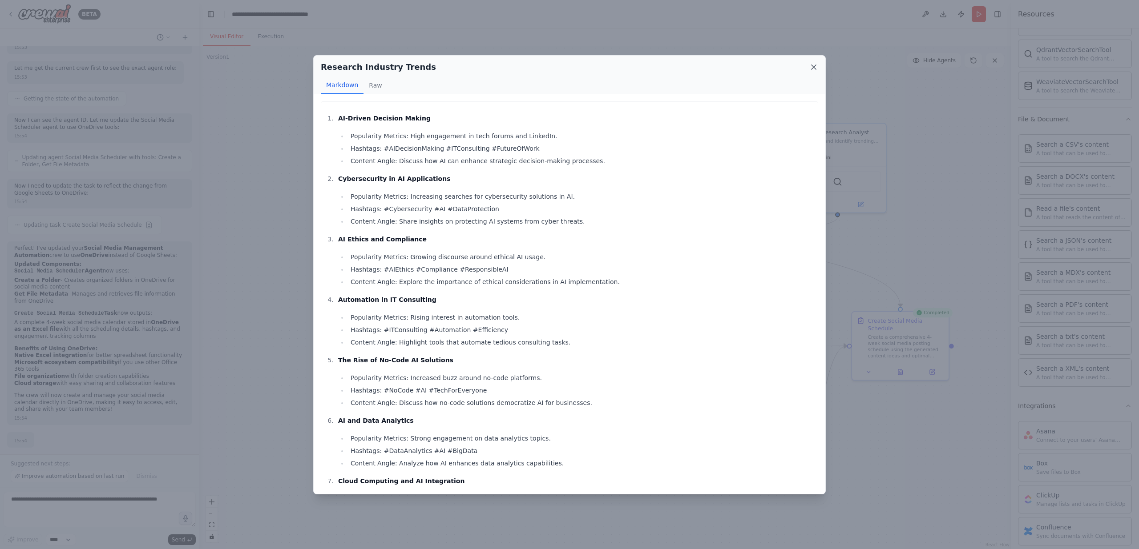
click at [813, 69] on icon at bounding box center [813, 67] width 9 height 9
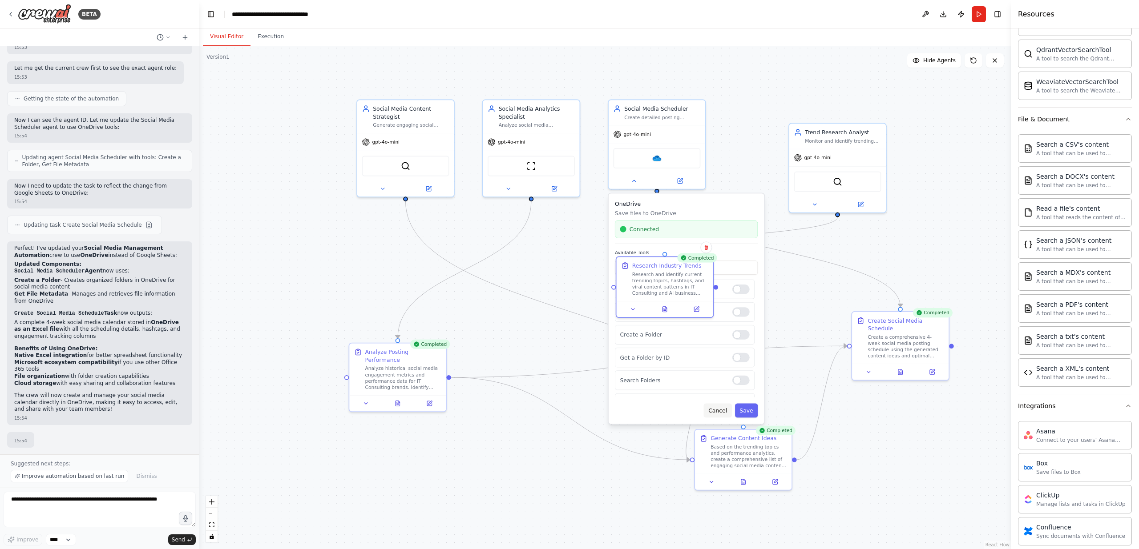
click at [716, 413] on button "Cancel" at bounding box center [718, 411] width 28 height 14
click at [722, 378] on button "Cancel" at bounding box center [718, 379] width 28 height 14
click at [677, 177] on icon at bounding box center [680, 179] width 6 height 6
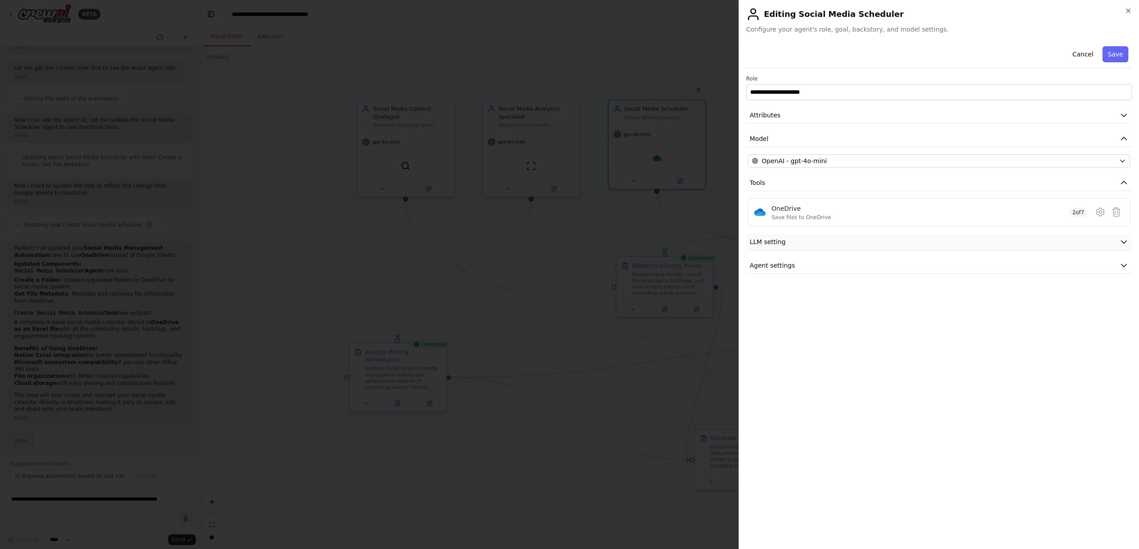
click at [1107, 242] on button "LLM setting" at bounding box center [939, 242] width 386 height 16
click at [855, 322] on button "Agent settings" at bounding box center [939, 329] width 386 height 16
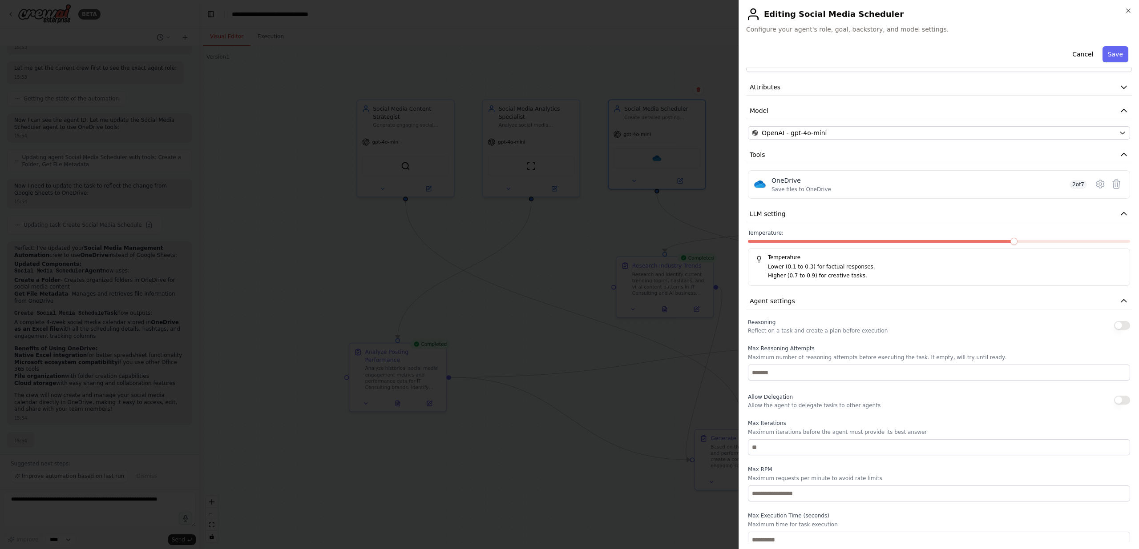
scroll to position [34, 0]
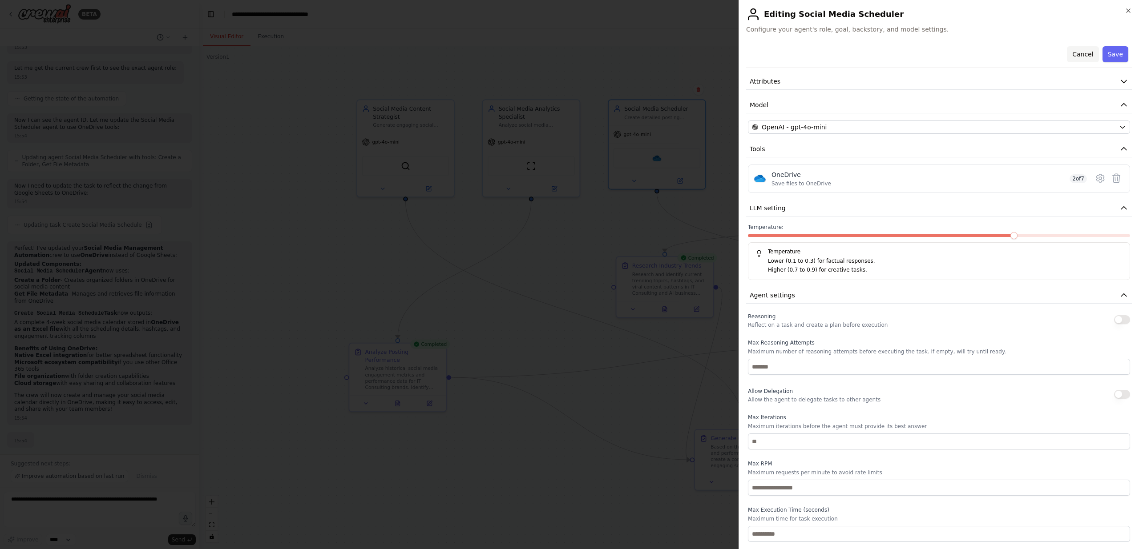
click at [1077, 55] on button "Cancel" at bounding box center [1083, 54] width 32 height 16
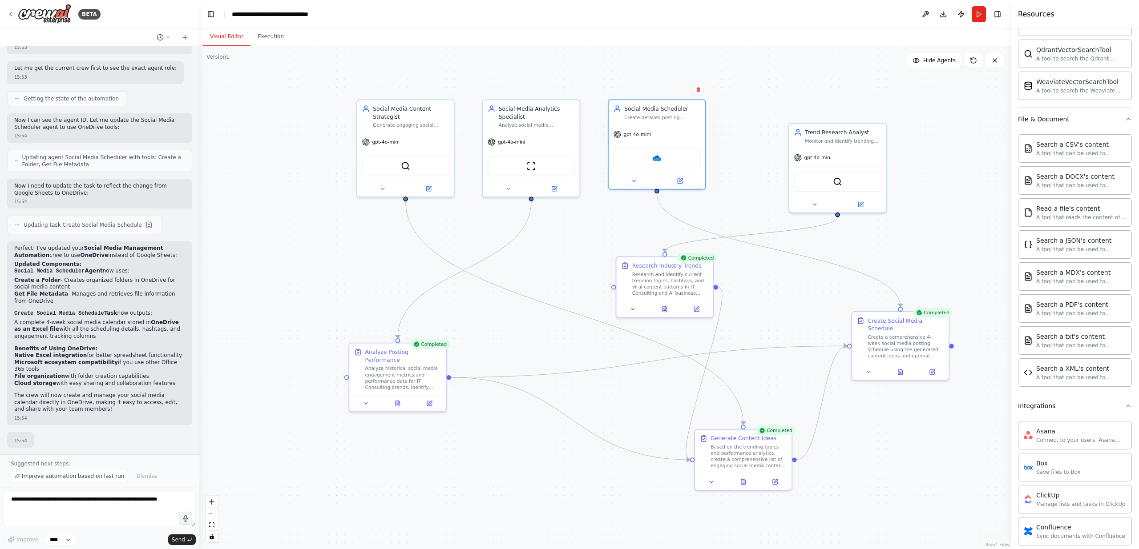
click at [985, 122] on div ".deletable-edge-delete-btn { width: 20px; height: 20px; border: 0px solid #ffff…" at bounding box center [604, 297] width 811 height 503
click at [943, 13] on button "Download" at bounding box center [943, 14] width 14 height 16
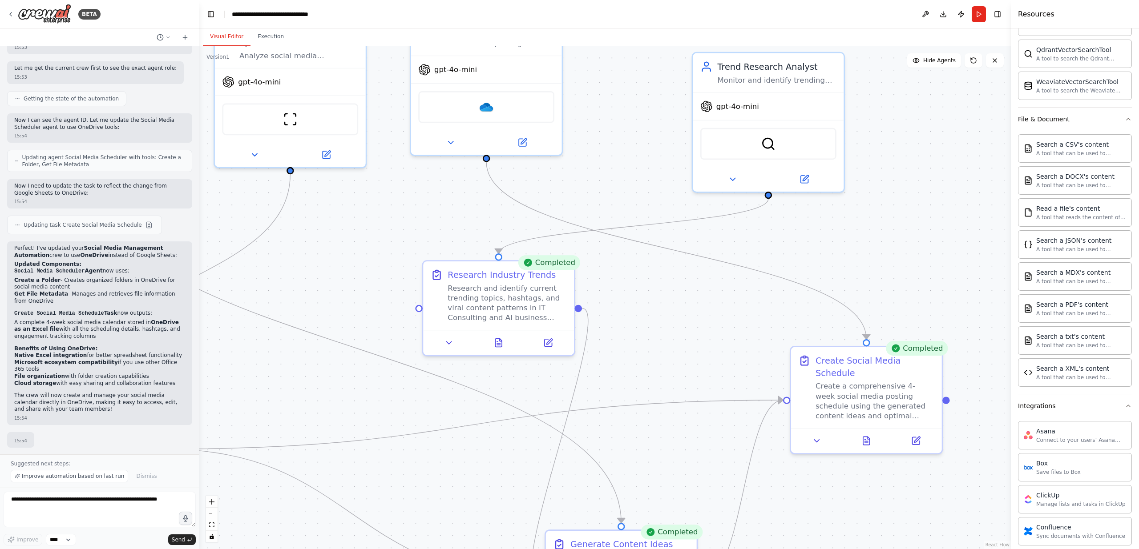
click at [912, 278] on div ".deletable-edge-delete-btn { width: 20px; height: 20px; border: 0px solid #ffff…" at bounding box center [604, 297] width 811 height 503
click at [927, 11] on button at bounding box center [925, 14] width 14 height 16
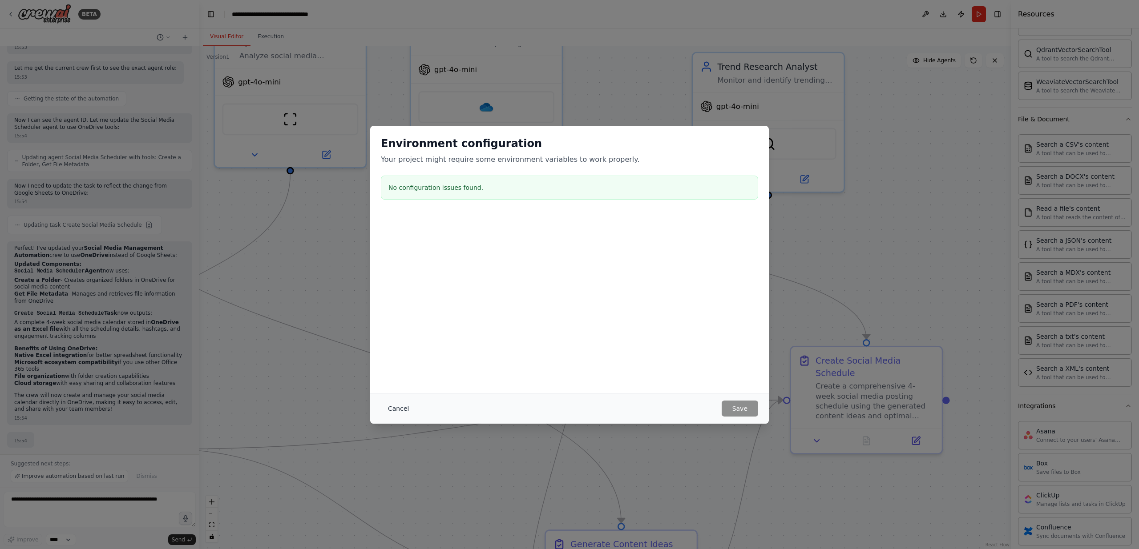
click at [396, 411] on button "Cancel" at bounding box center [398, 409] width 35 height 16
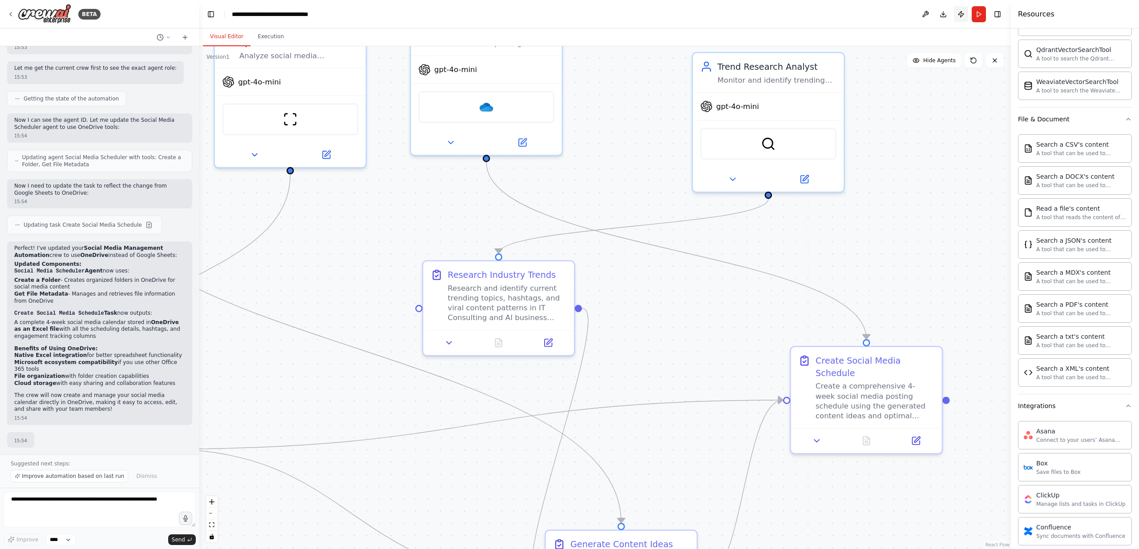
click at [959, 20] on button "Publish" at bounding box center [961, 14] width 14 height 16
click at [913, 114] on div ".deletable-edge-delete-btn { width: 20px; height: 20px; border: 0px solid #ffff…" at bounding box center [604, 297] width 811 height 503
click at [997, 10] on button "Toggle Right Sidebar" at bounding box center [997, 14] width 12 height 12
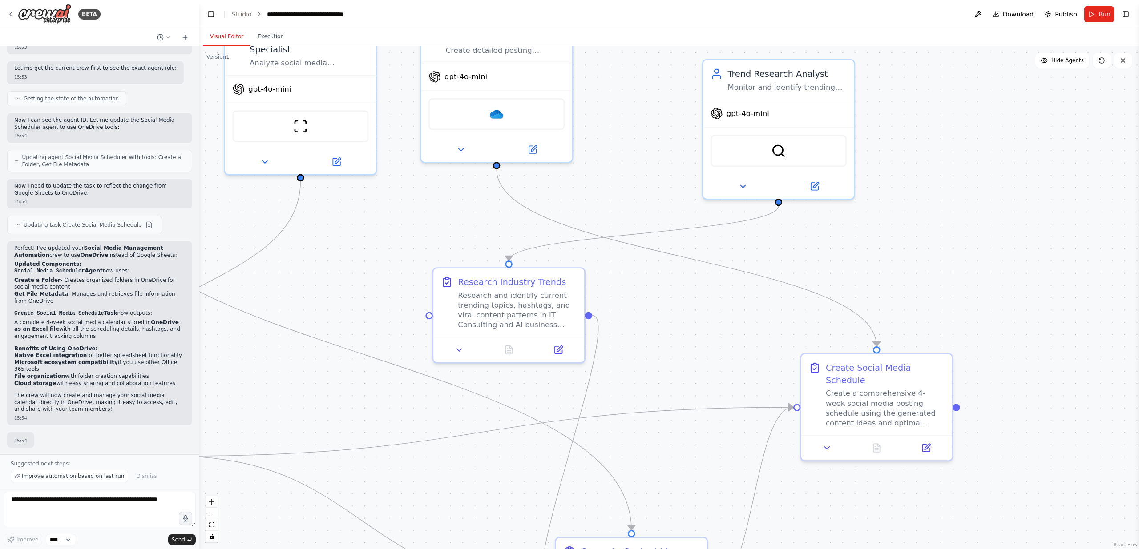
click at [1006, 142] on main "**********" at bounding box center [669, 274] width 940 height 549
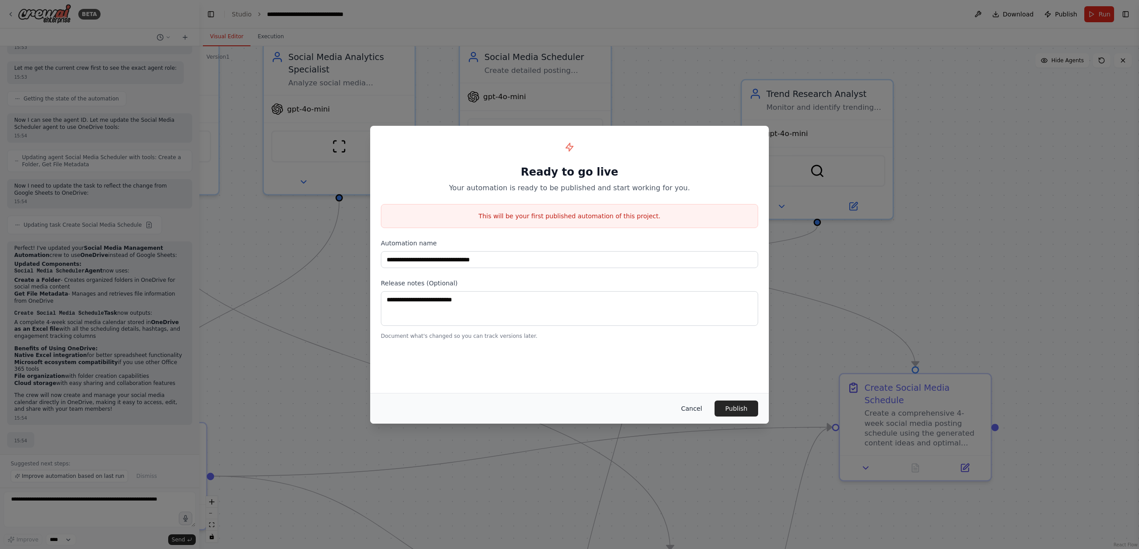
click at [692, 409] on button "Cancel" at bounding box center [691, 409] width 35 height 16
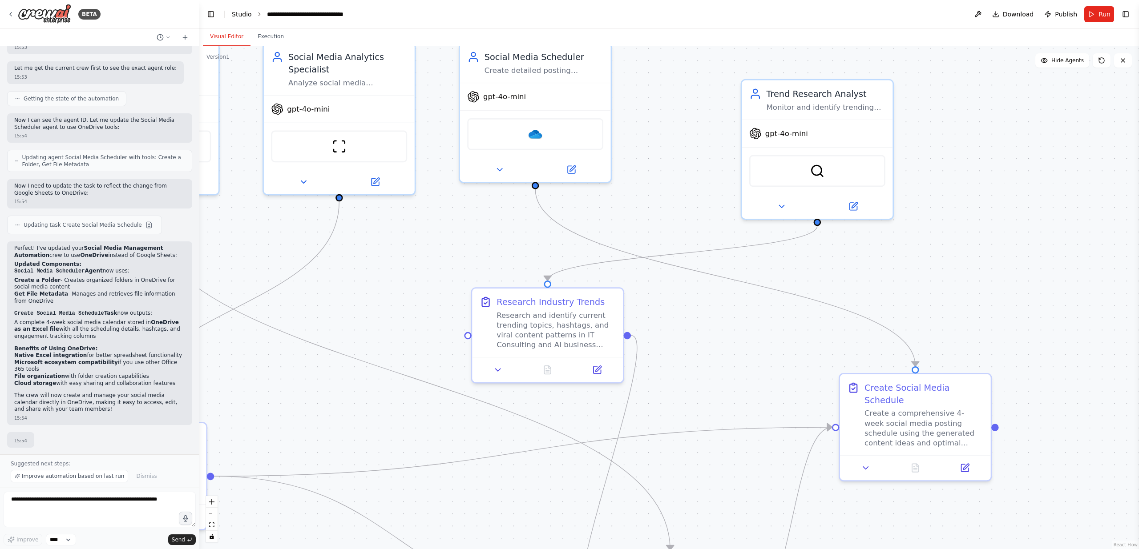
click at [245, 13] on link "Studio" at bounding box center [242, 14] width 20 height 7
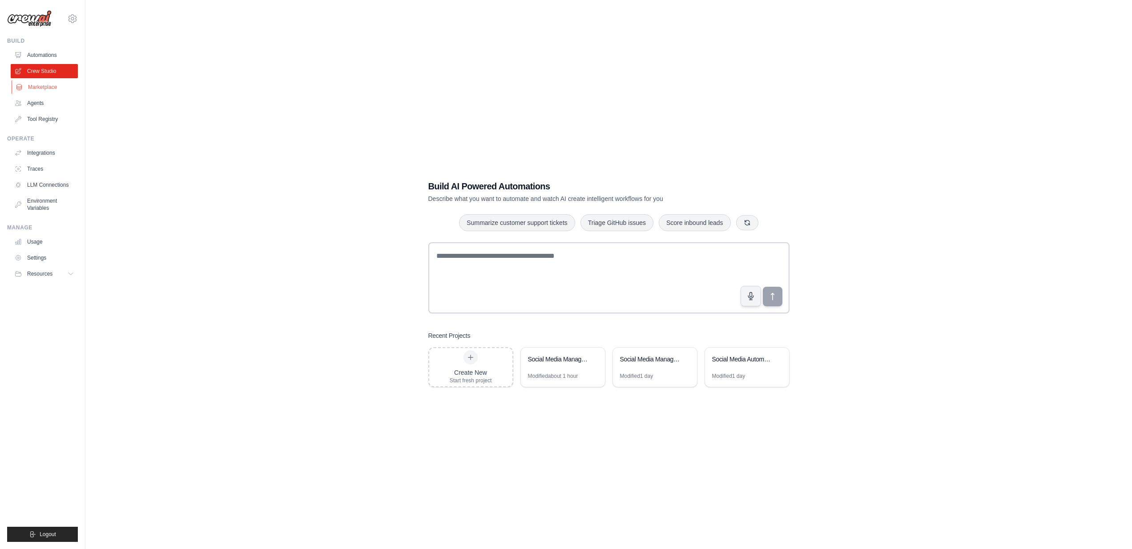
click at [39, 83] on link "Marketplace" at bounding box center [45, 87] width 67 height 14
